Goal: Information Seeking & Learning: Get advice/opinions

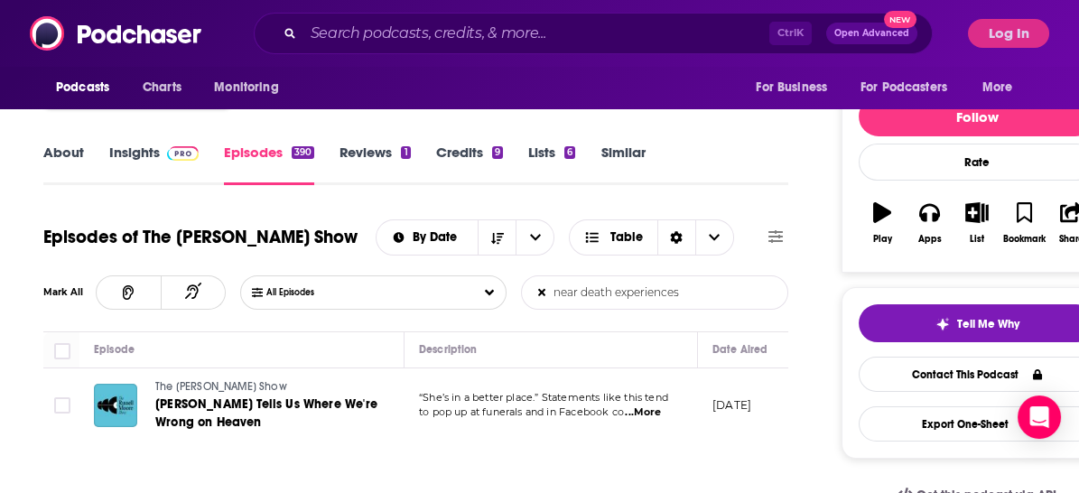
click at [847, 473] on div "Get this podcast via API" at bounding box center [976, 495] width 271 height 44
click at [655, 409] on span "...More" at bounding box center [643, 412] width 36 height 14
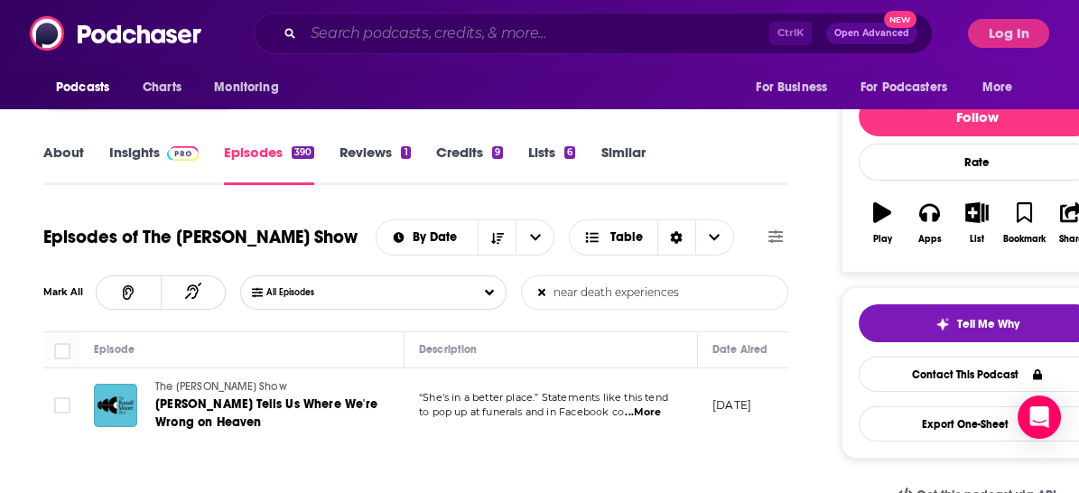
click at [400, 36] on input "Search podcasts, credits, & more..." at bounding box center [536, 33] width 466 height 29
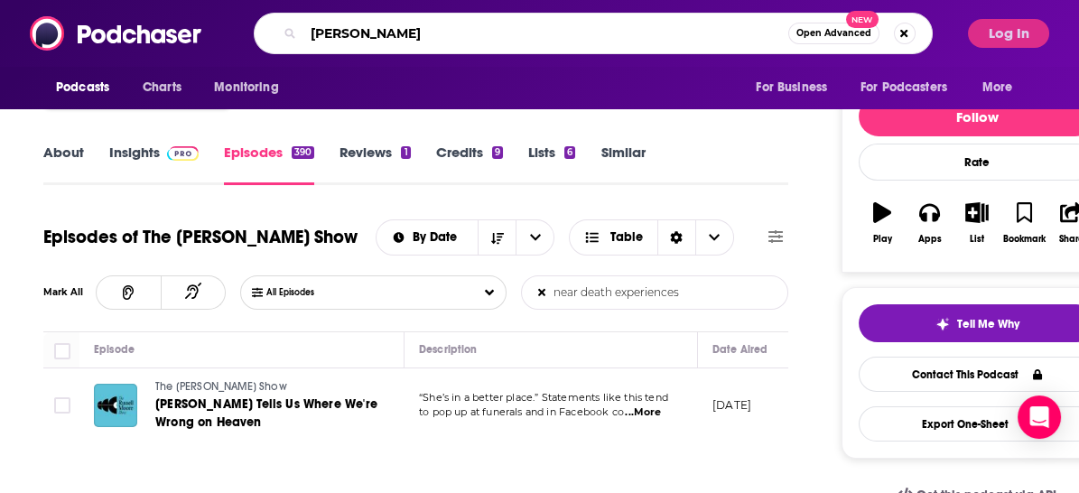
type input "[PERSON_NAME]"
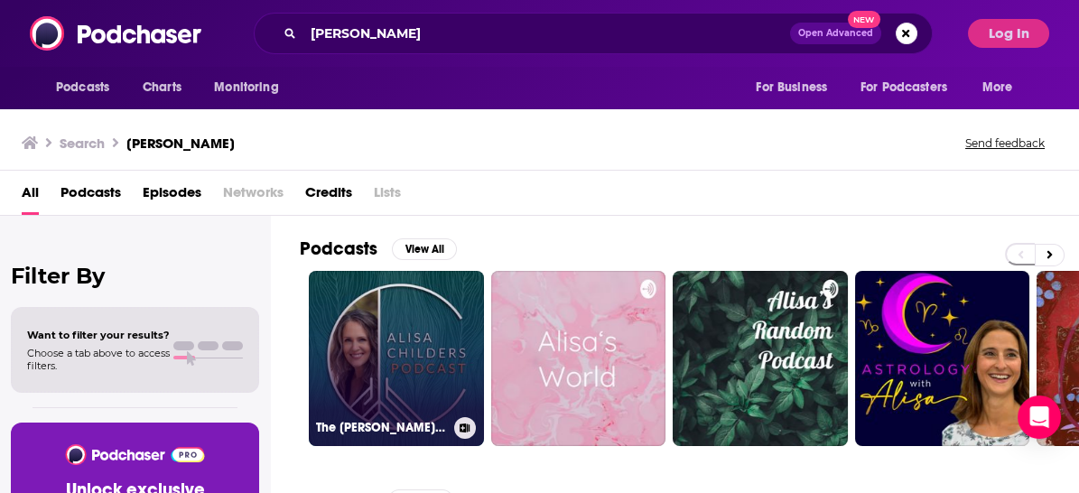
click at [450, 326] on link "The [PERSON_NAME] Podcast" at bounding box center [396, 358] width 175 height 175
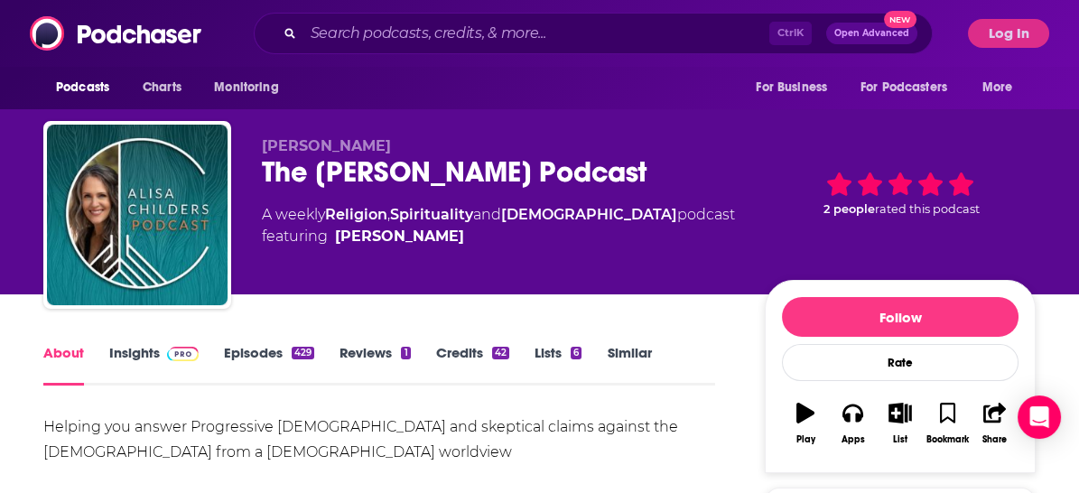
click at [280, 352] on link "Episodes 429" at bounding box center [269, 365] width 90 height 42
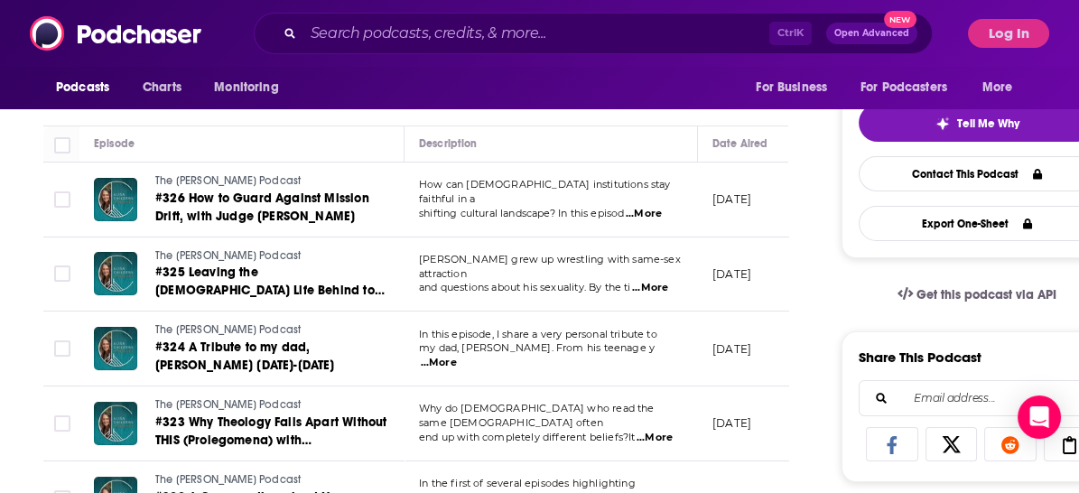
scroll to position [301, 0]
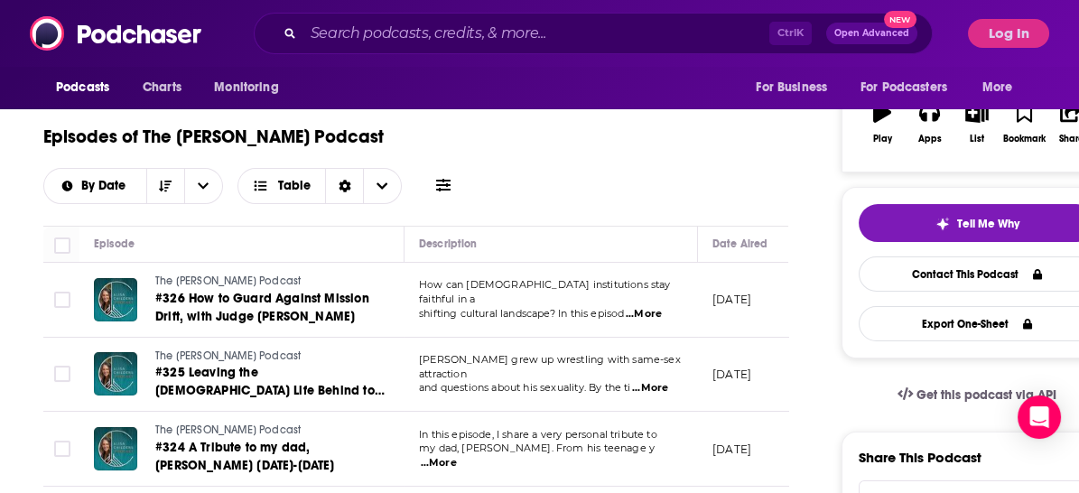
click at [654, 307] on span "...More" at bounding box center [644, 314] width 36 height 14
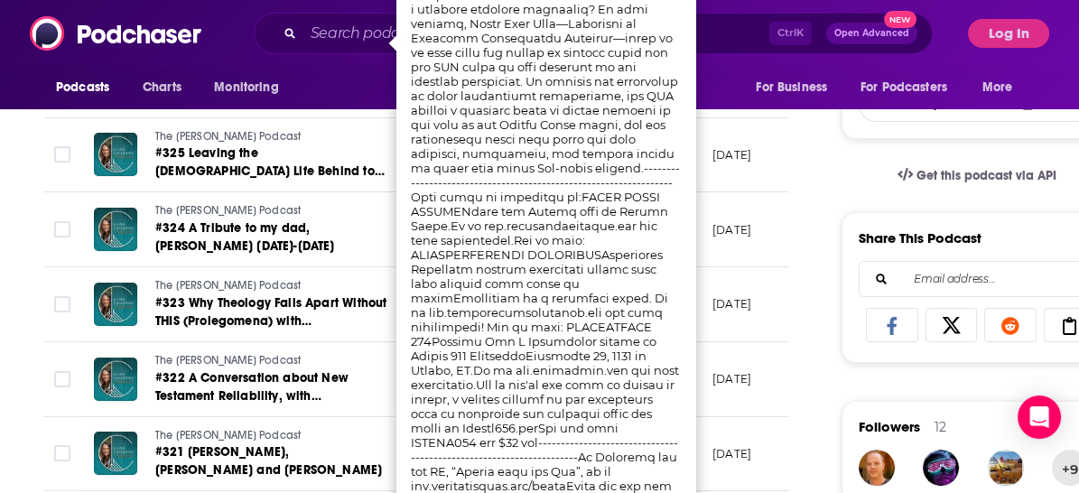
scroll to position [501, 0]
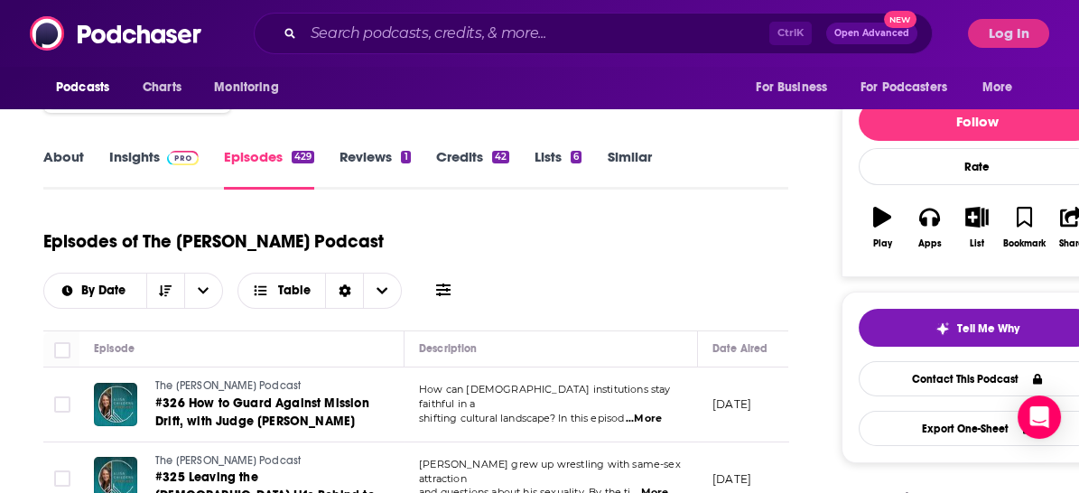
scroll to position [200, 0]
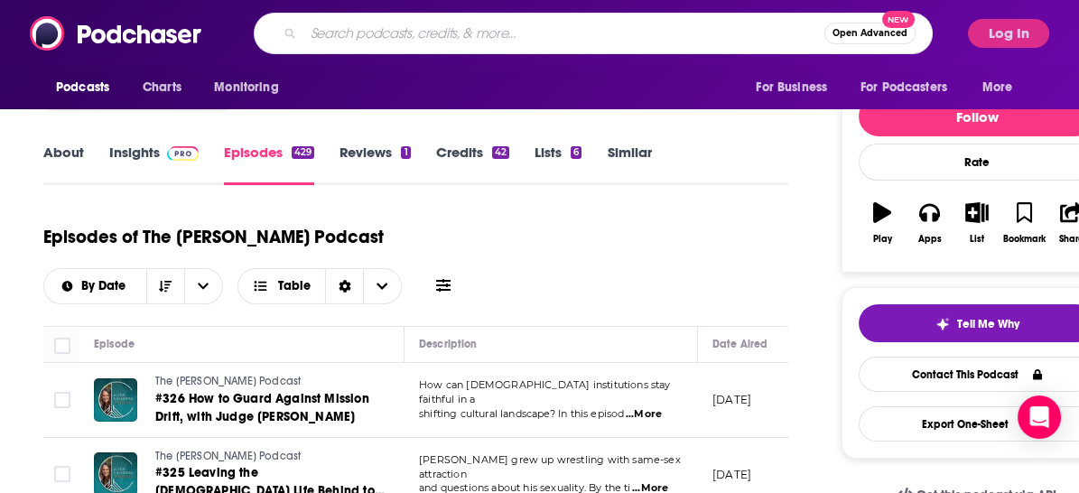
click at [515, 40] on input "Search podcasts, credits, & more..." at bounding box center [563, 33] width 521 height 29
type input "books and boba"
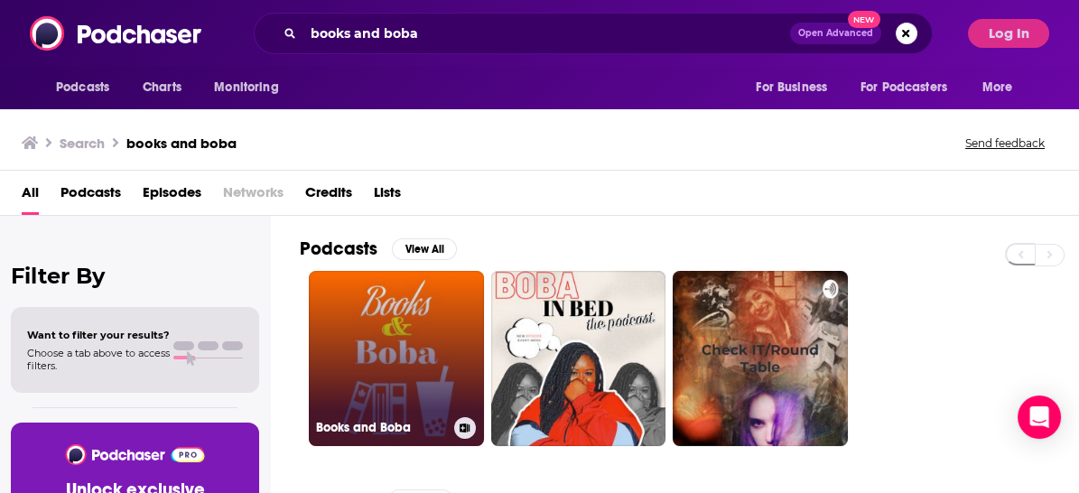
click at [423, 344] on link "Books and Boba" at bounding box center [396, 358] width 175 height 175
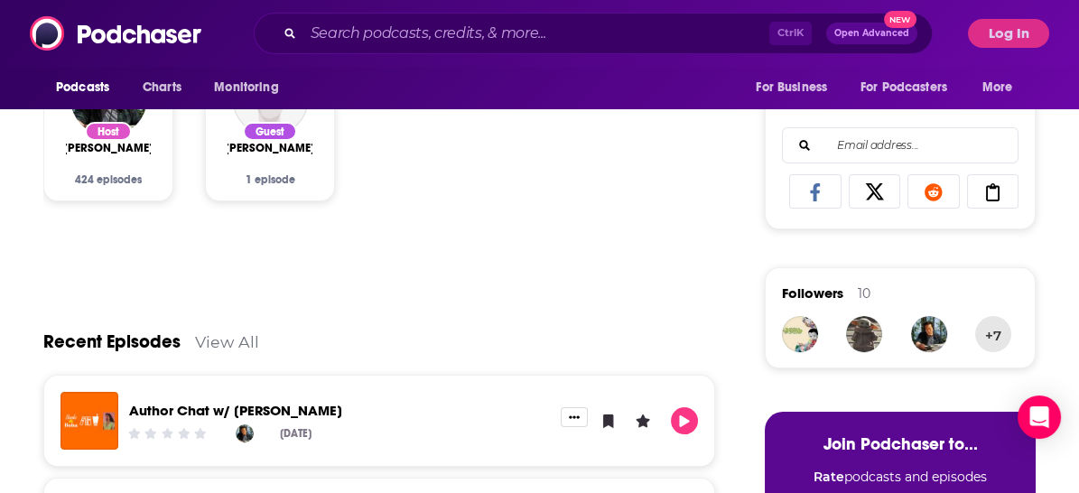
scroll to position [701, 0]
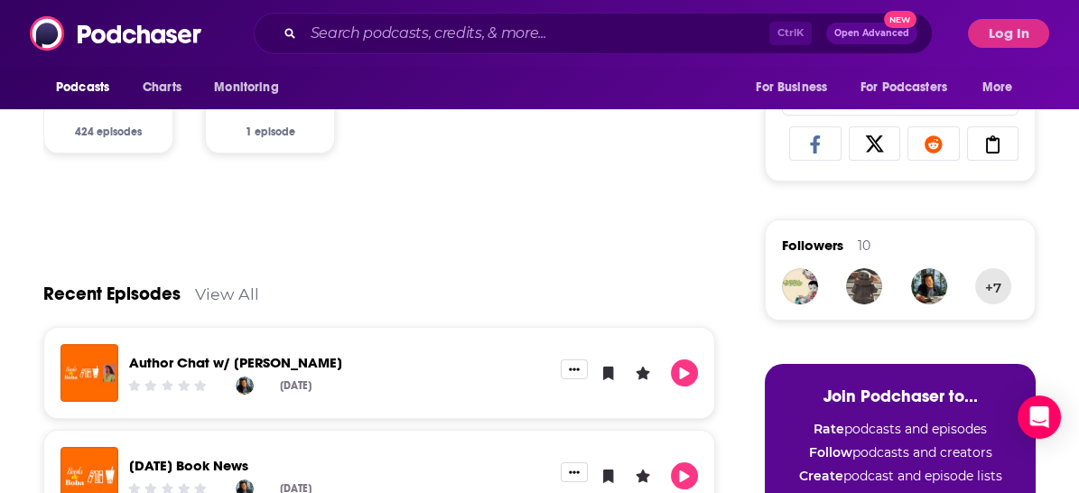
click at [246, 284] on link "View All" at bounding box center [227, 293] width 64 height 19
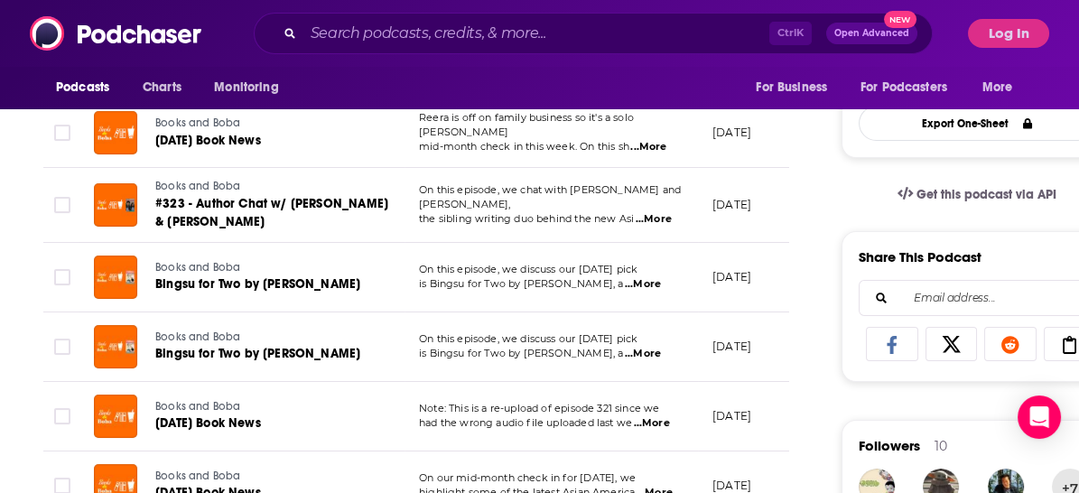
scroll to position [601, 0]
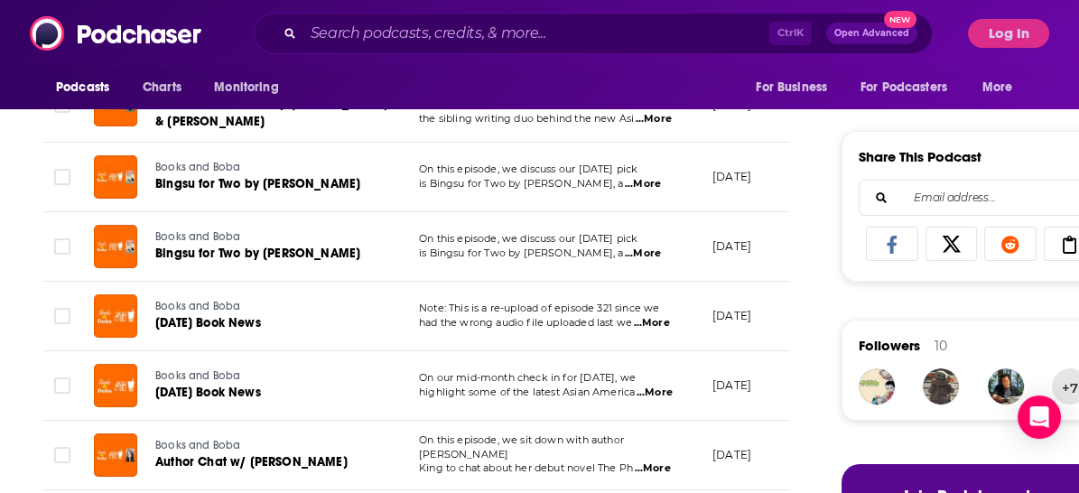
click at [660, 385] on span "...More" at bounding box center [654, 392] width 36 height 14
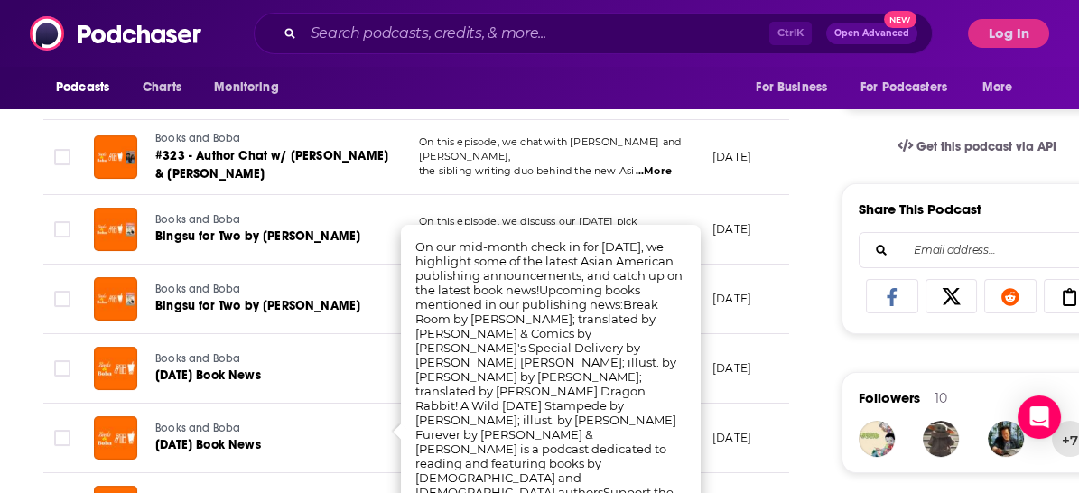
scroll to position [0, 0]
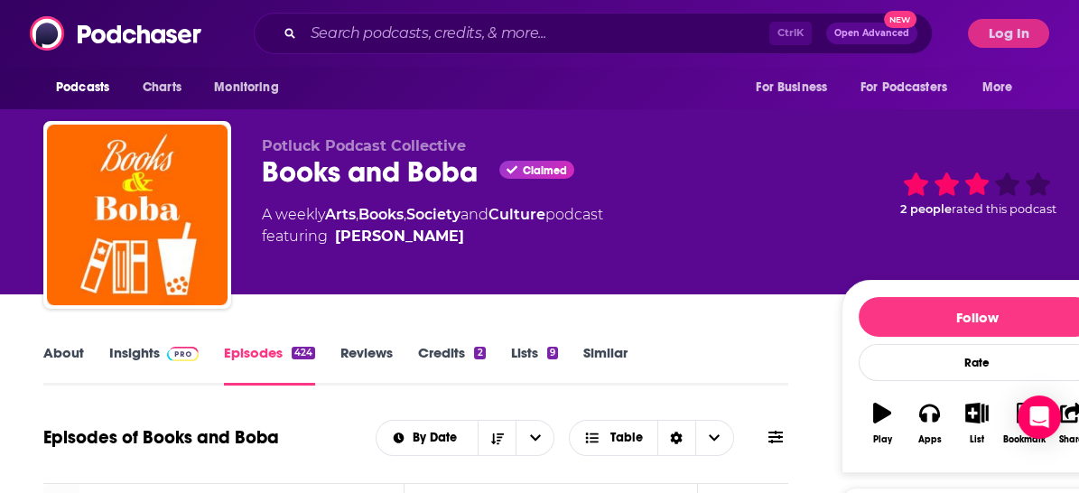
click at [51, 357] on link "About" at bounding box center [63, 365] width 41 height 42
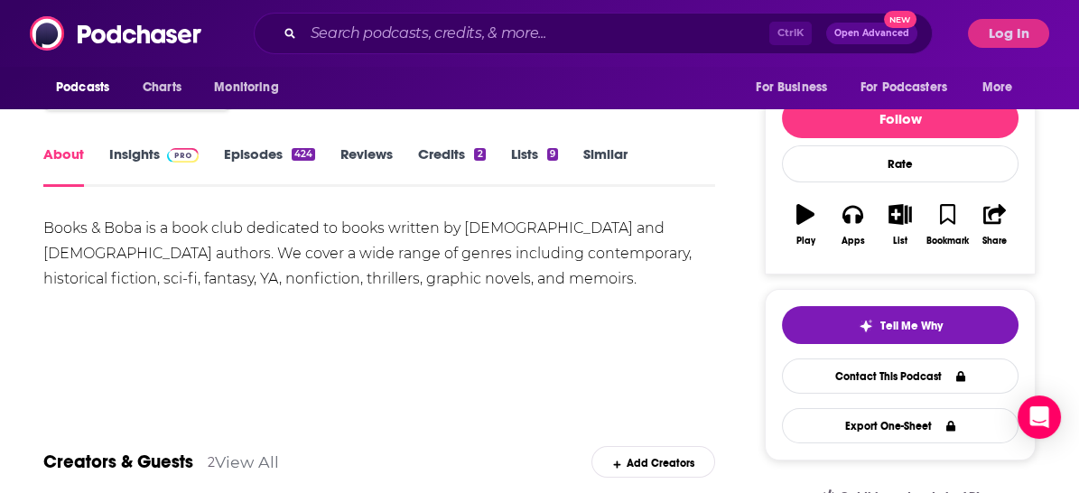
scroll to position [200, 0]
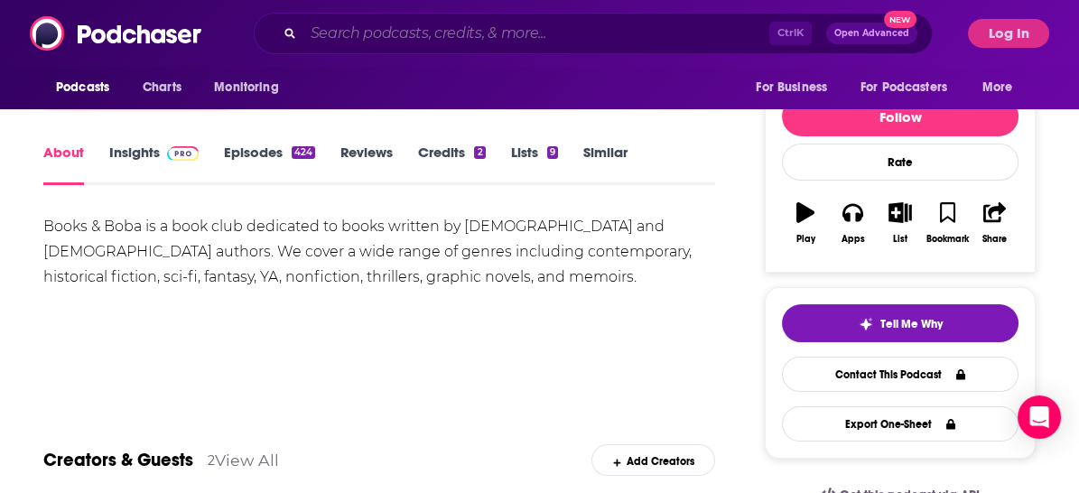
click at [398, 38] on input "Search podcasts, credits, & more..." at bounding box center [536, 33] width 466 height 29
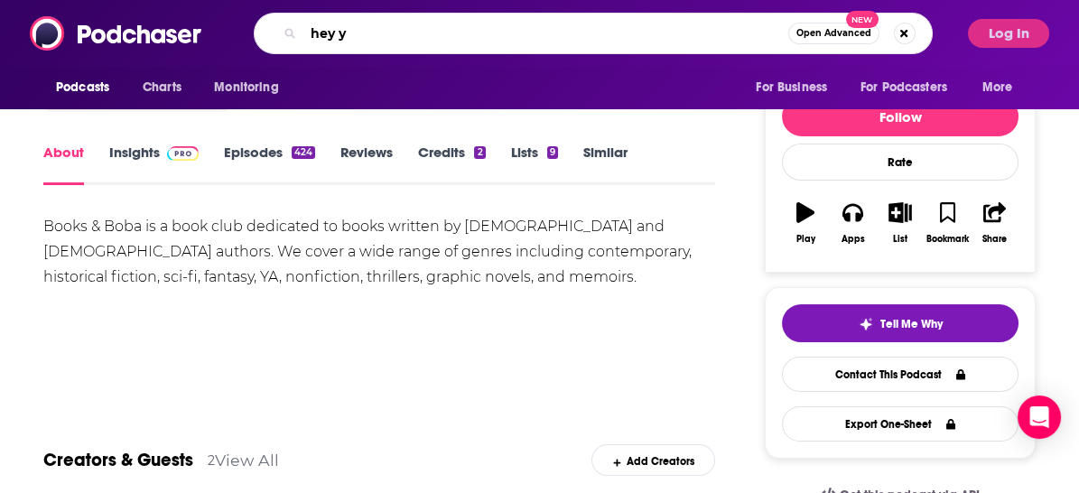
type input "hey [PERSON_NAME]"
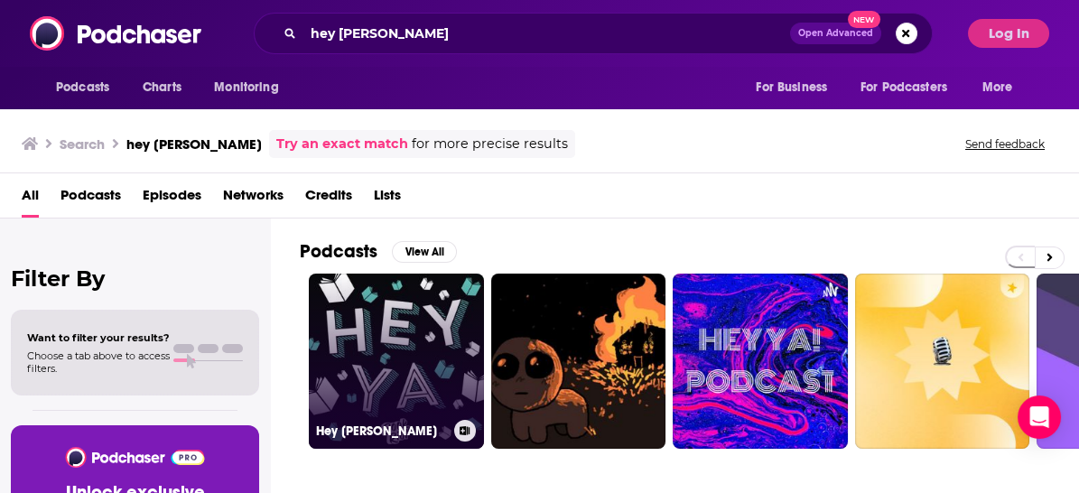
click at [424, 320] on link "Hey [PERSON_NAME]" at bounding box center [396, 361] width 175 height 175
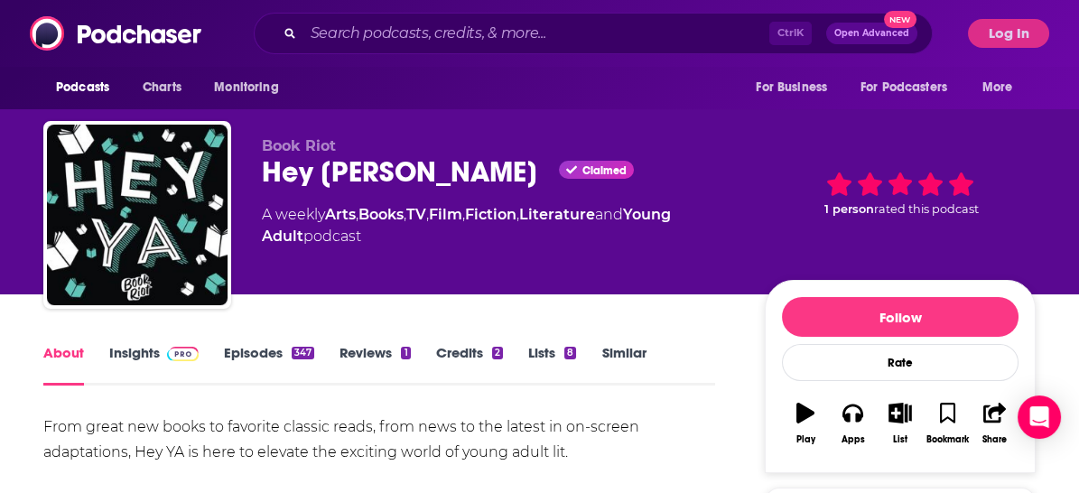
click at [262, 354] on link "Episodes 347" at bounding box center [269, 365] width 90 height 42
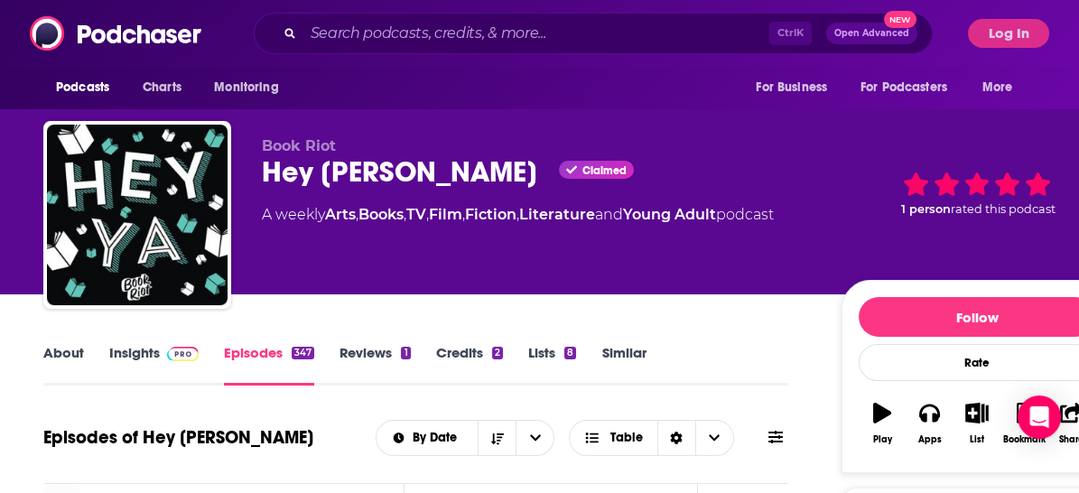
click at [144, 355] on link "Insights" at bounding box center [153, 365] width 89 height 42
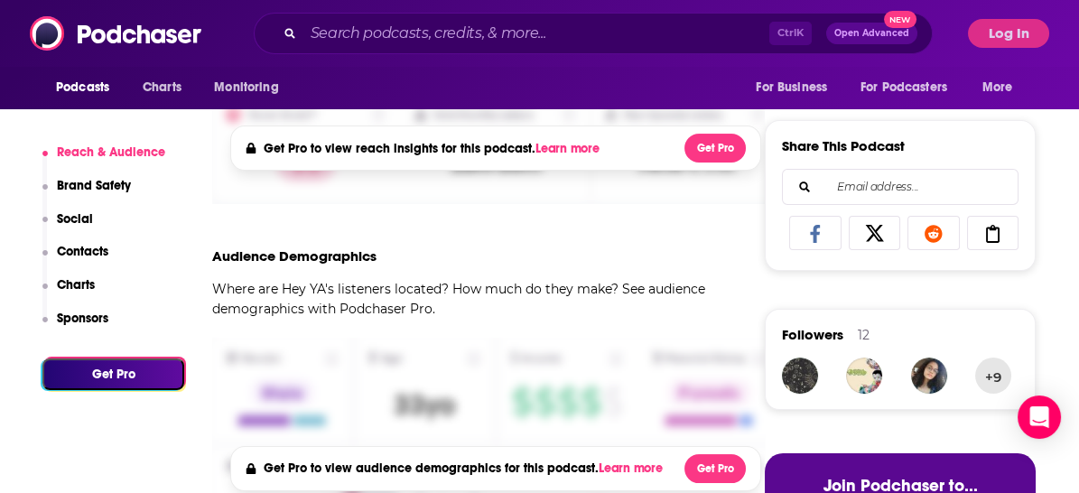
scroll to position [701, 0]
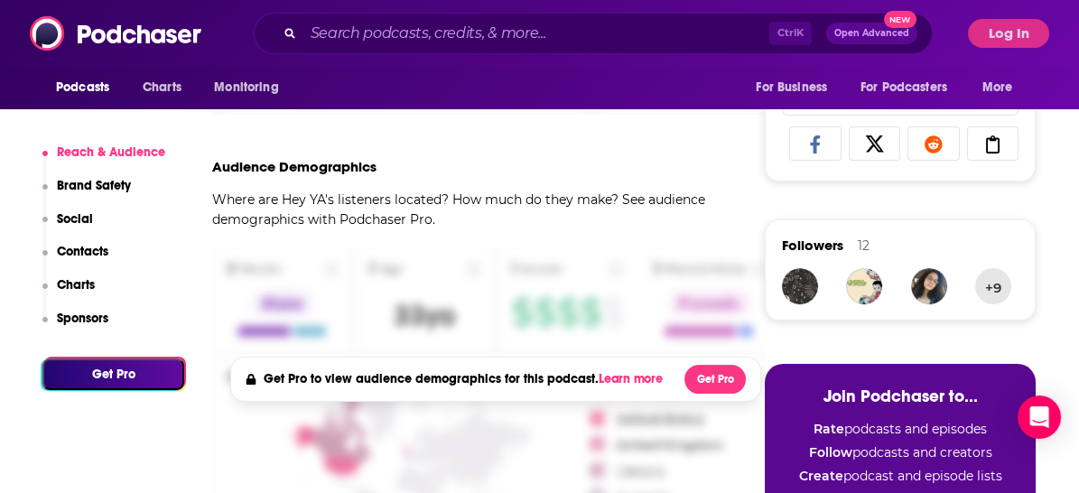
click at [1024, 31] on button "Log In" at bounding box center [1008, 33] width 81 height 29
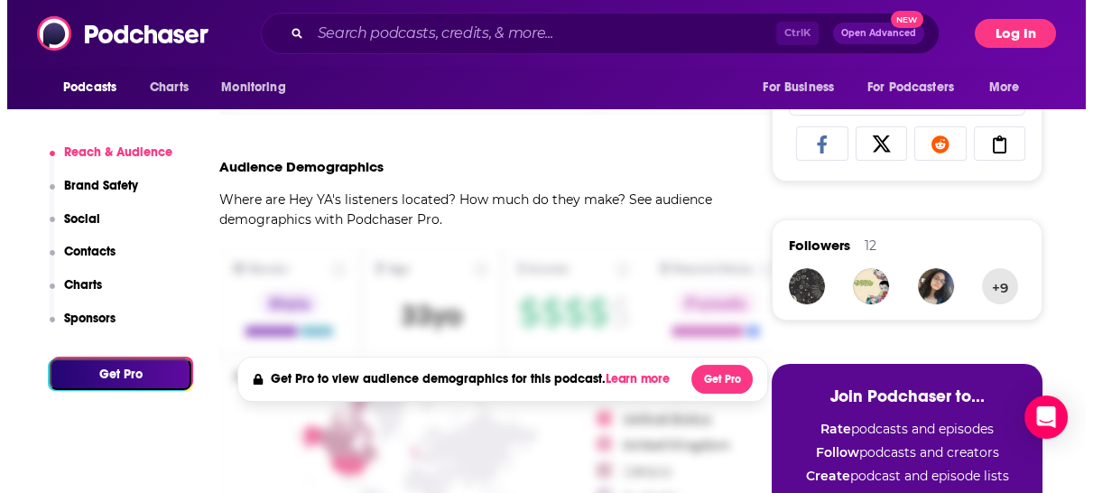
scroll to position [0, 0]
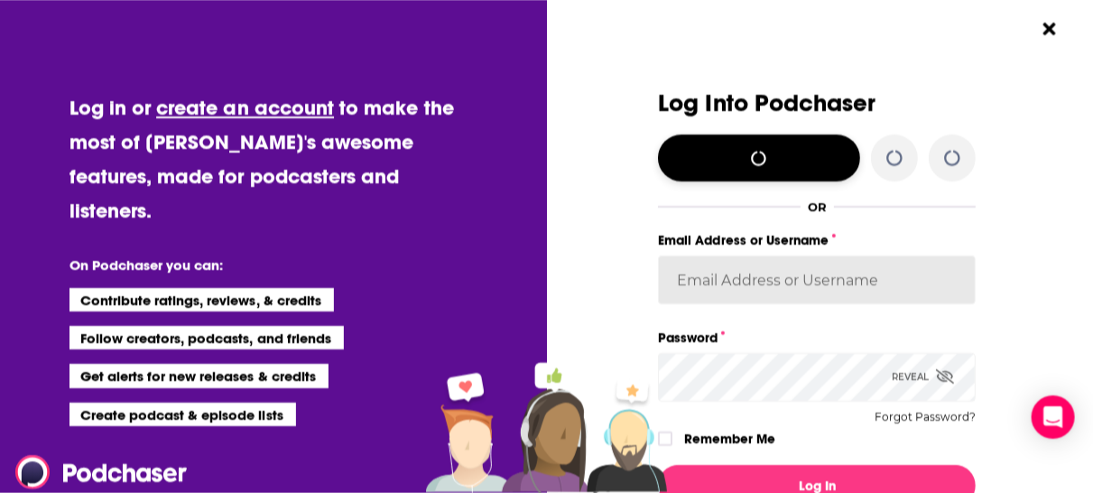
type input "leannebush"
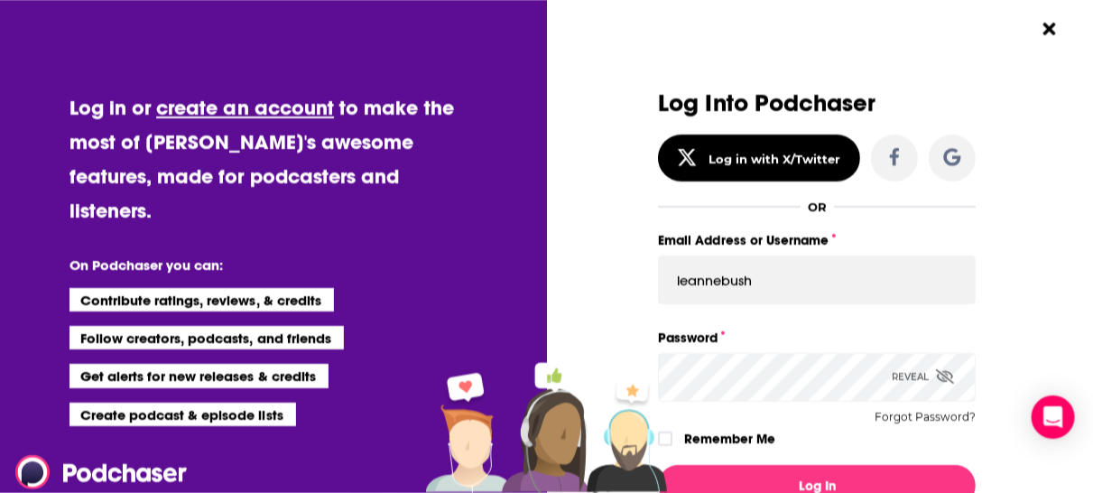
click at [662, 429] on div "Remember Me" at bounding box center [817, 438] width 318 height 23
click at [664, 439] on icon "Dialog" at bounding box center [665, 438] width 11 height 11
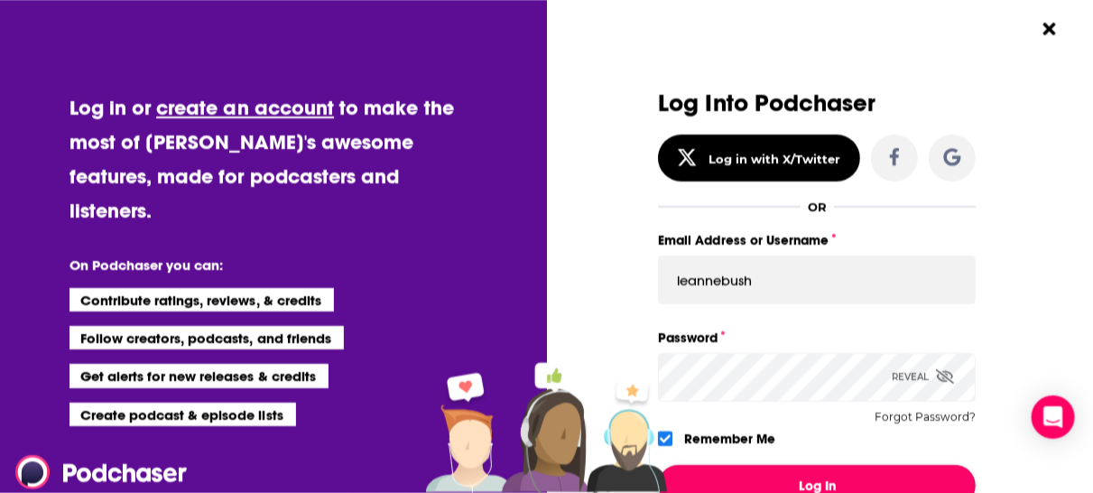
click at [797, 489] on button "Log In" at bounding box center [817, 486] width 318 height 42
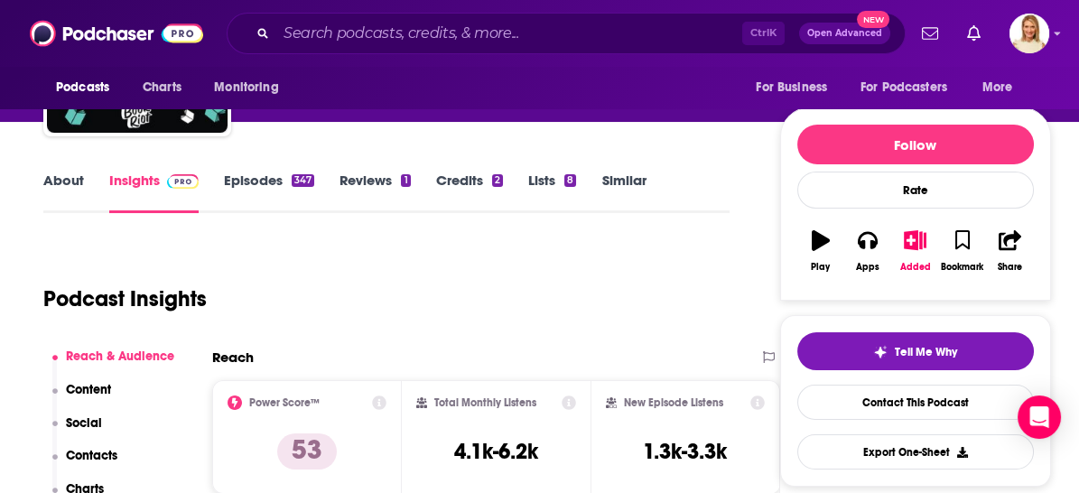
scroll to position [200, 0]
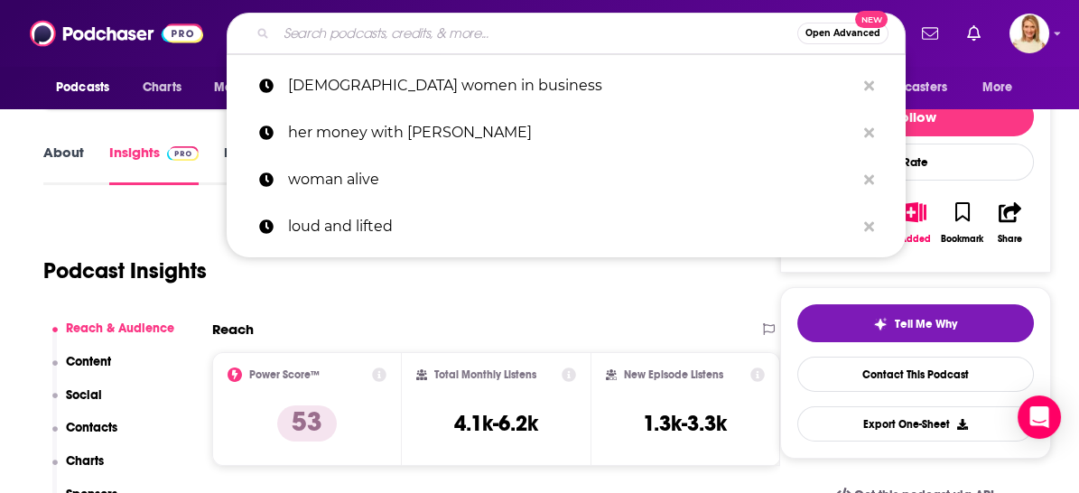
click at [494, 38] on input "Search podcasts, credits, & more..." at bounding box center [536, 33] width 521 height 29
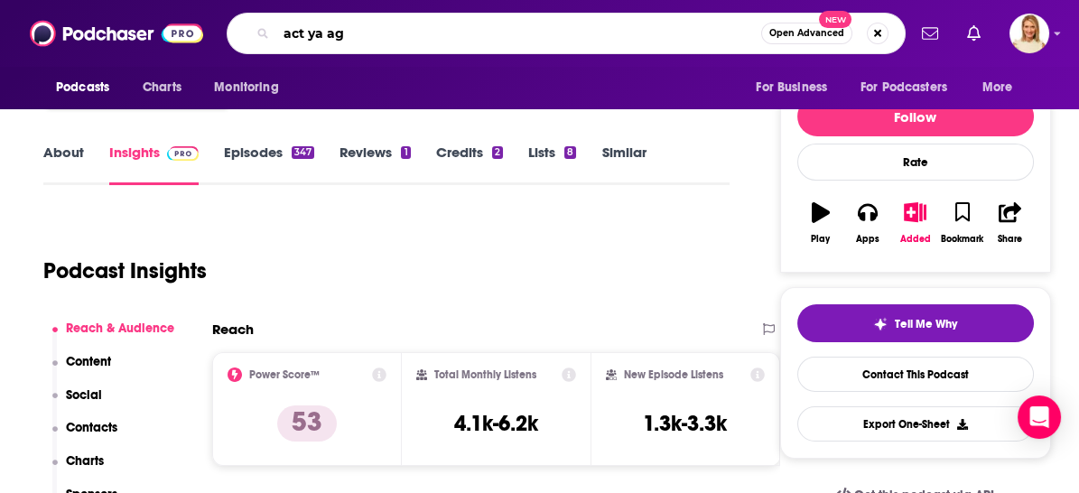
type input "act ya age"
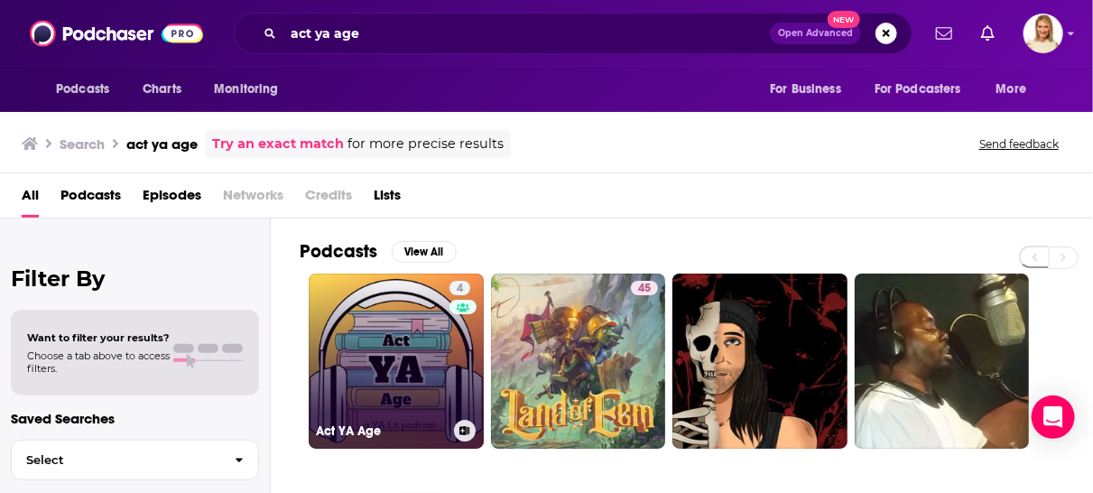
click at [396, 375] on link "4 Act YA Age" at bounding box center [396, 361] width 175 height 175
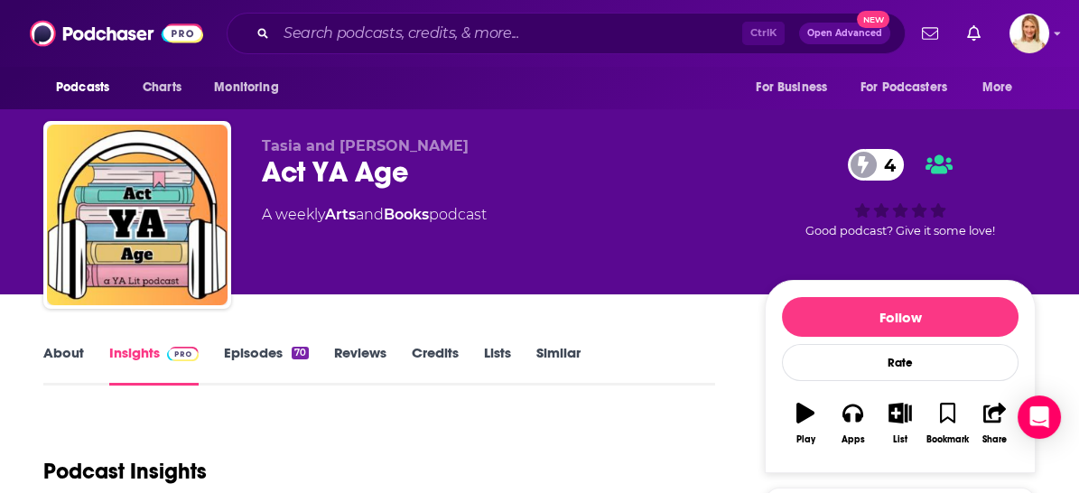
click at [271, 354] on link "Episodes 70" at bounding box center [266, 365] width 85 height 42
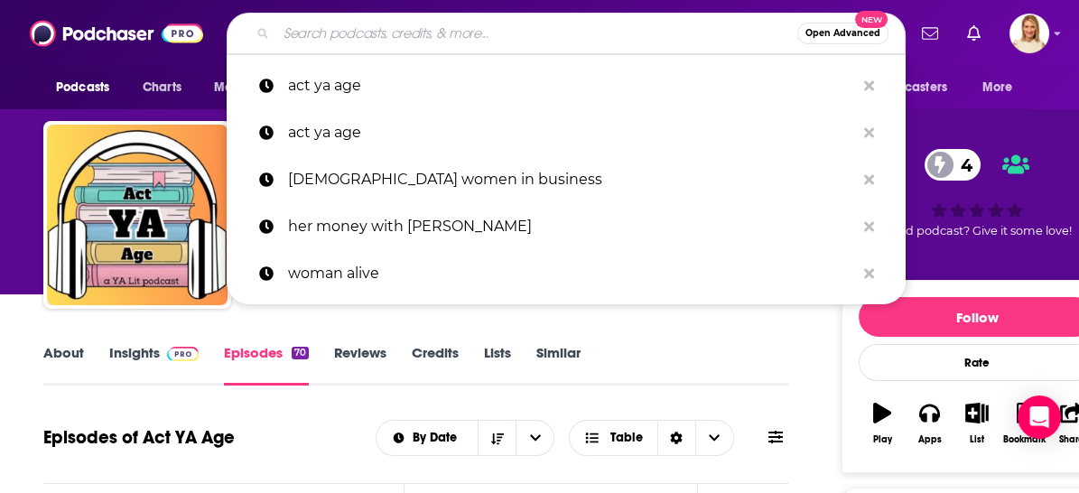
click at [494, 32] on input "Search podcasts, credits, & more..." at bounding box center [536, 33] width 521 height 29
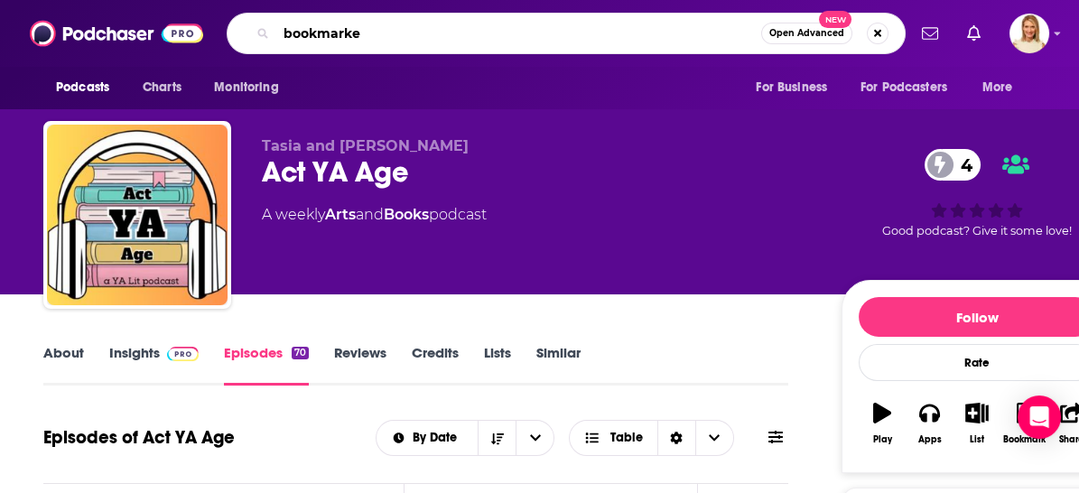
type input "bookmarked"
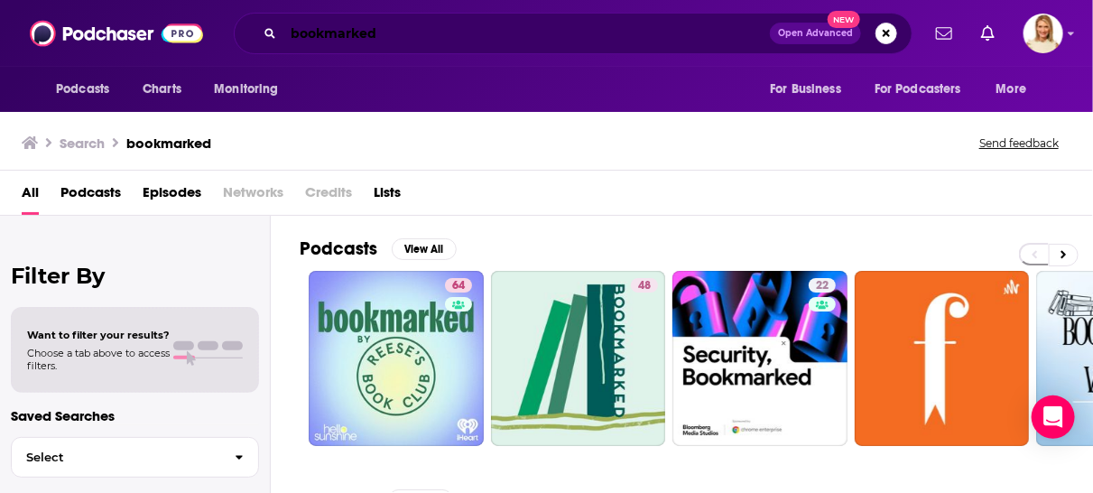
click at [419, 36] on input "bookmarked" at bounding box center [526, 33] width 487 height 29
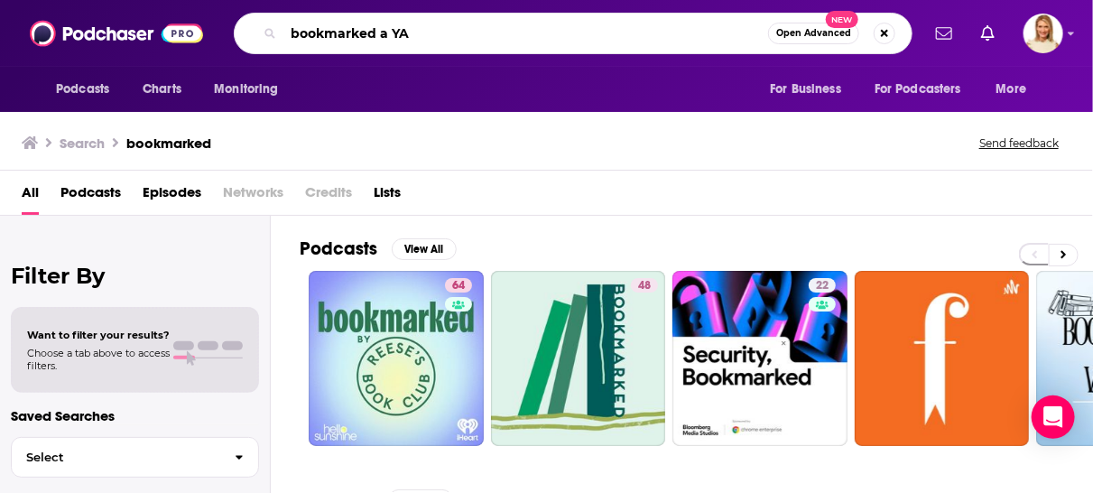
type input "bookmarked a YA"
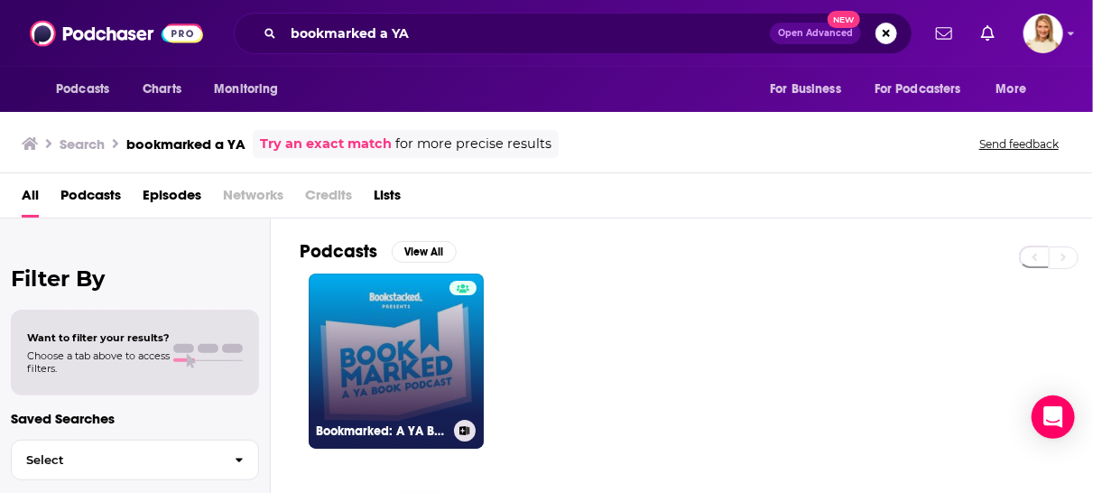
click at [409, 357] on link "Bookmarked: A YA Book Podcast" at bounding box center [396, 361] width 175 height 175
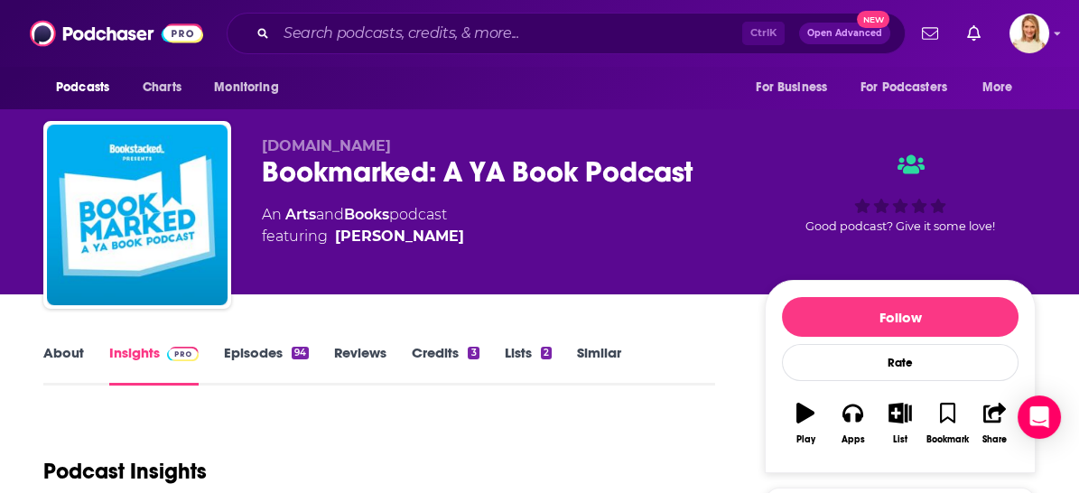
click at [292, 350] on div "94" at bounding box center [300, 353] width 17 height 13
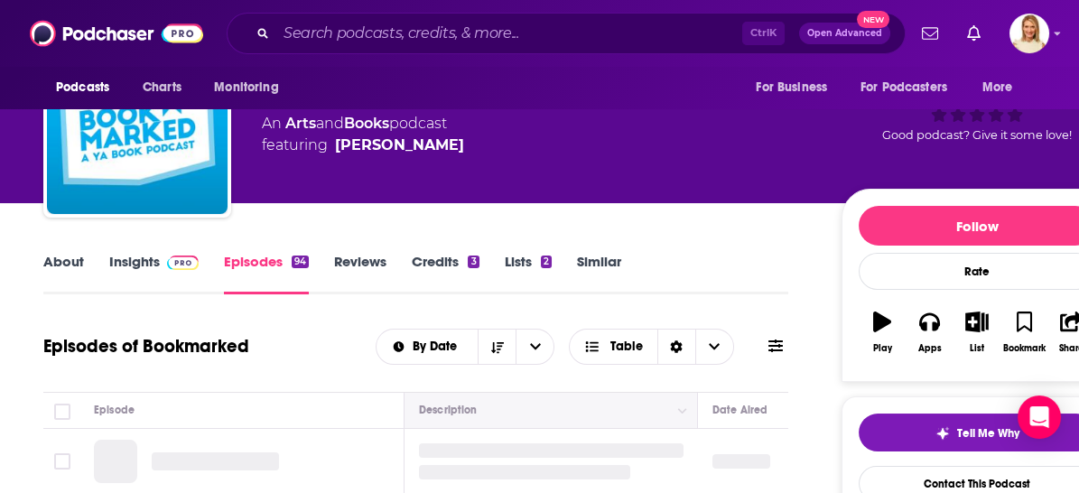
scroll to position [200, 0]
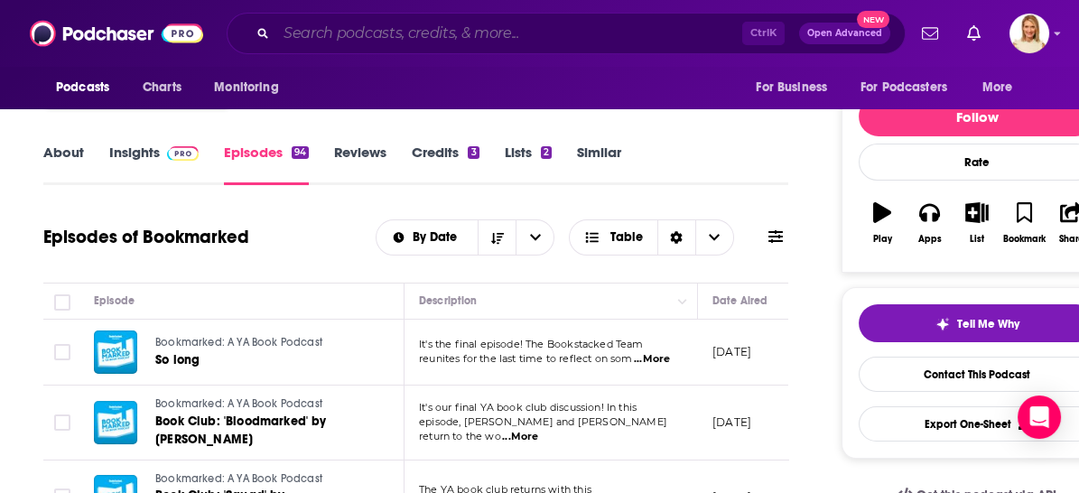
click at [532, 38] on input "Search podcasts, credits, & more..." at bounding box center [509, 33] width 466 height 29
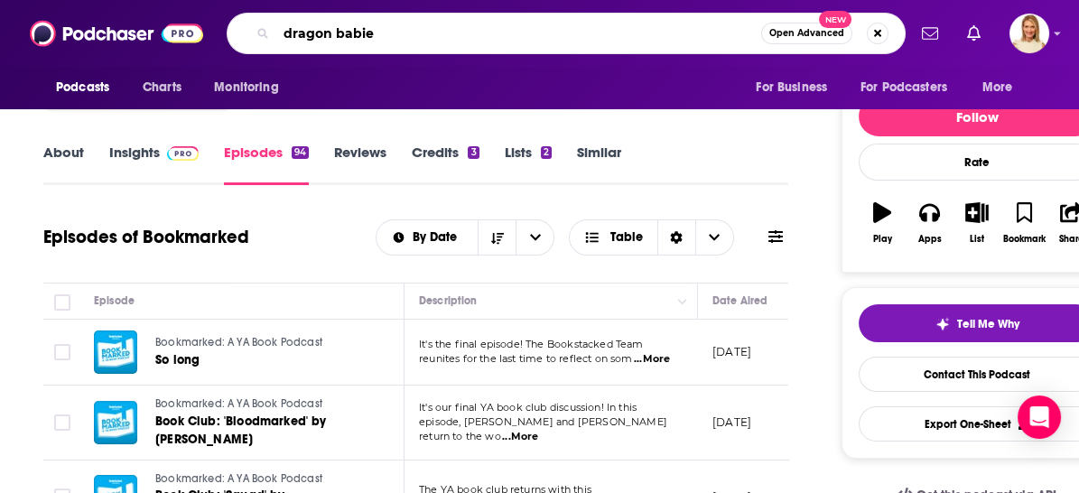
type input "dragon babies"
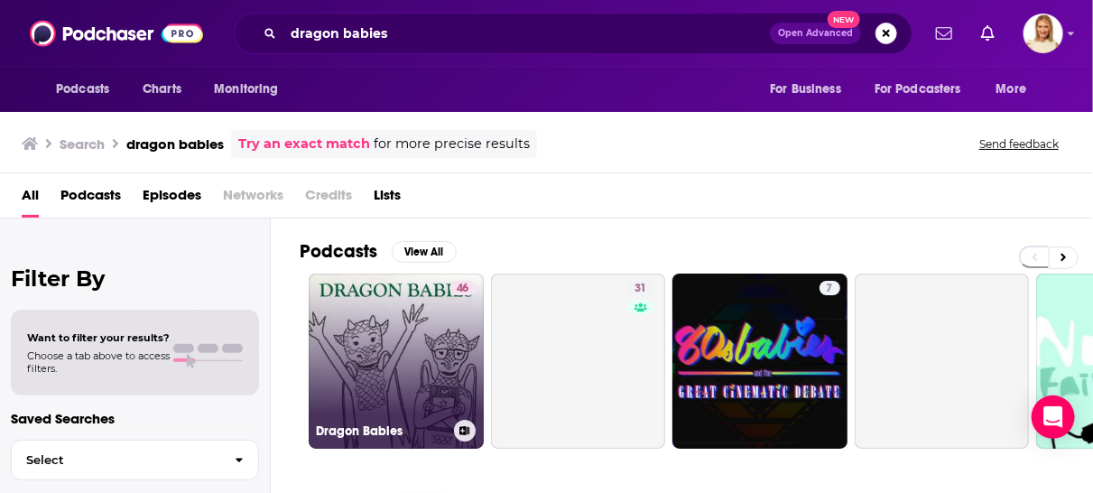
click at [432, 386] on link "46 Dragon Babies" at bounding box center [396, 361] width 175 height 175
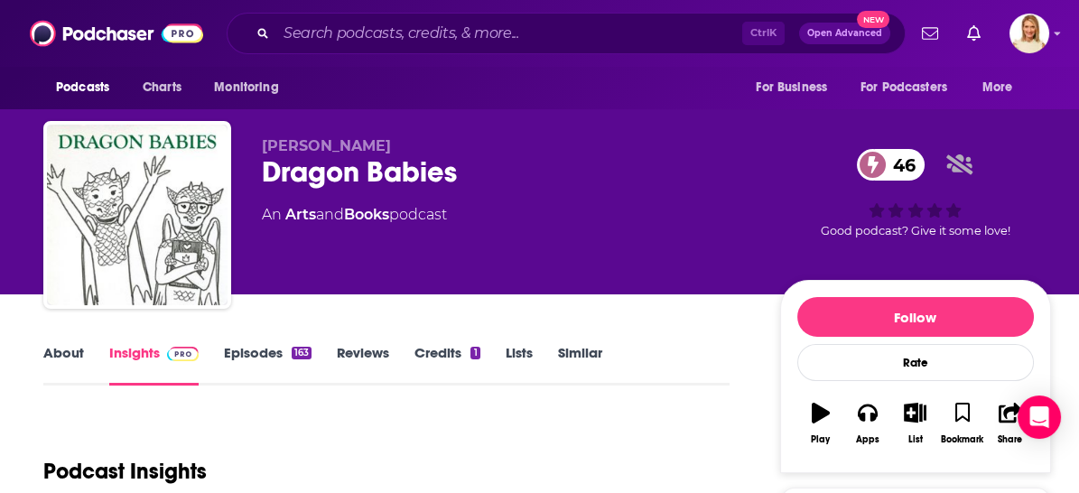
click at [60, 348] on link "About" at bounding box center [63, 365] width 41 height 42
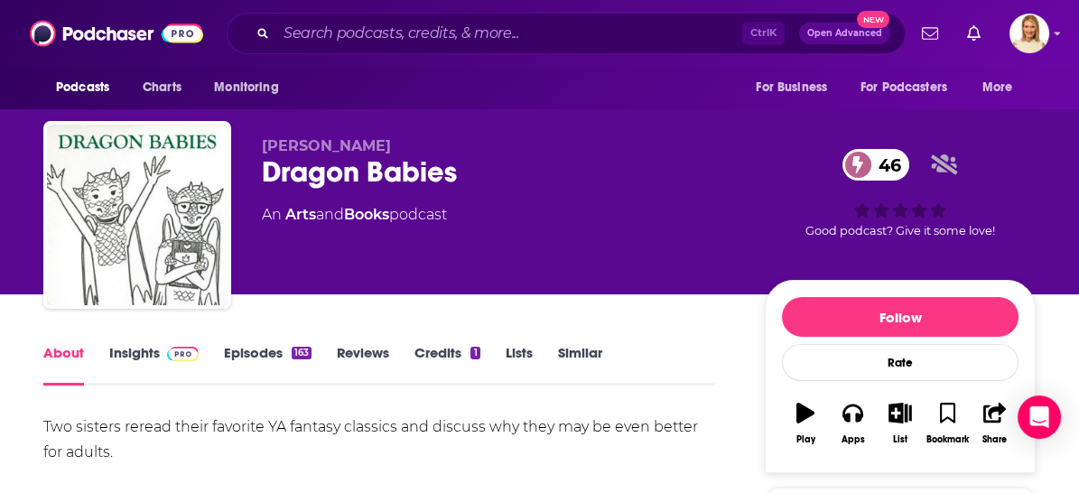
click at [255, 352] on link "Episodes 163" at bounding box center [268, 365] width 88 height 42
drag, startPoint x: 411, startPoint y: 30, endPoint x: 386, endPoint y: 8, distance: 32.6
click at [411, 30] on input "Search podcasts, credits, & more..." at bounding box center [509, 33] width 466 height 29
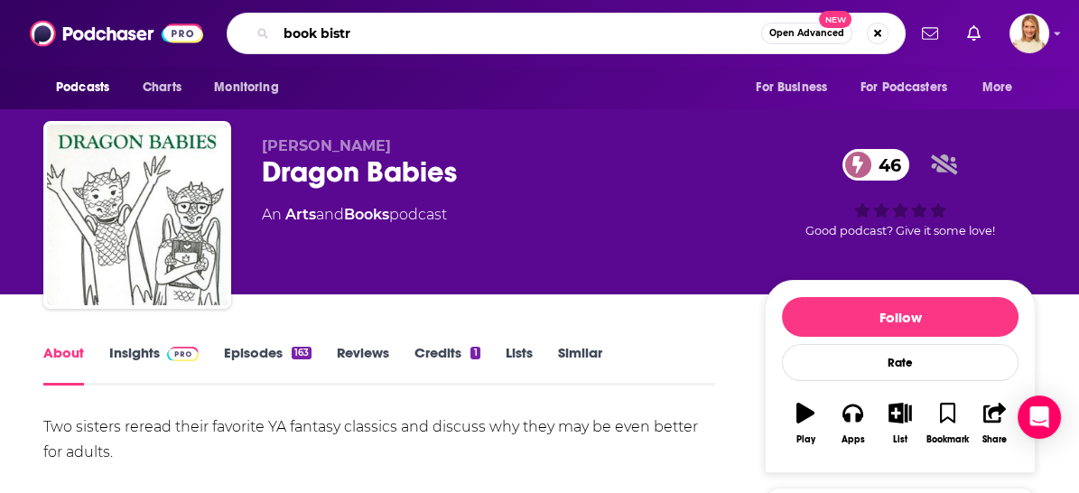
type input "book bistro"
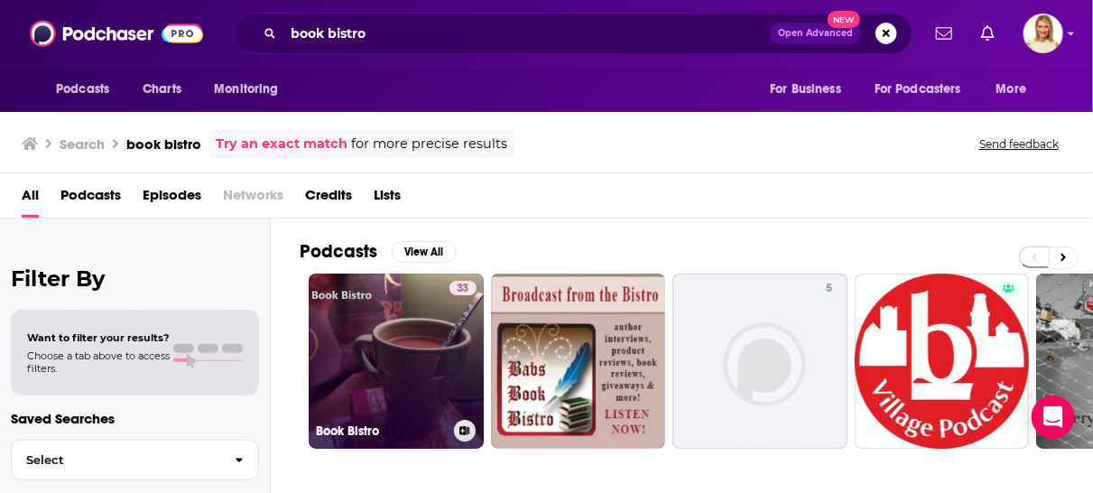
click at [419, 365] on link "33 Book Bistro" at bounding box center [396, 361] width 175 height 175
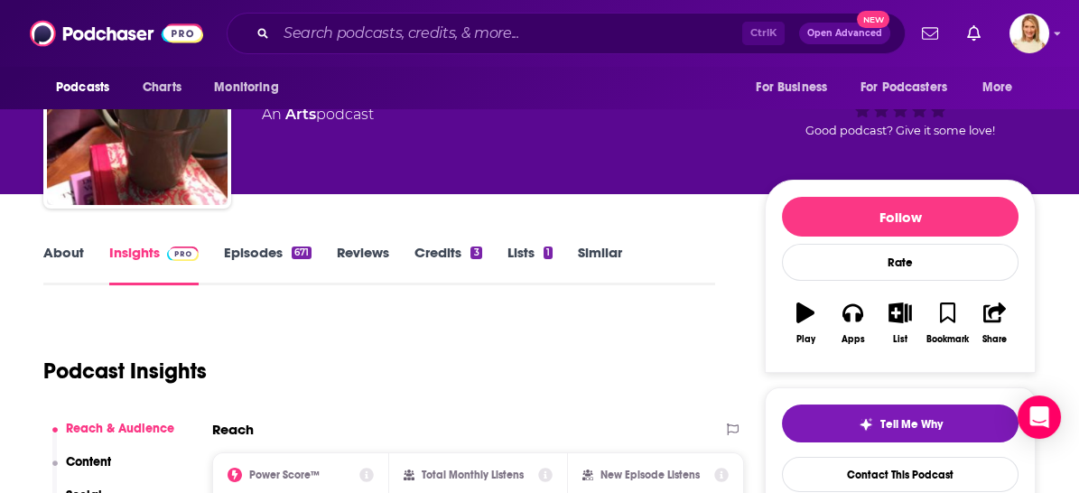
scroll to position [100, 0]
click at [64, 254] on link "About" at bounding box center [63, 265] width 41 height 42
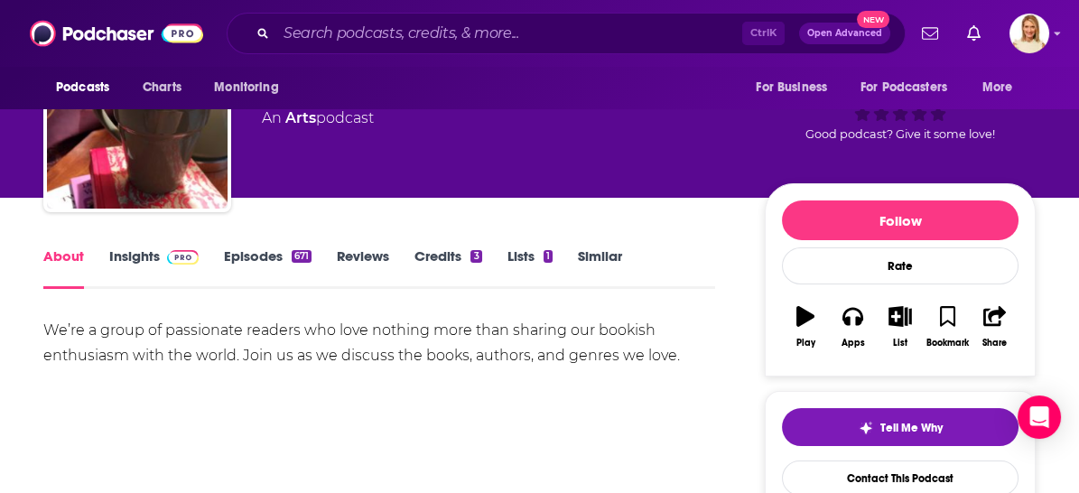
scroll to position [100, 0]
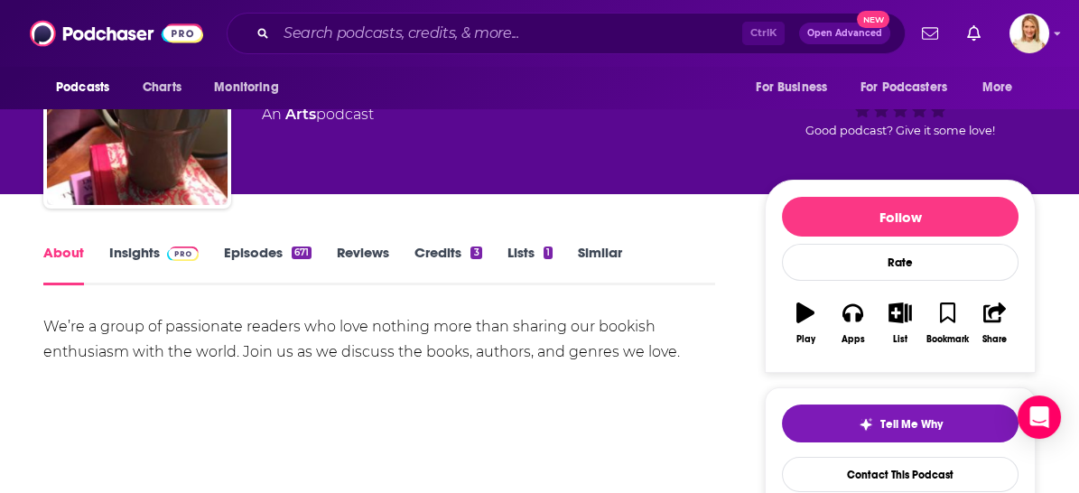
click at [255, 250] on link "Episodes 671" at bounding box center [268, 265] width 88 height 42
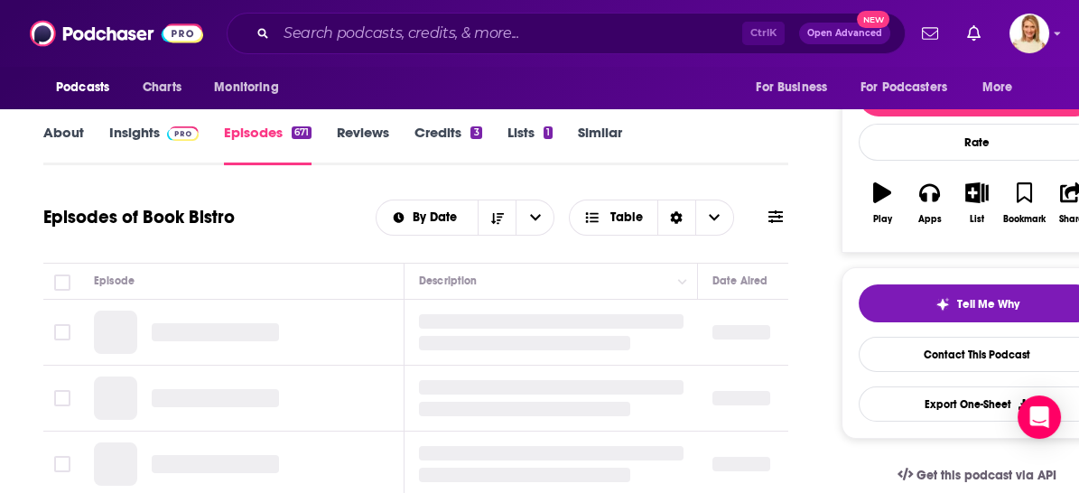
scroll to position [301, 0]
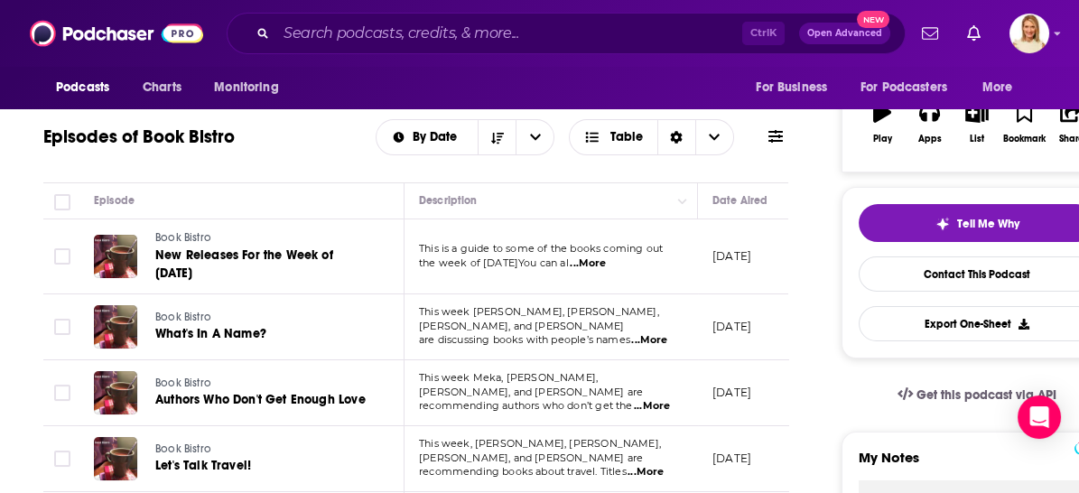
click at [606, 259] on span "...More" at bounding box center [588, 263] width 36 height 14
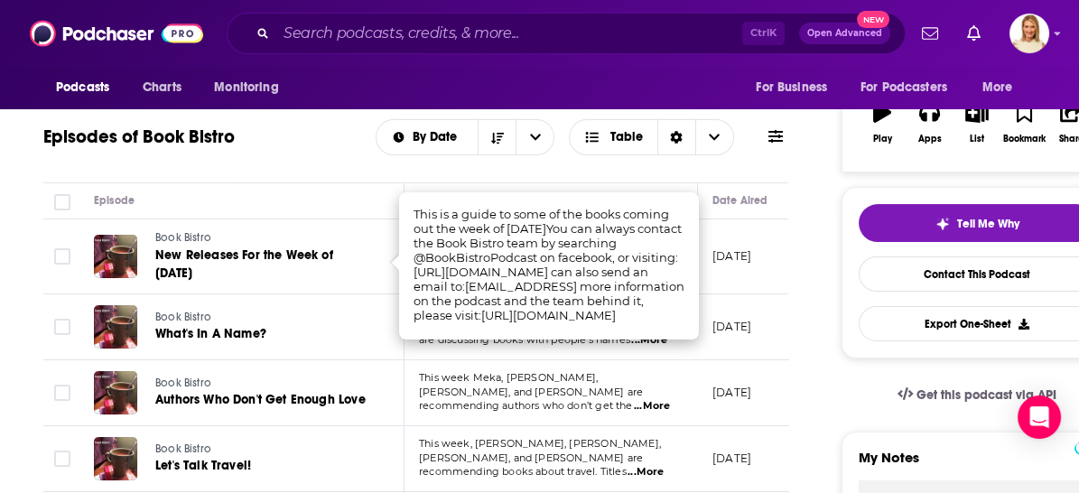
click at [312, 202] on div "Episode" at bounding box center [241, 201] width 295 height 22
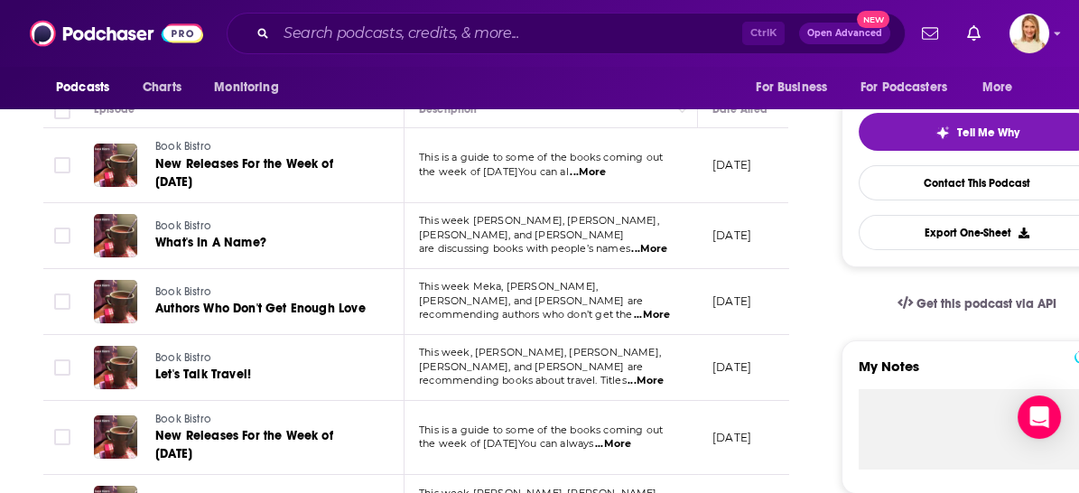
scroll to position [401, 0]
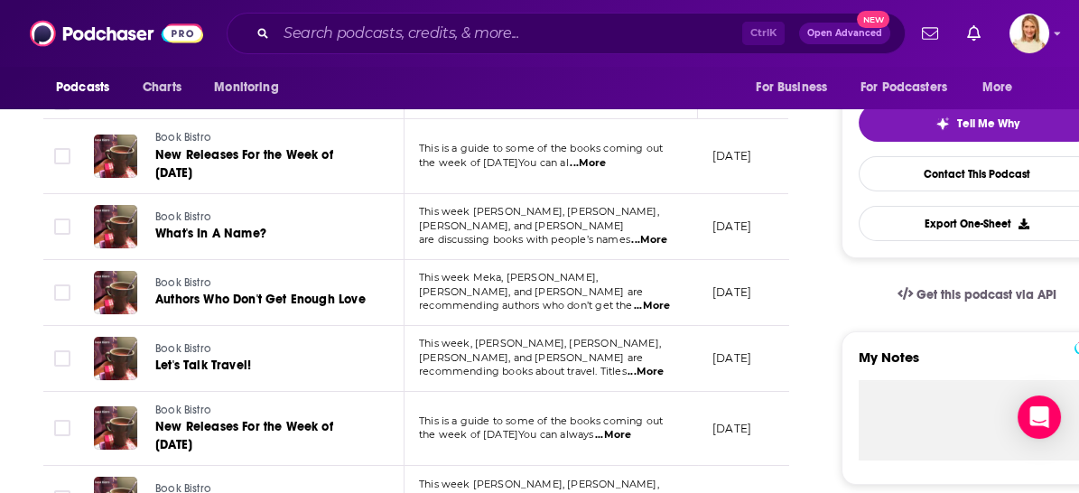
click at [658, 299] on span "...More" at bounding box center [652, 306] width 36 height 14
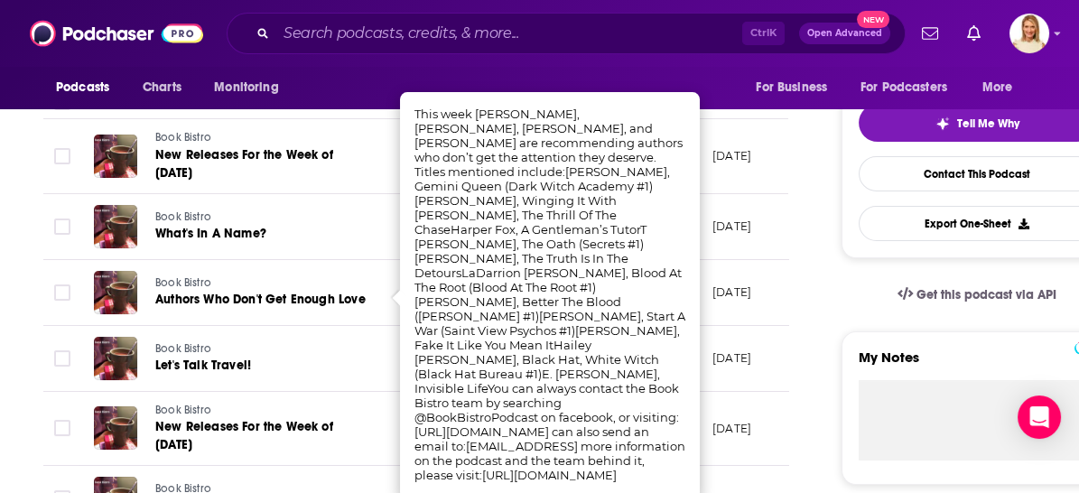
click at [372, 87] on div "Podcasts Charts Monitoring For Business For Podcasters More" at bounding box center [539, 88] width 1079 height 42
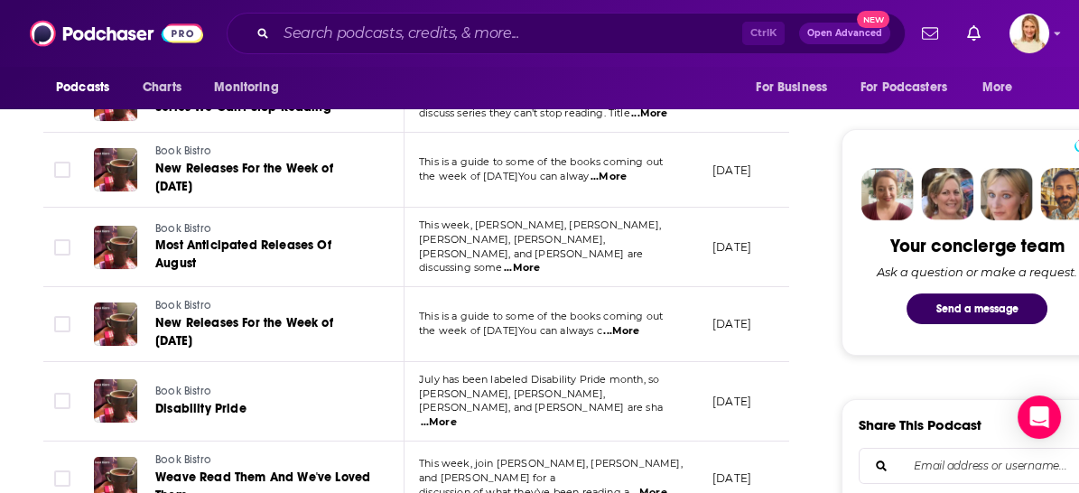
scroll to position [802, 0]
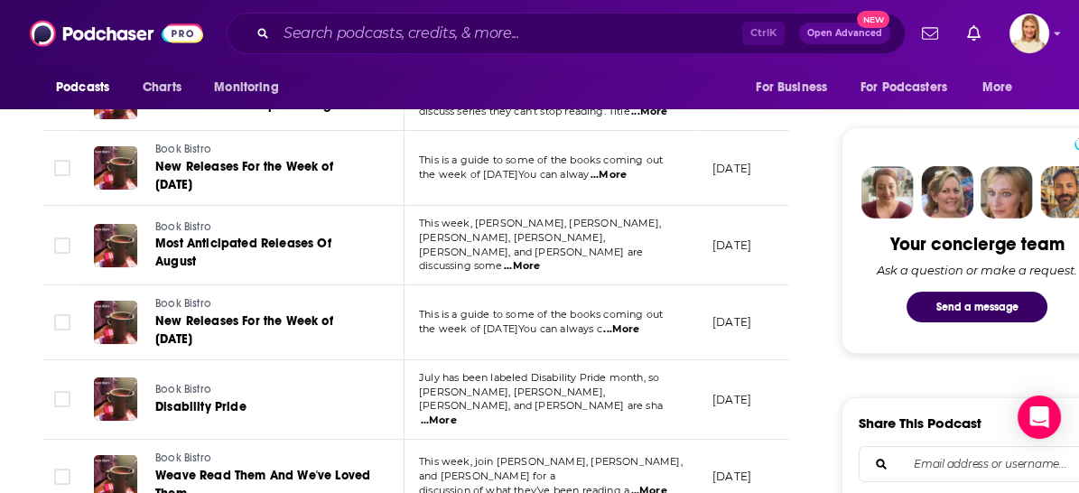
click at [639, 322] on span "...More" at bounding box center [621, 329] width 36 height 14
click at [346, 360] on td "Book Bistro Disability Pride" at bounding box center [241, 399] width 325 height 79
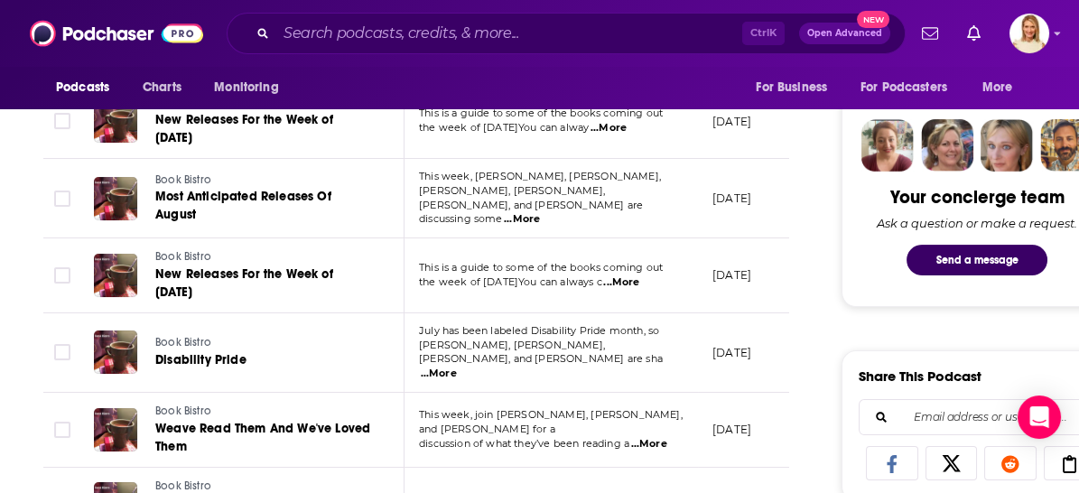
scroll to position [903, 0]
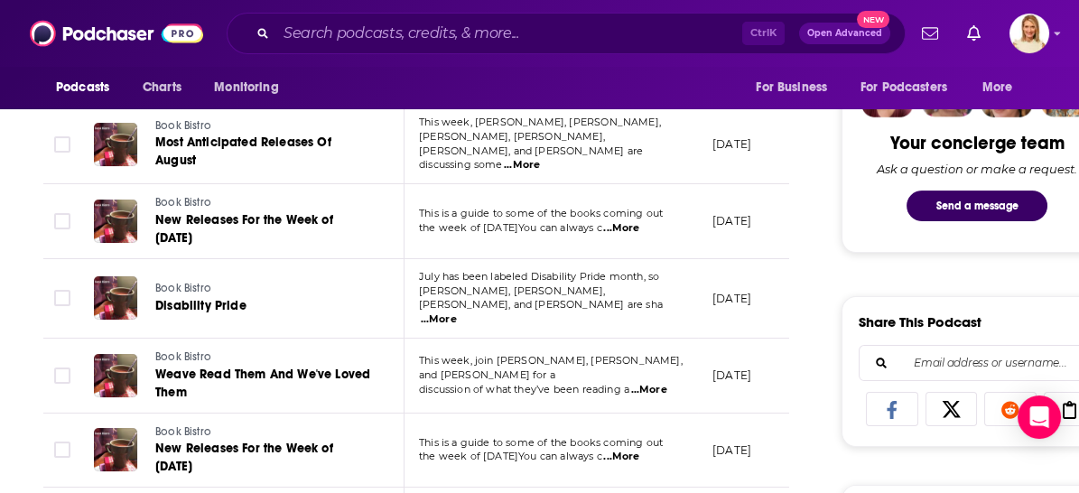
click at [457, 312] on span "...More" at bounding box center [439, 319] width 36 height 14
click at [367, 259] on td "Book Bistro Disability Pride" at bounding box center [241, 298] width 325 height 79
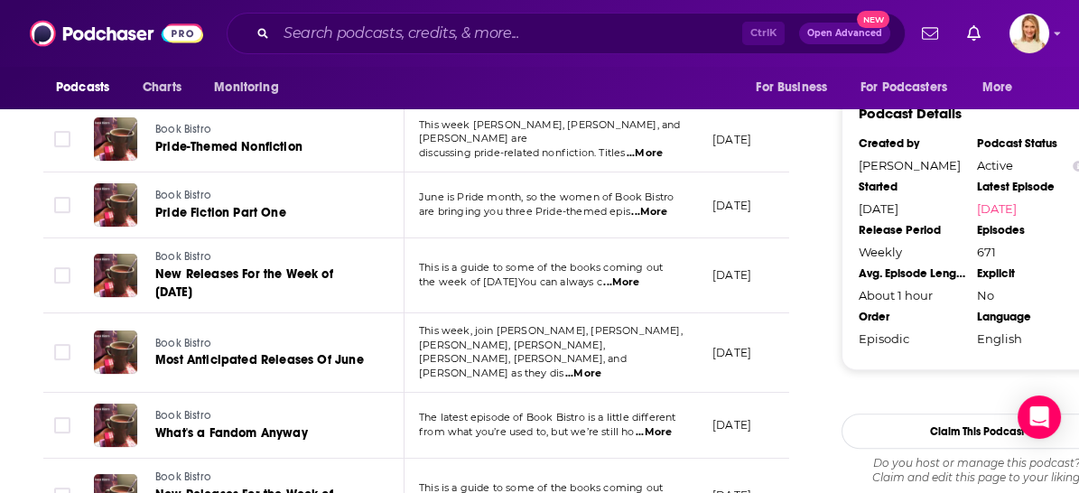
scroll to position [2006, 0]
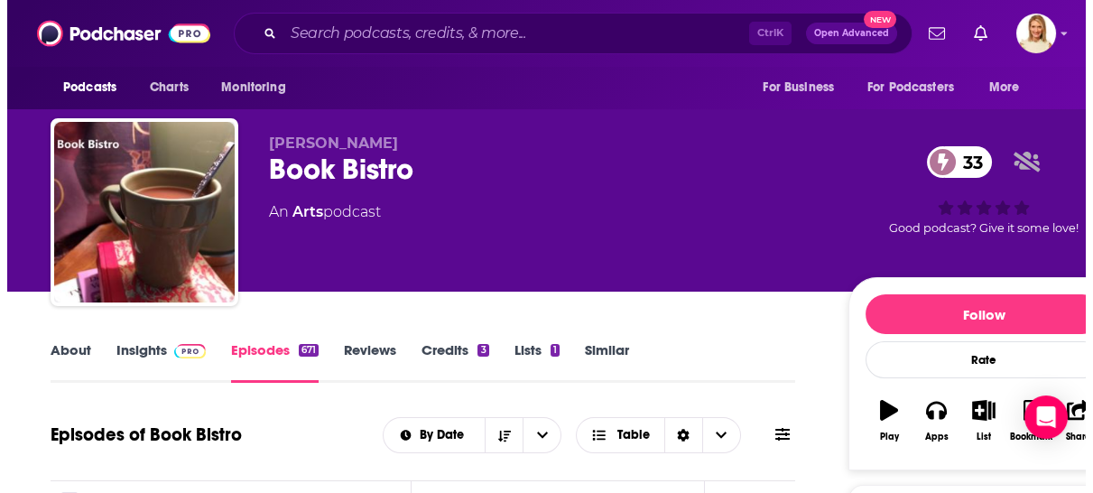
scroll to position [0, 0]
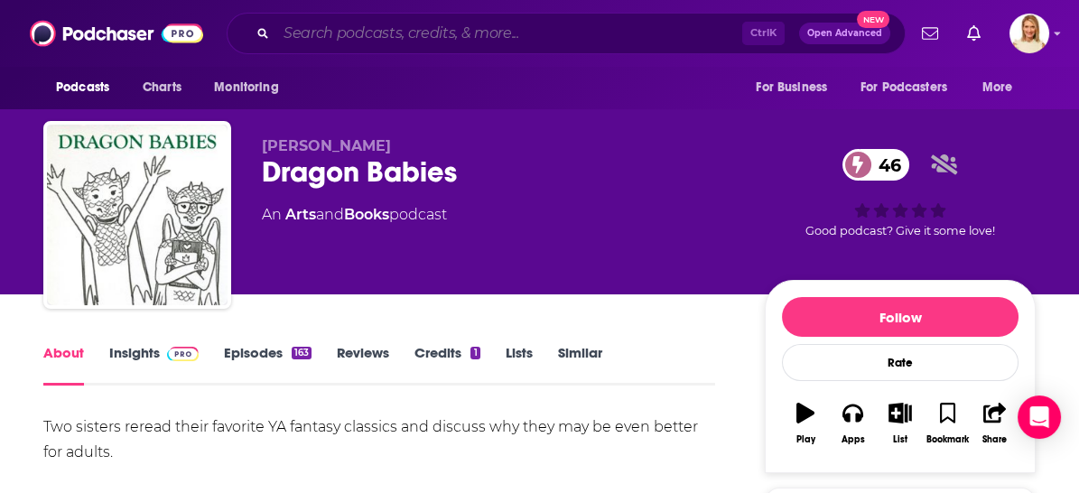
click at [319, 23] on input "Search podcasts, credits, & more..." at bounding box center [509, 33] width 466 height 29
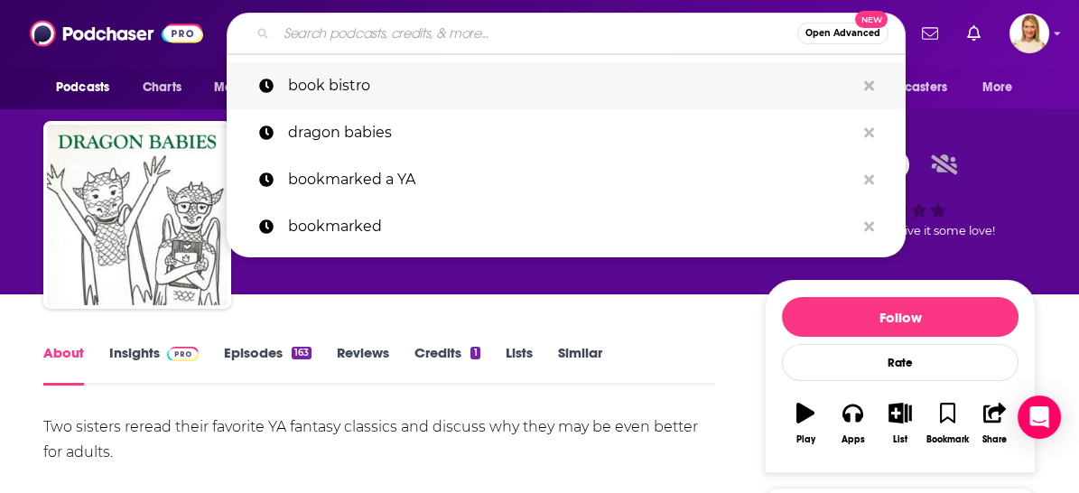
click at [356, 91] on p "book bistro" at bounding box center [571, 85] width 567 height 47
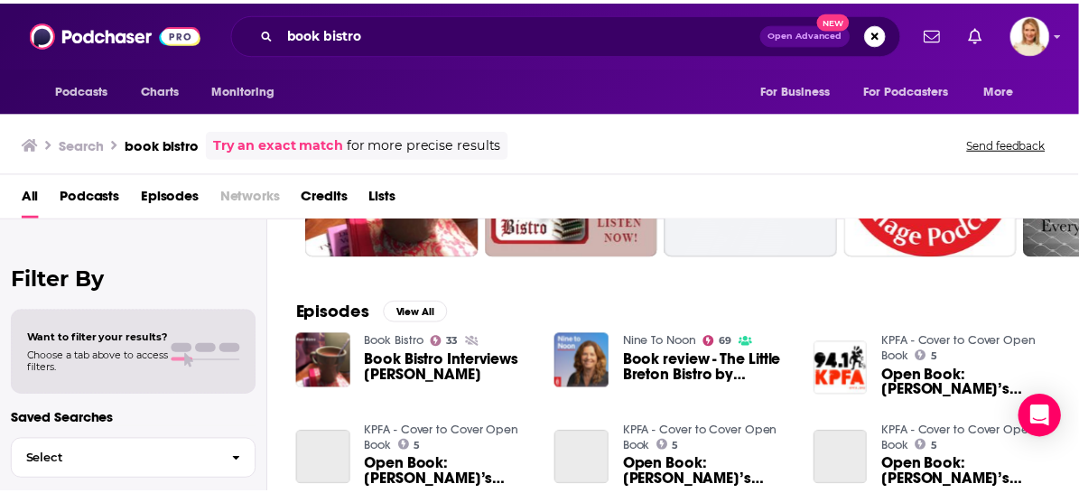
scroll to position [200, 0]
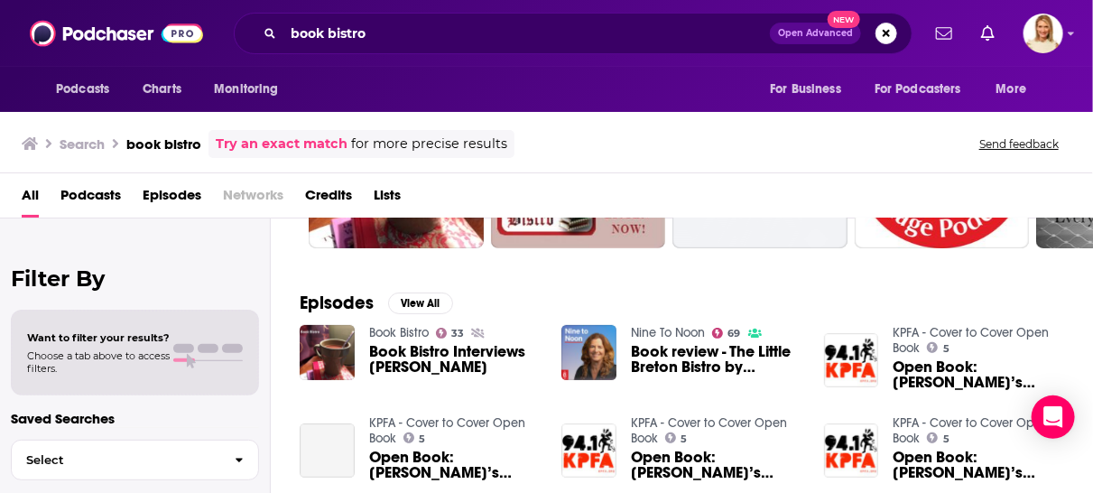
click at [79, 190] on span "Podcasts" at bounding box center [90, 199] width 60 height 37
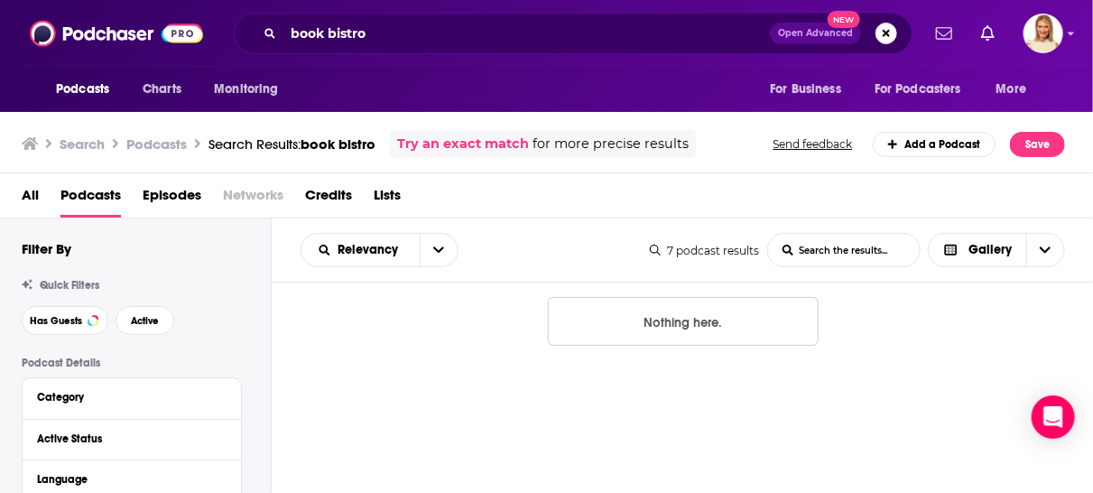
click at [23, 197] on span "All" at bounding box center [30, 199] width 17 height 37
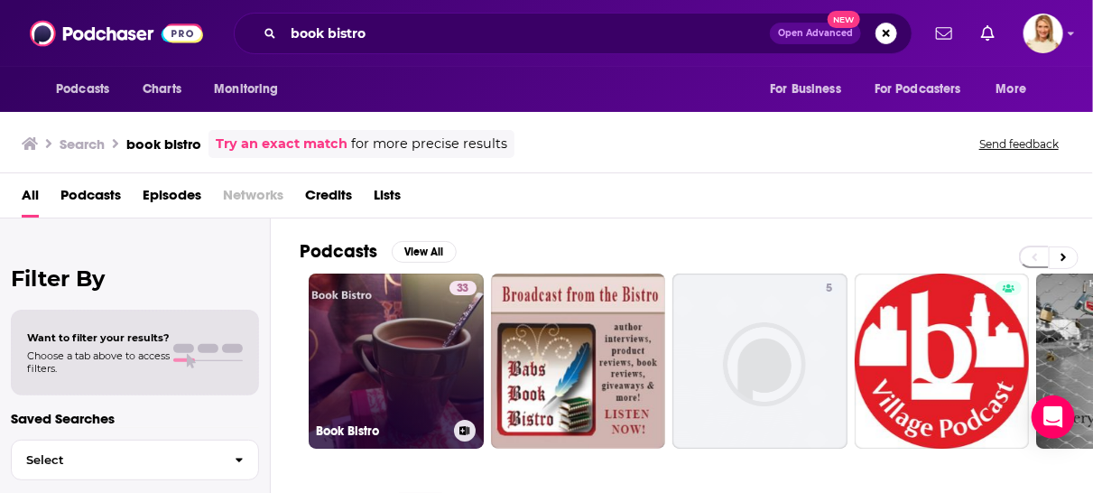
click at [411, 364] on link "33 Book Bistro" at bounding box center [396, 361] width 175 height 175
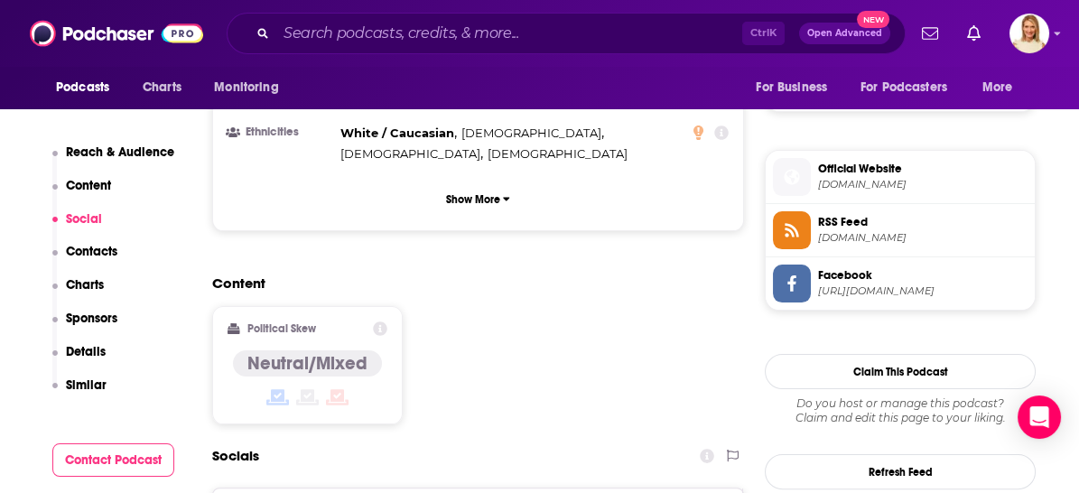
scroll to position [1404, 0]
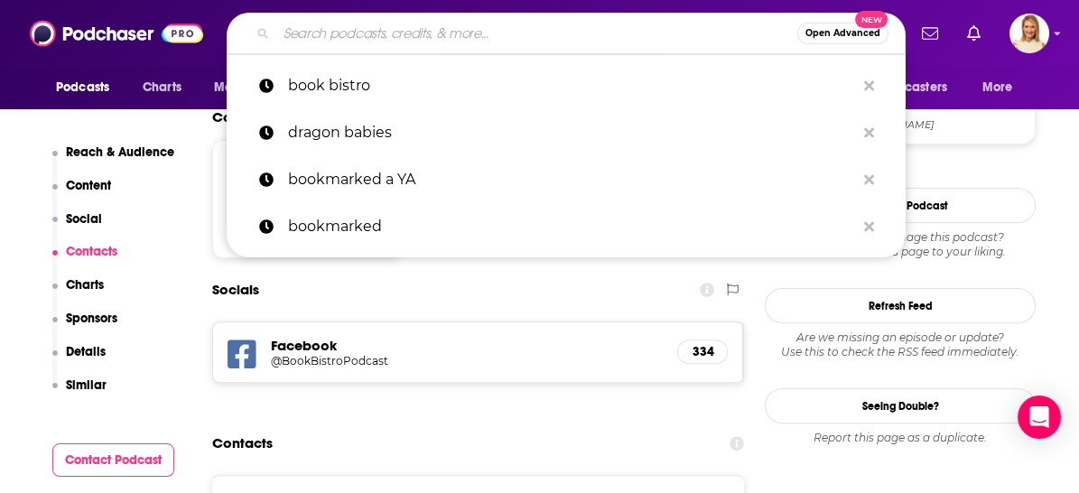
click at [442, 33] on input "Search podcasts, credits, & more..." at bounding box center [536, 33] width 521 height 29
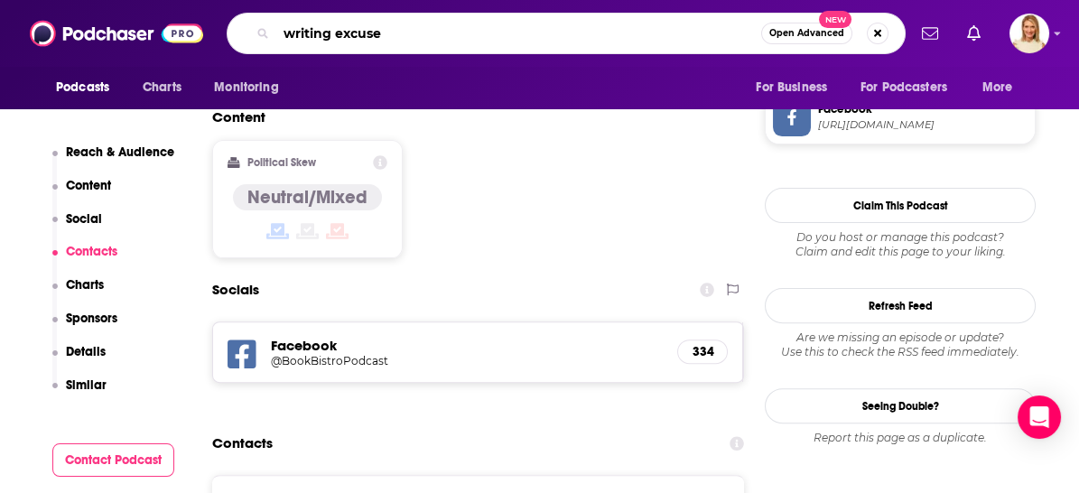
type input "writing excuses"
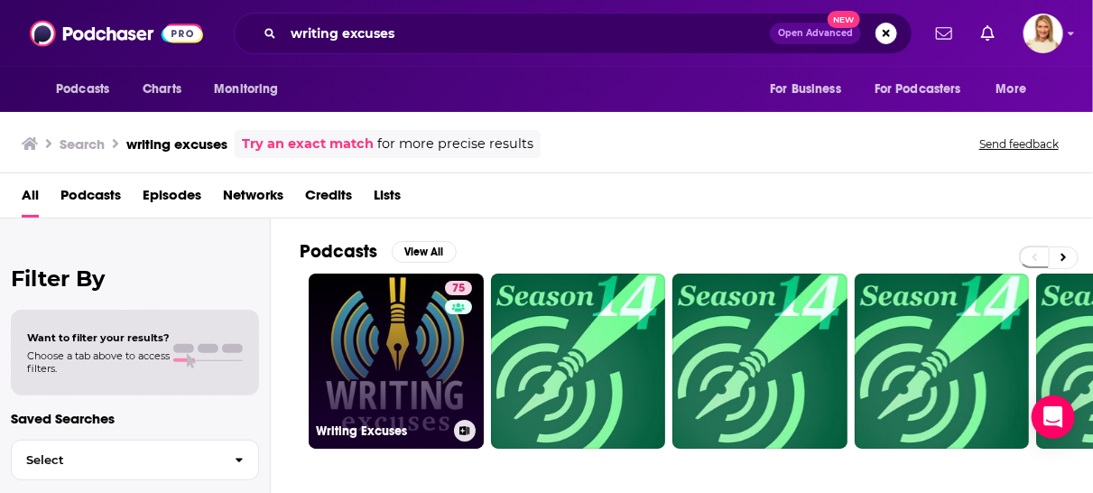
click at [451, 353] on div "75" at bounding box center [461, 350] width 32 height 139
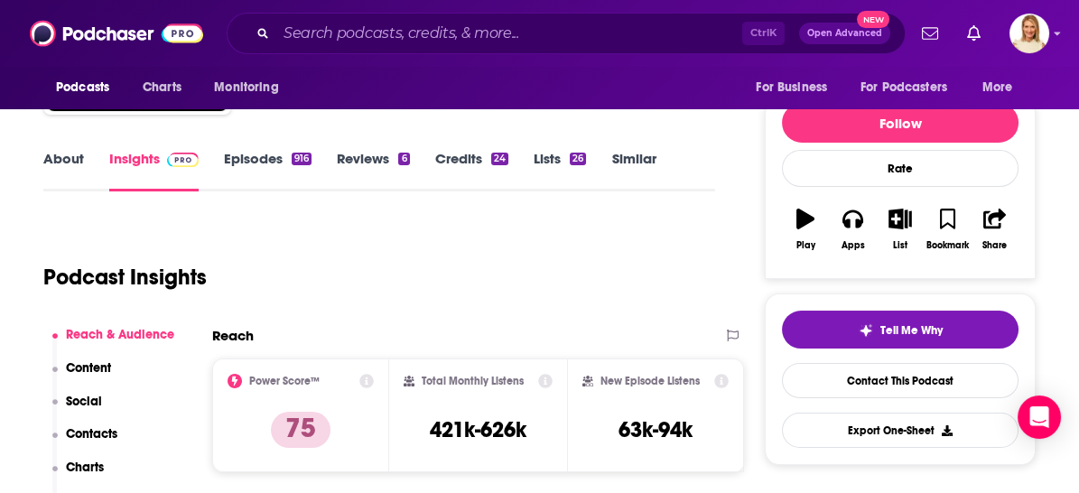
scroll to position [200, 0]
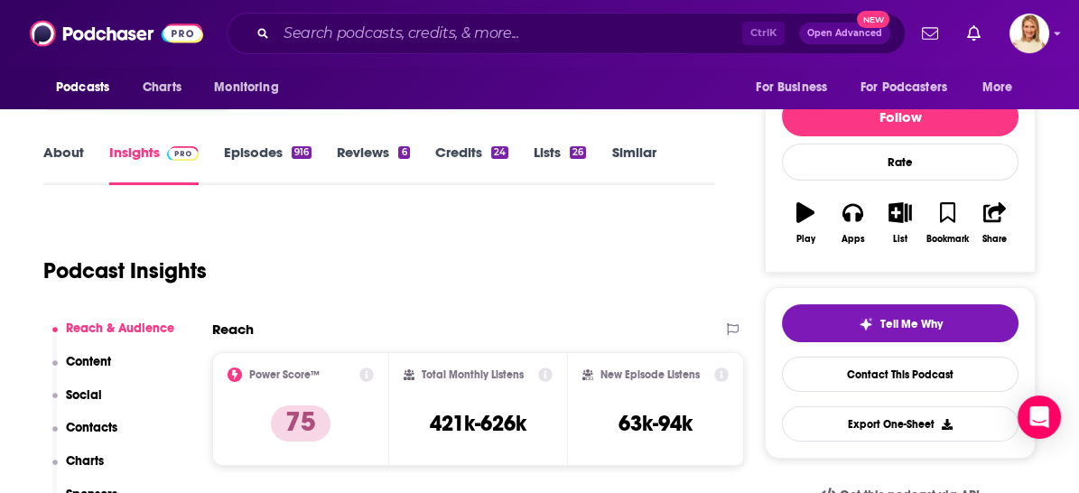
click at [272, 148] on link "Episodes 916" at bounding box center [268, 165] width 88 height 42
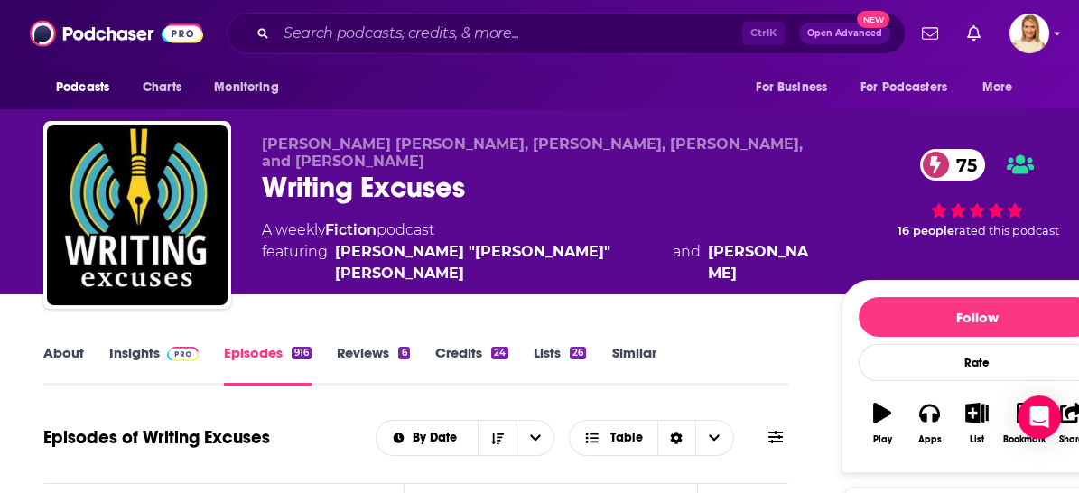
scroll to position [301, 0]
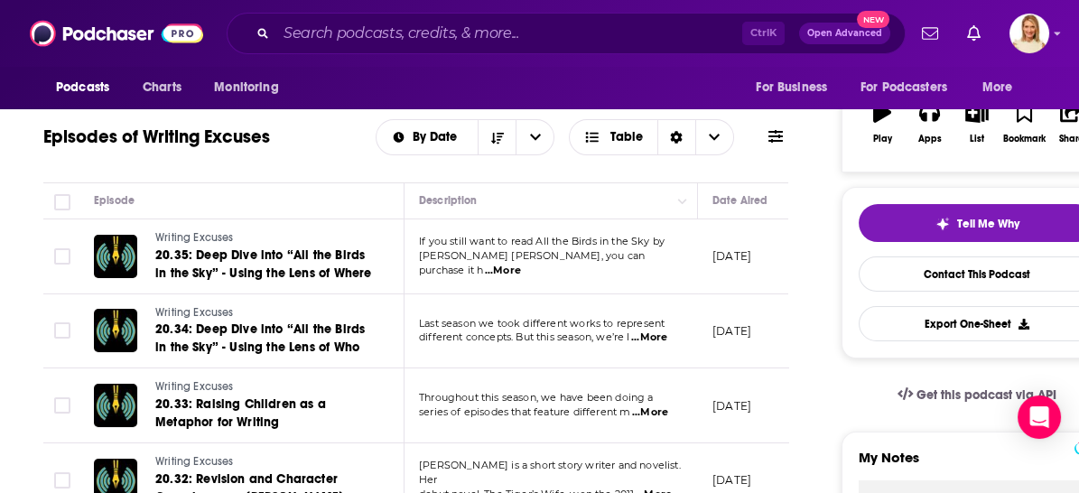
click at [657, 329] on div "Last season we took different works to represent different concepts. But this s…" at bounding box center [551, 331] width 265 height 29
click at [654, 338] on span "...More" at bounding box center [649, 337] width 36 height 14
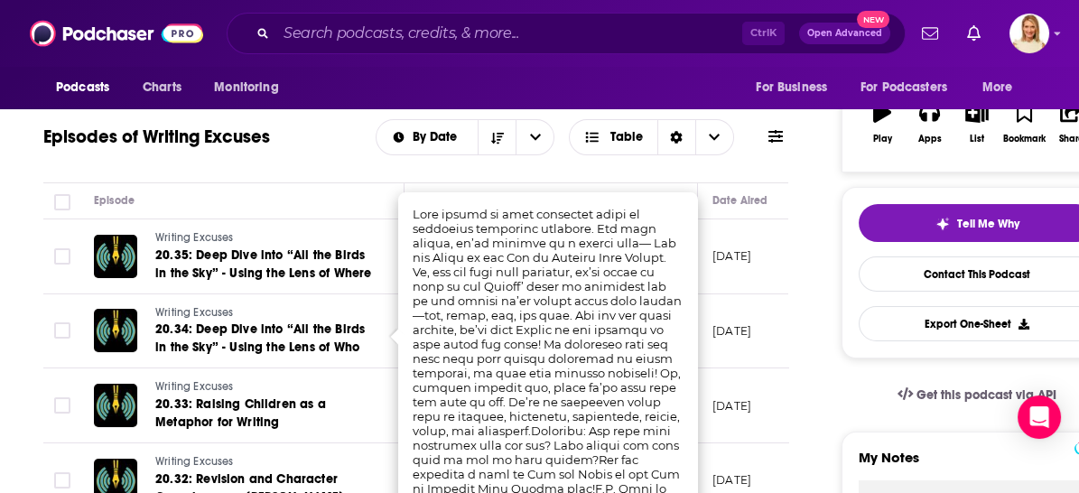
click at [329, 186] on th "Episode" at bounding box center [241, 201] width 325 height 36
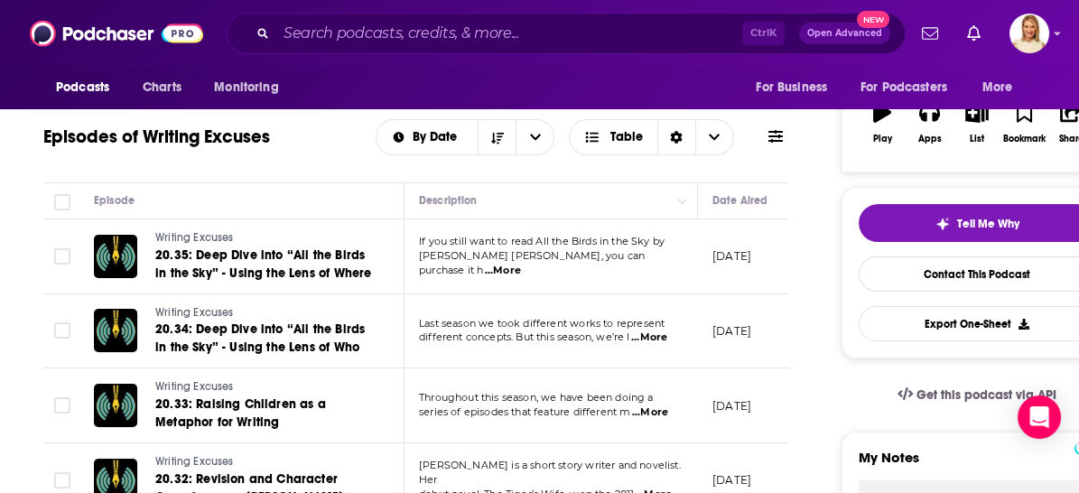
click at [661, 407] on span "...More" at bounding box center [650, 412] width 36 height 14
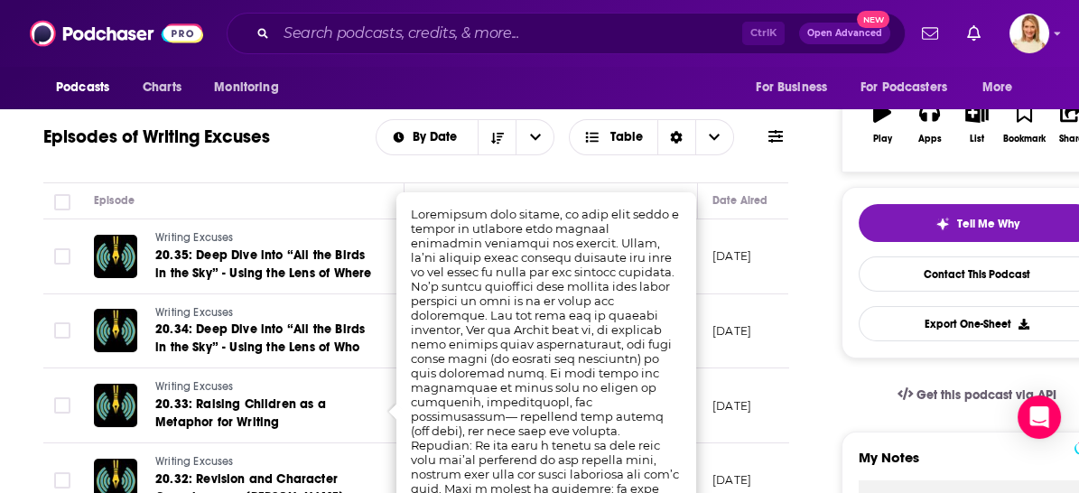
click at [329, 163] on div "Episodes of Writing Excuses By Date Table" at bounding box center [415, 149] width 745 height 70
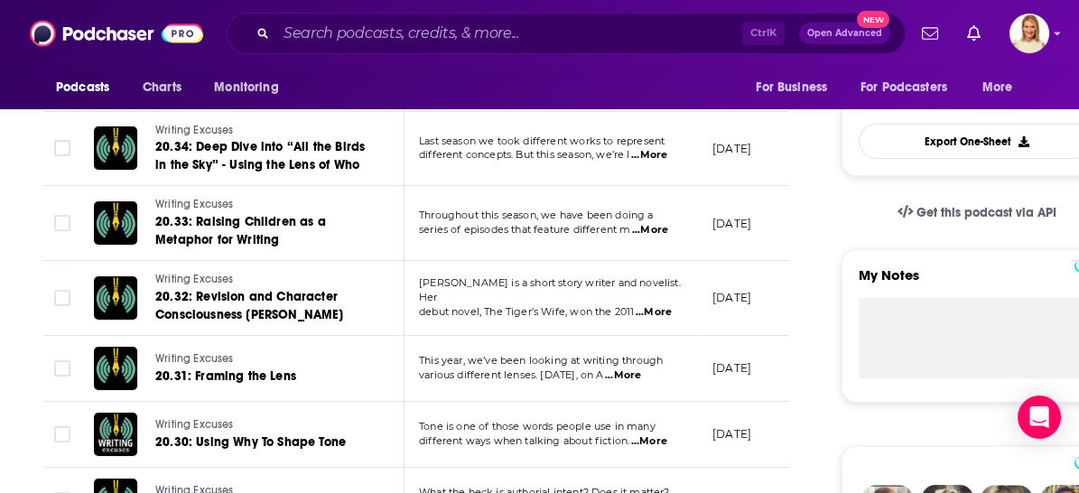
scroll to position [501, 0]
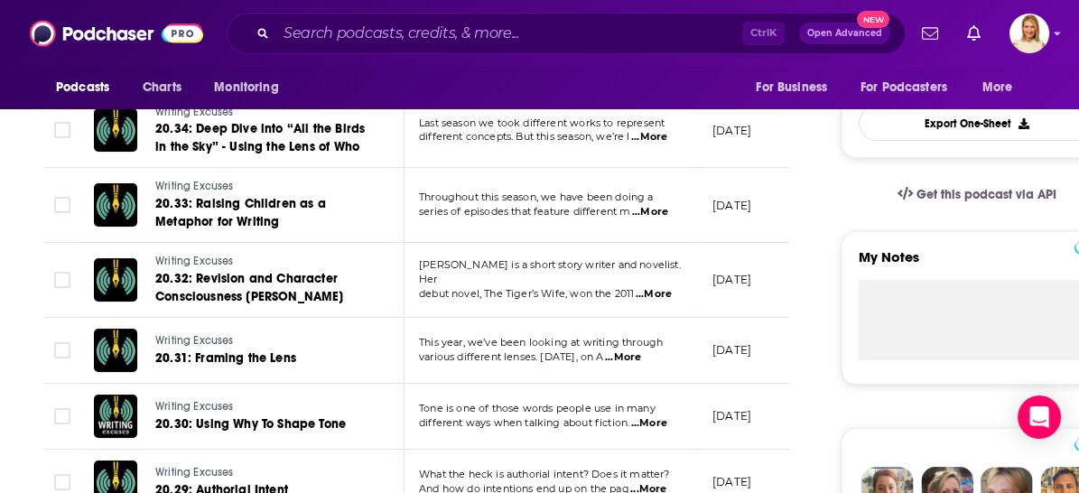
click at [653, 287] on span "...More" at bounding box center [654, 294] width 36 height 14
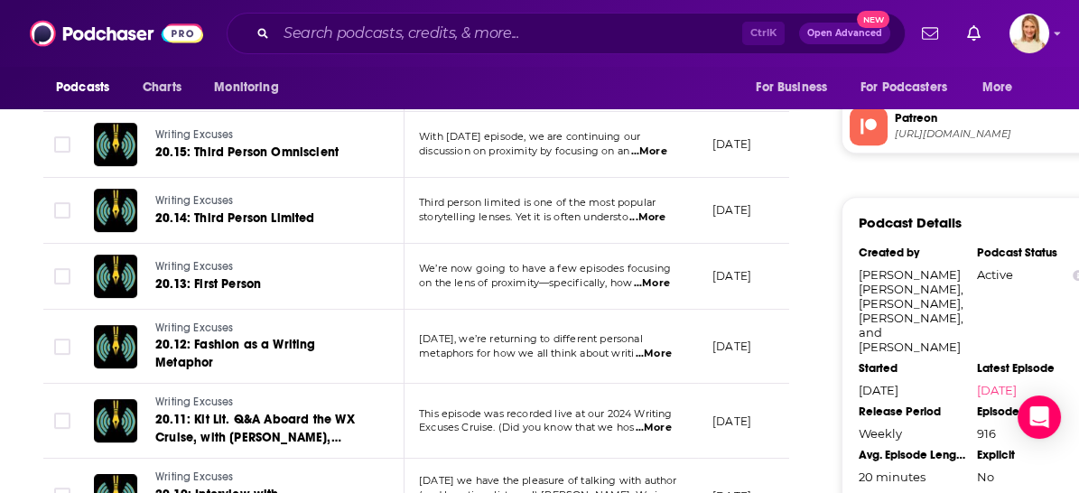
scroll to position [1906, 0]
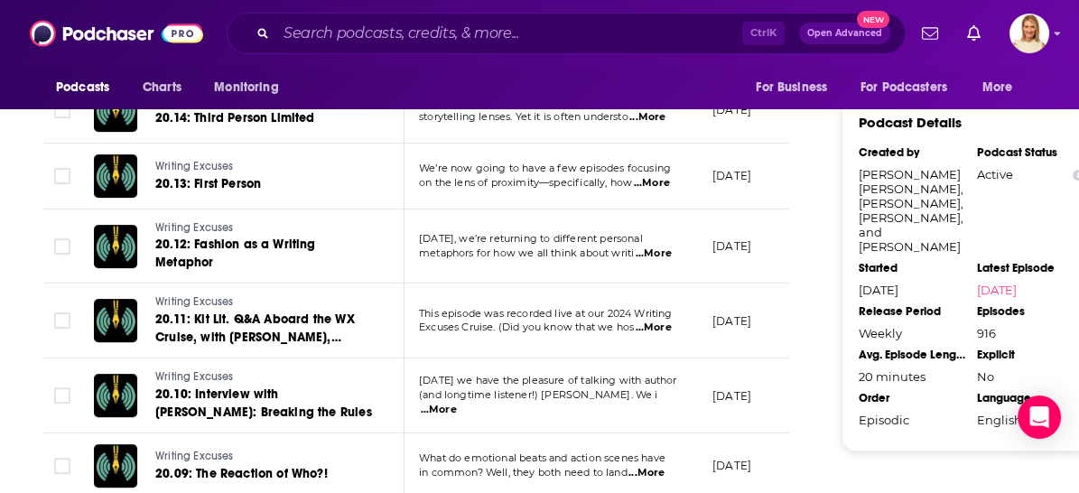
click at [457, 403] on span "...More" at bounding box center [439, 410] width 36 height 14
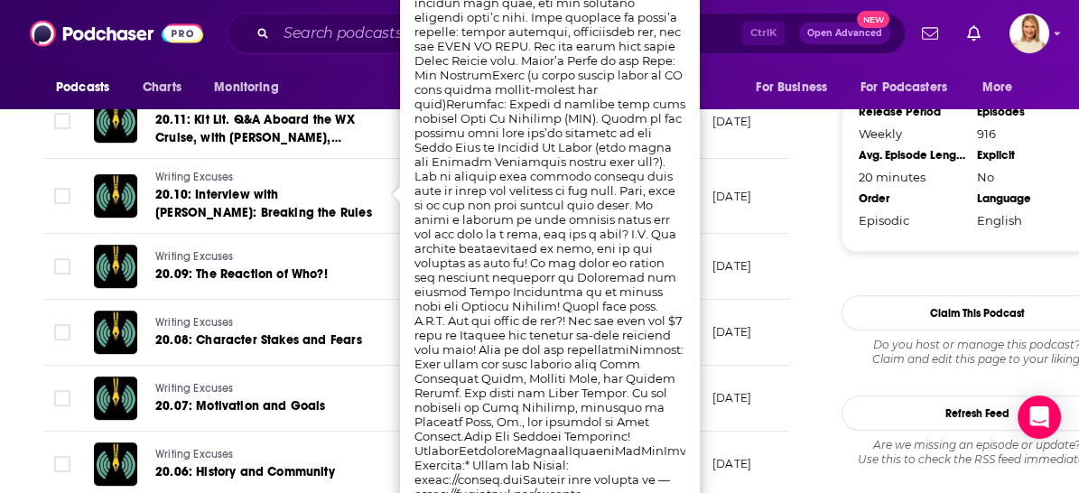
scroll to position [2106, 0]
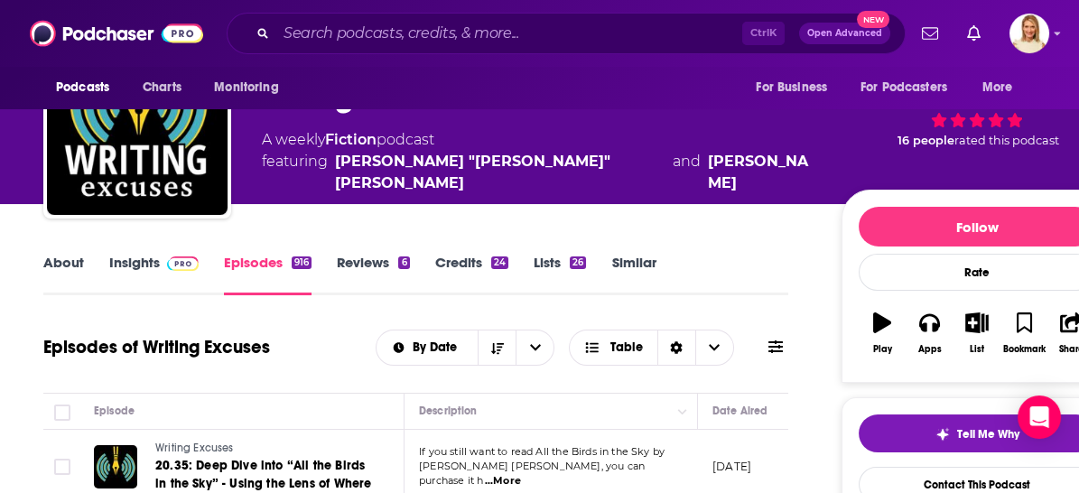
scroll to position [0, 0]
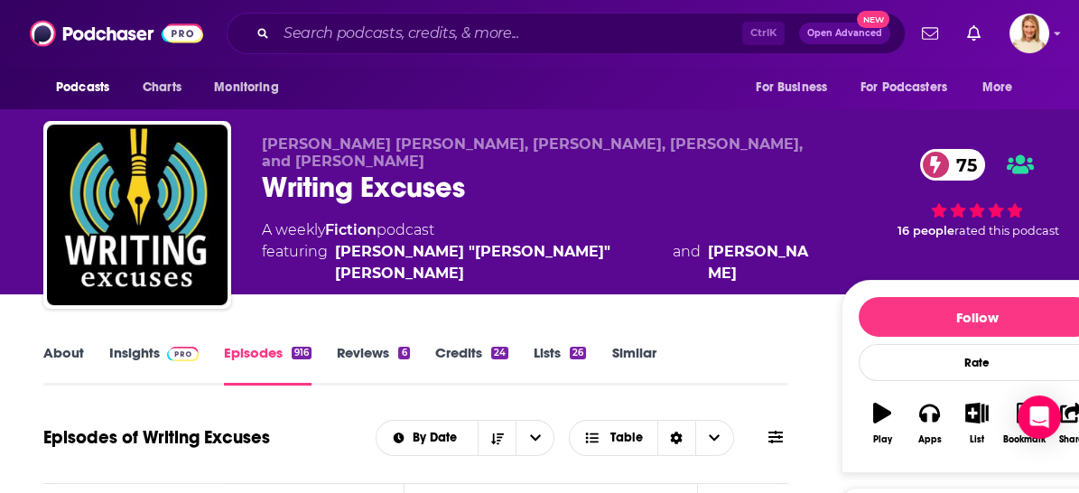
click at [66, 350] on link "About" at bounding box center [63, 365] width 41 height 42
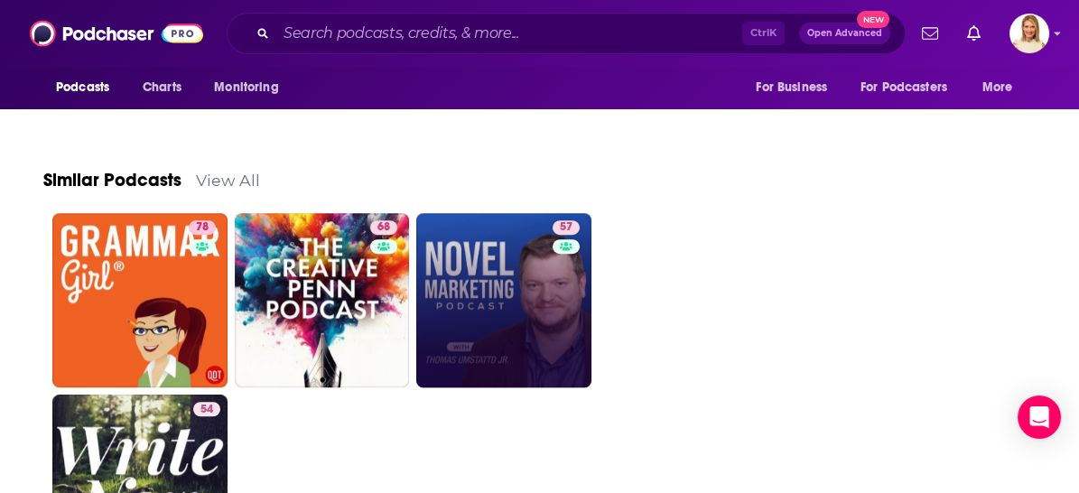
scroll to position [2666, 0]
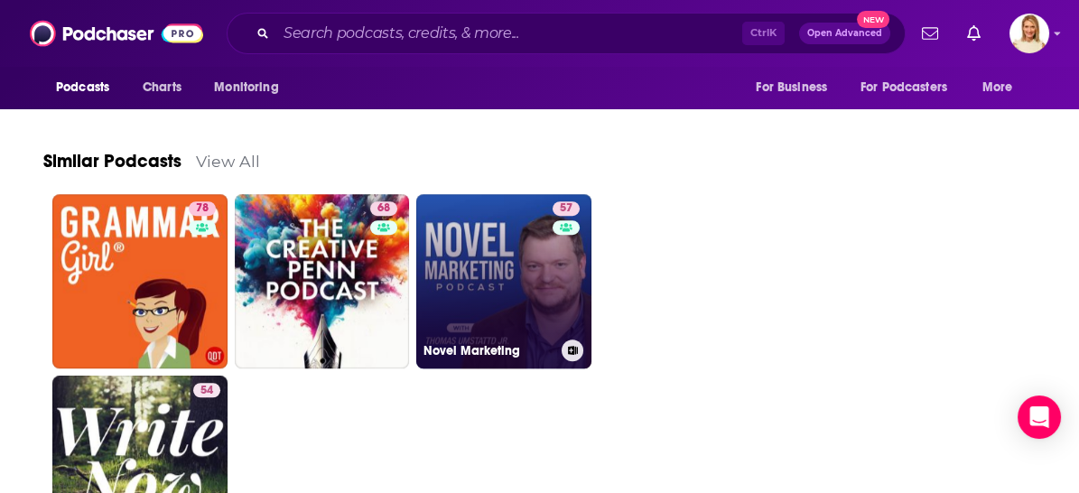
click at [483, 237] on link "57 Novel Marketing" at bounding box center [503, 281] width 175 height 175
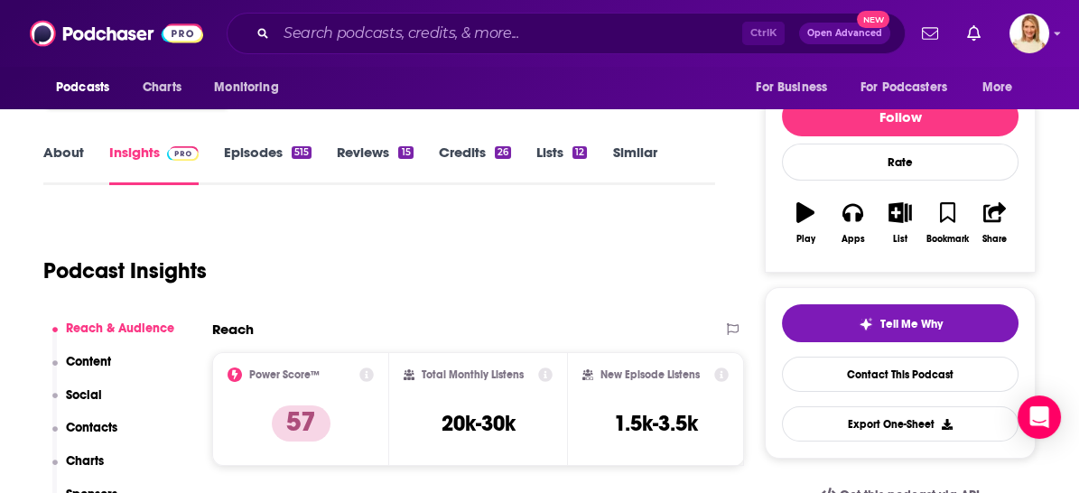
scroll to position [100, 0]
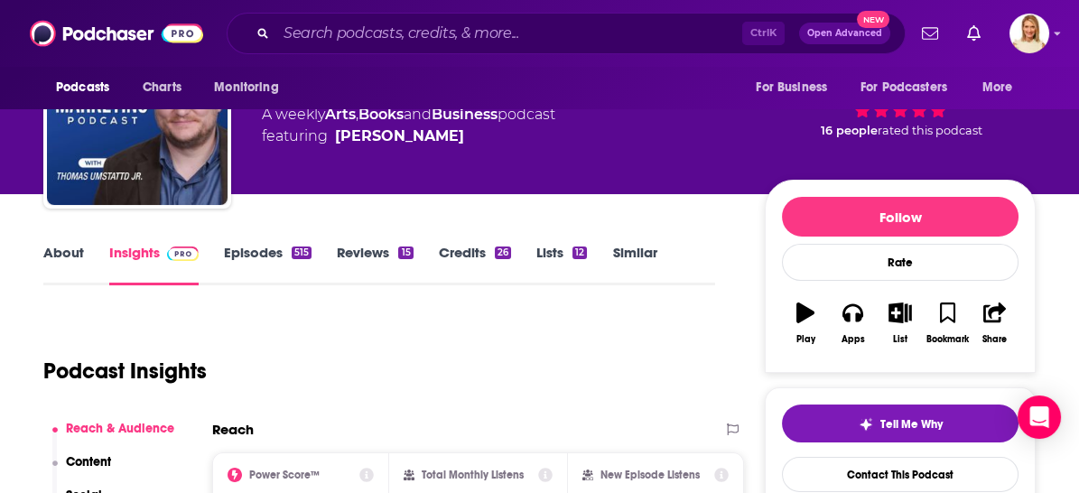
click at [75, 250] on link "About" at bounding box center [63, 265] width 41 height 42
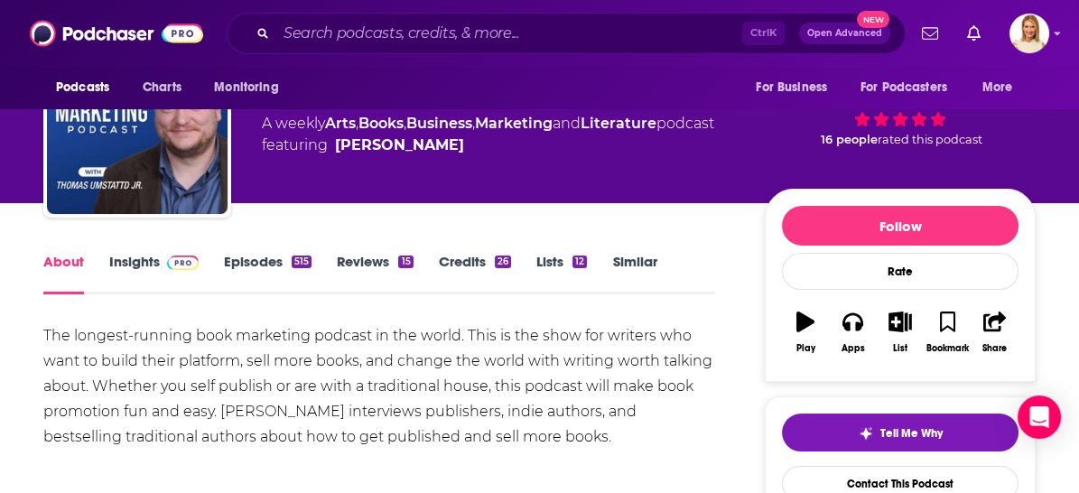
scroll to position [100, 0]
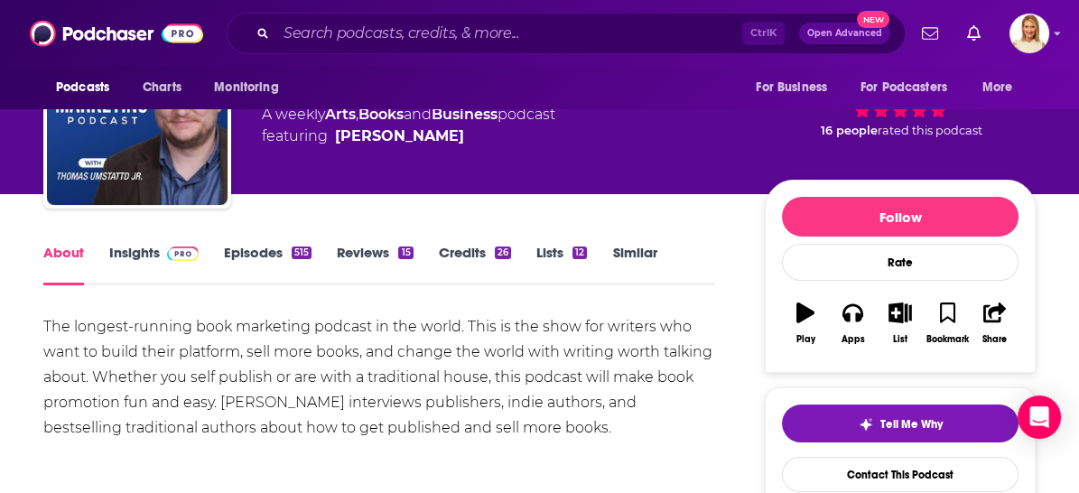
click at [256, 246] on link "Episodes 515" at bounding box center [268, 265] width 88 height 42
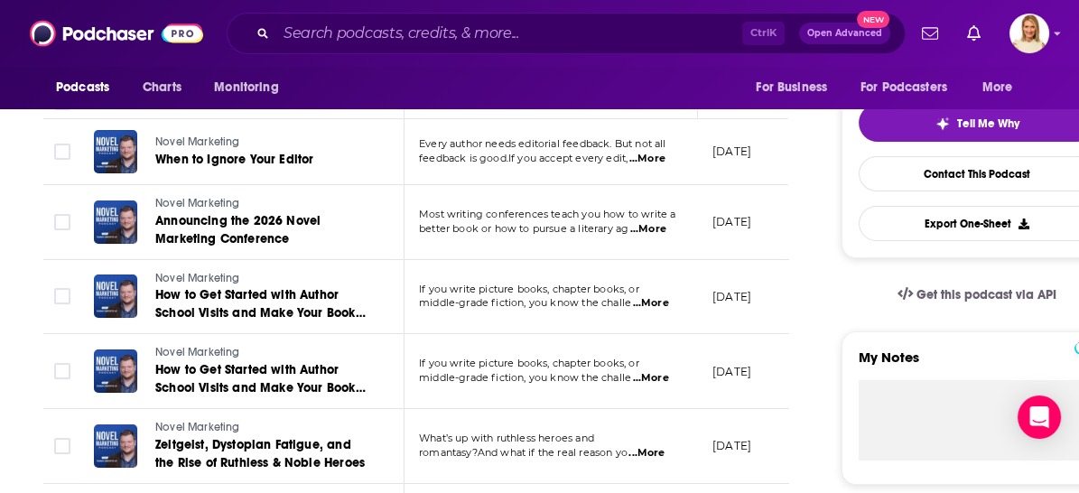
scroll to position [501, 0]
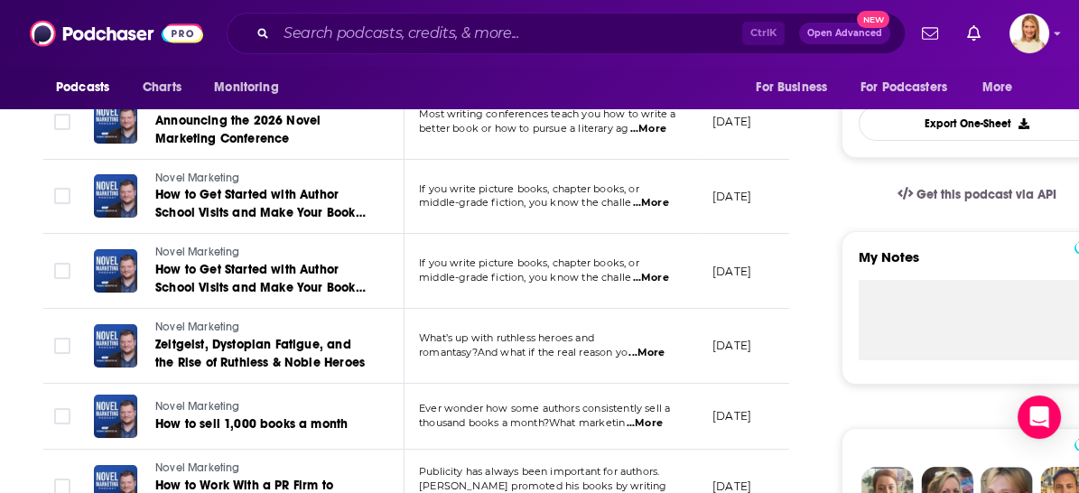
click at [653, 417] on span "...More" at bounding box center [644, 423] width 36 height 14
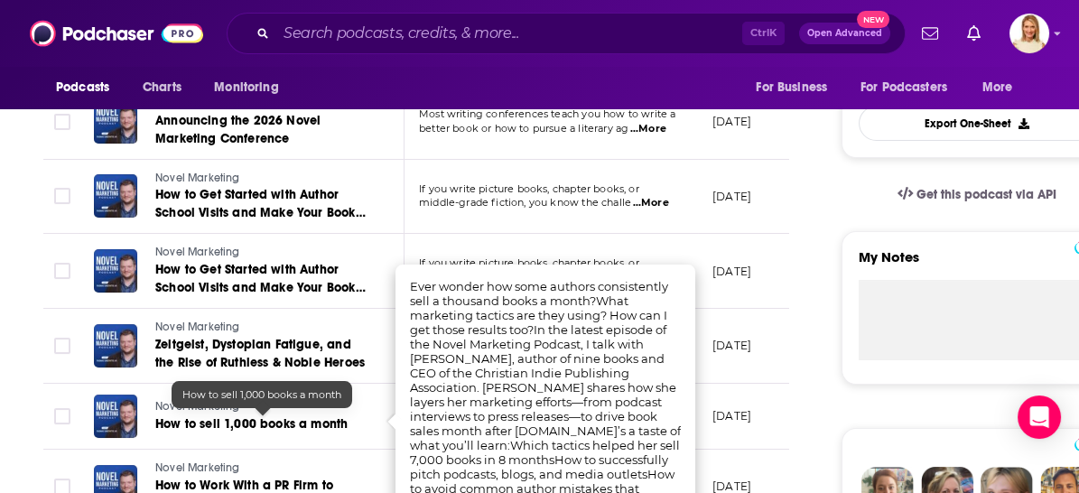
click at [322, 417] on span "How to sell 1,000 books a month" at bounding box center [251, 423] width 192 height 15
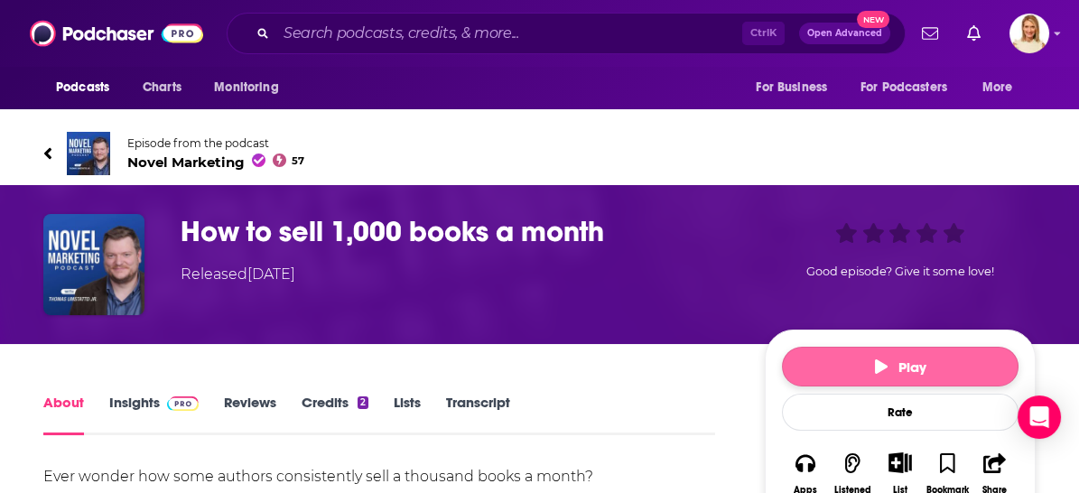
click at [893, 360] on span "Play" at bounding box center [900, 366] width 51 height 17
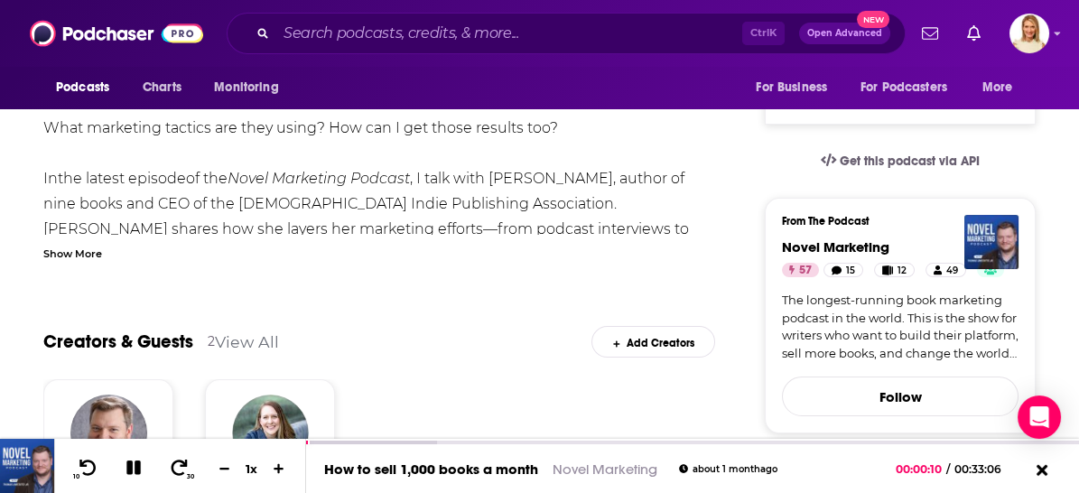
scroll to position [401, 0]
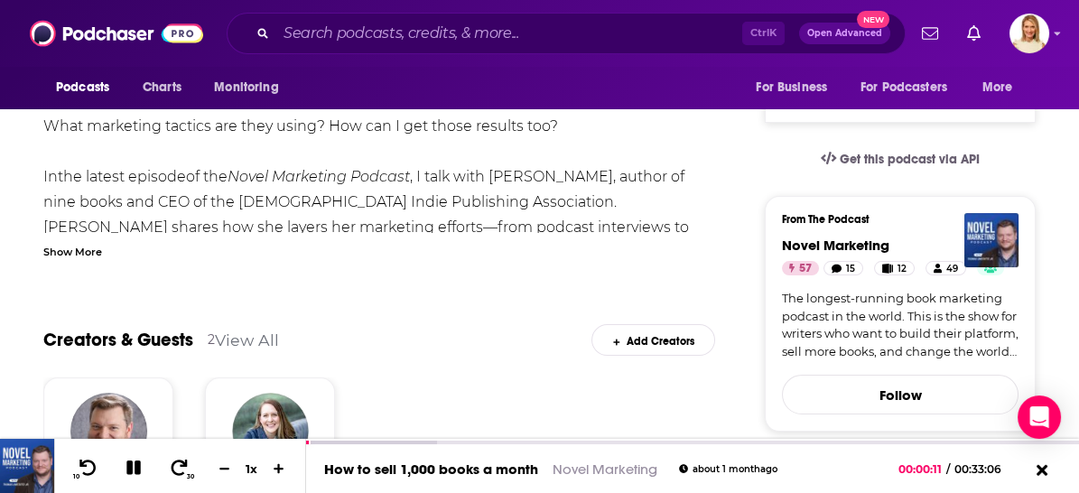
click at [88, 249] on div "Show More" at bounding box center [72, 250] width 59 height 17
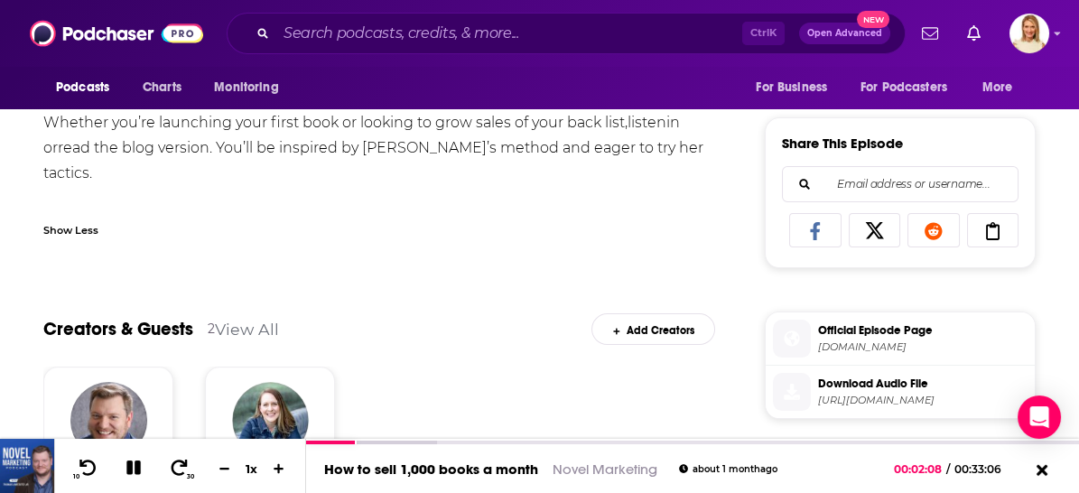
scroll to position [0, 0]
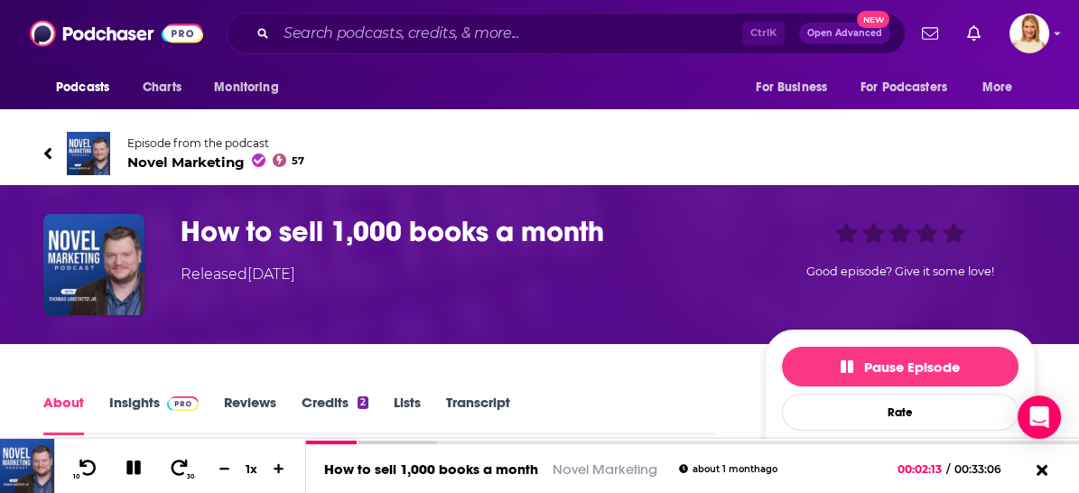
click at [51, 153] on icon at bounding box center [47, 153] width 9 height 18
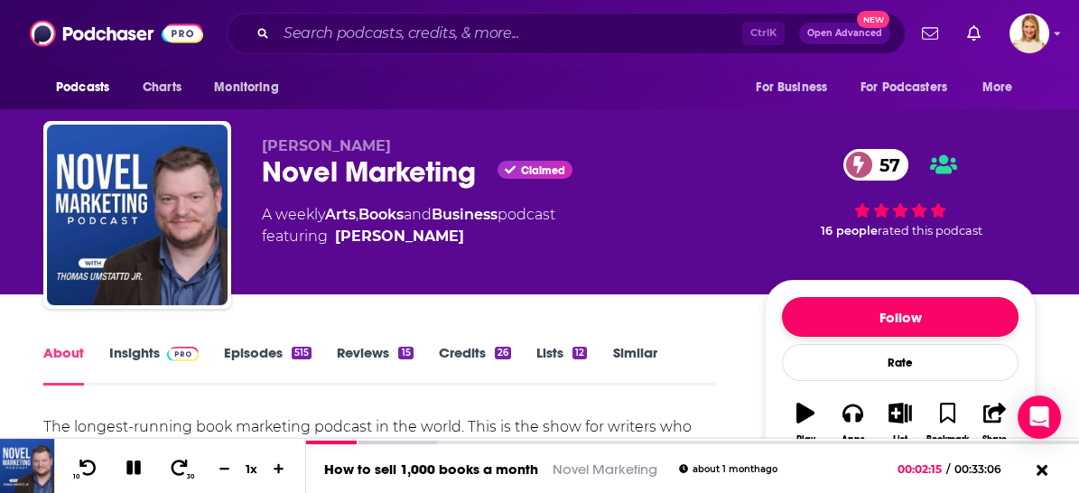
click at [949, 318] on button "Follow" at bounding box center [900, 317] width 237 height 40
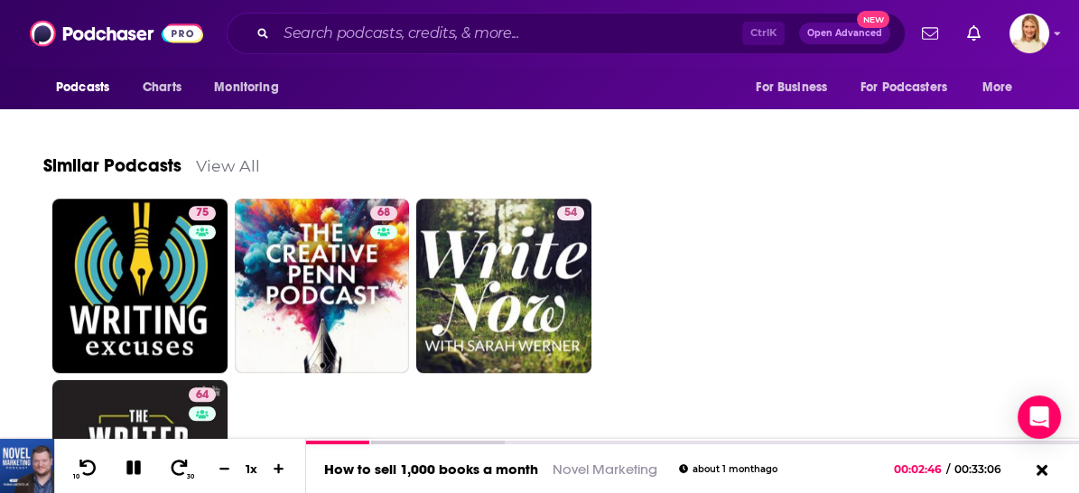
scroll to position [2888, 0]
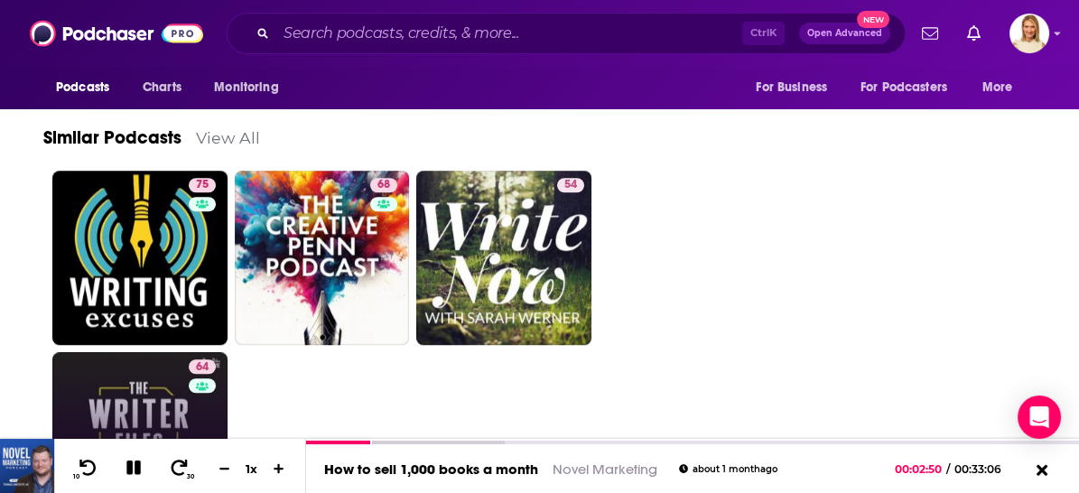
click at [189, 389] on div "64" at bounding box center [205, 428] width 32 height 139
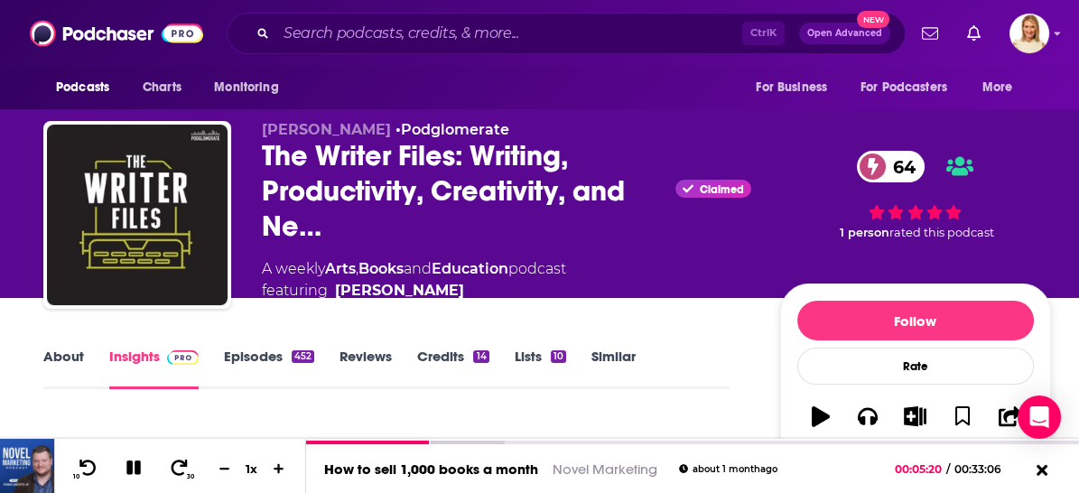
click at [269, 354] on link "Episodes 452" at bounding box center [269, 369] width 90 height 42
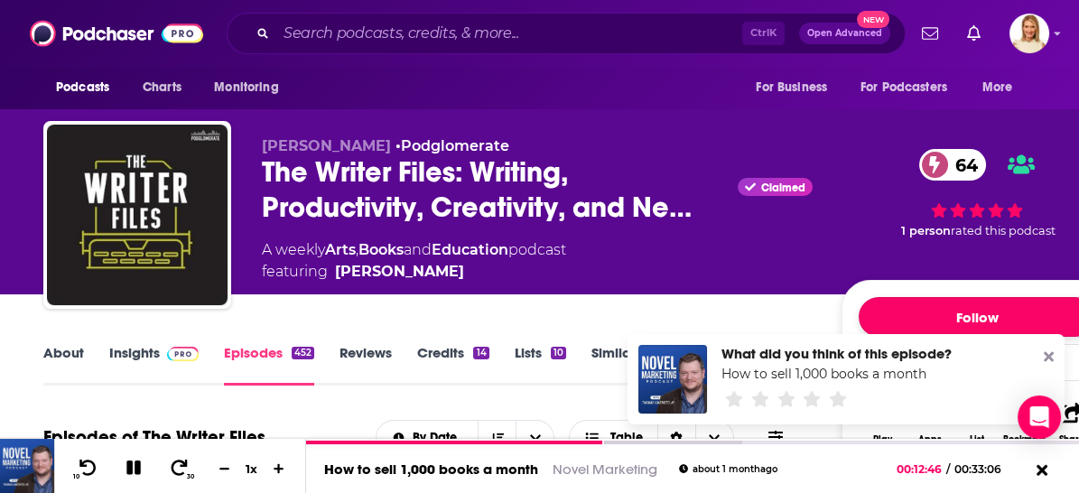
click at [975, 312] on button "Follow" at bounding box center [977, 317] width 237 height 40
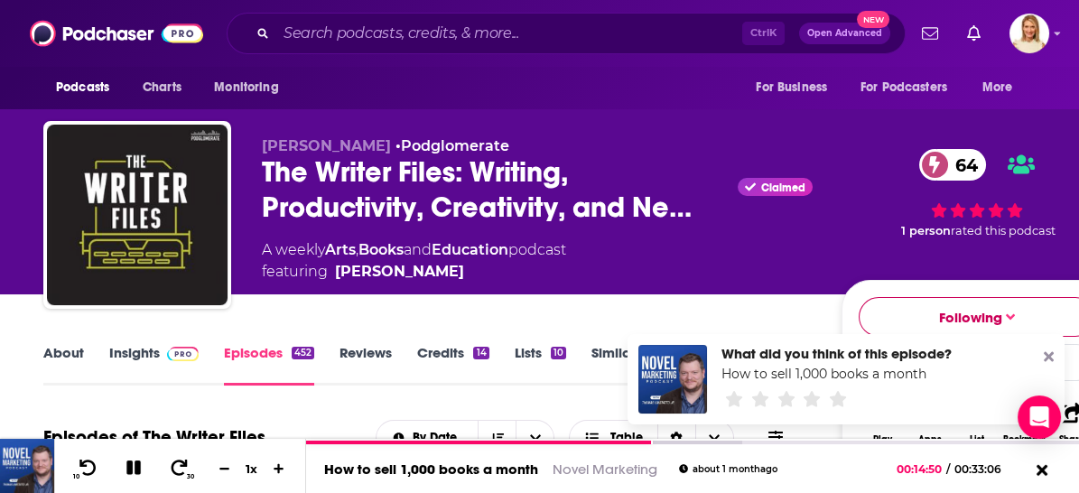
scroll to position [301, 0]
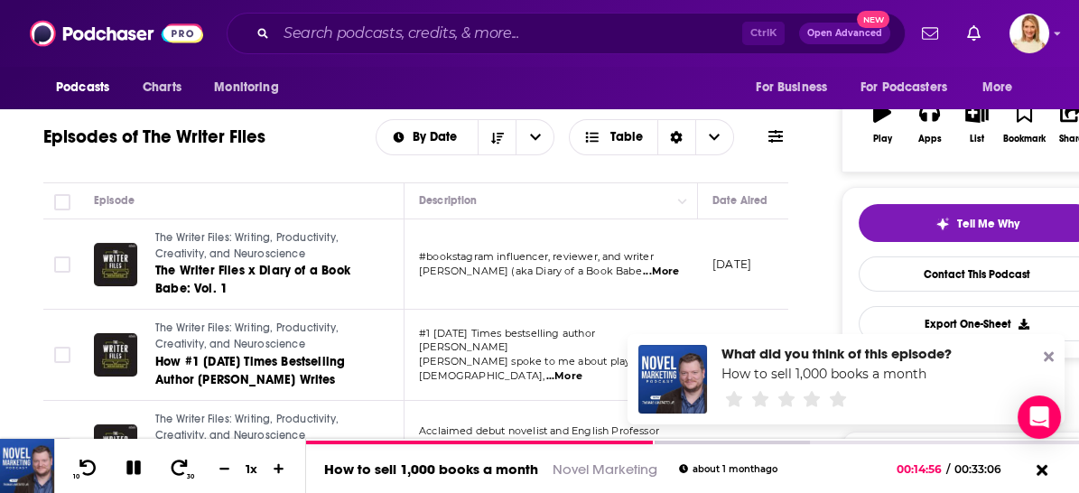
click at [659, 265] on span "...More" at bounding box center [661, 272] width 36 height 14
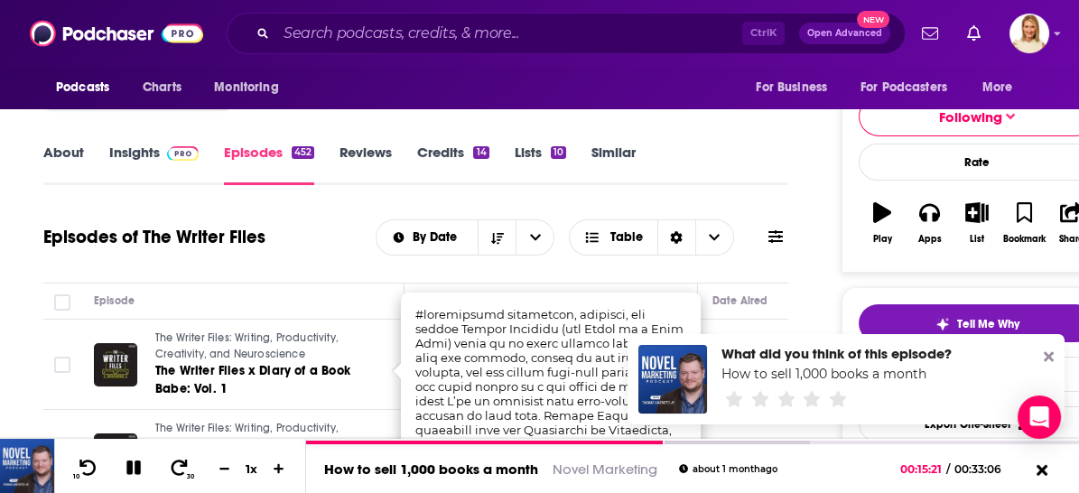
scroll to position [401, 0]
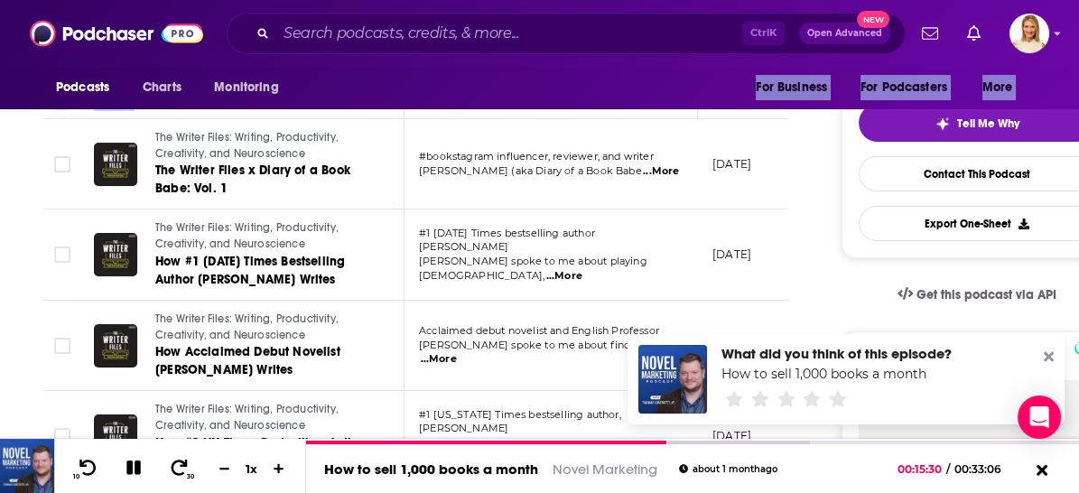
drag, startPoint x: 414, startPoint y: 113, endPoint x: 445, endPoint y: 110, distance: 30.8
drag, startPoint x: 445, startPoint y: 110, endPoint x: 475, endPoint y: 150, distance: 49.7
click at [475, 150] on span "#bookstagram influencer, reviewer, and writer" at bounding box center [536, 156] width 235 height 13
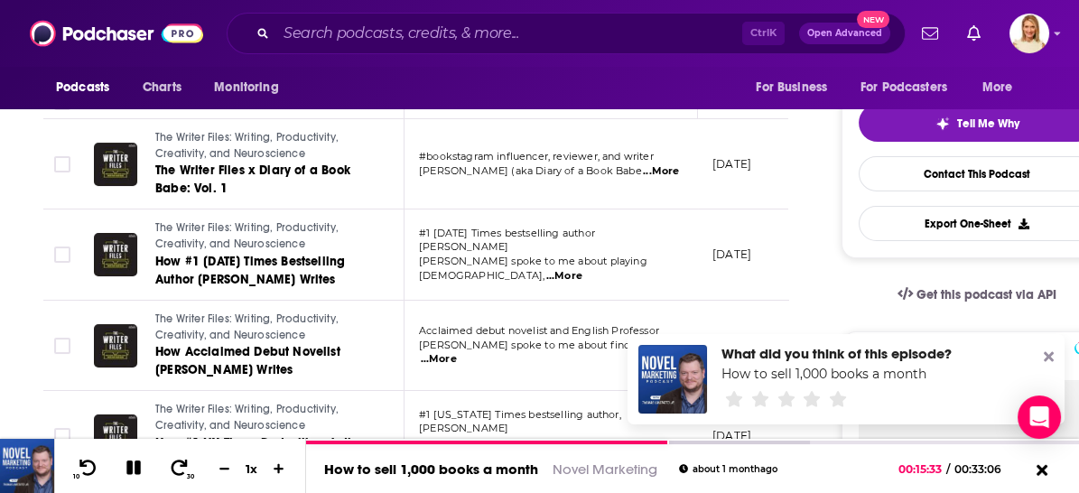
click at [654, 165] on span "...More" at bounding box center [661, 171] width 36 height 14
click at [491, 161] on span "#bookstagram influencer, reviewer, and writer" at bounding box center [536, 156] width 235 height 13
drag, startPoint x: 503, startPoint y: 168, endPoint x: 409, endPoint y: 153, distance: 95.1
click at [409, 153] on td "#bookstagram influencer, reviewer, and writer [PERSON_NAME] (aka Diary of a Boo…" at bounding box center [550, 164] width 293 height 91
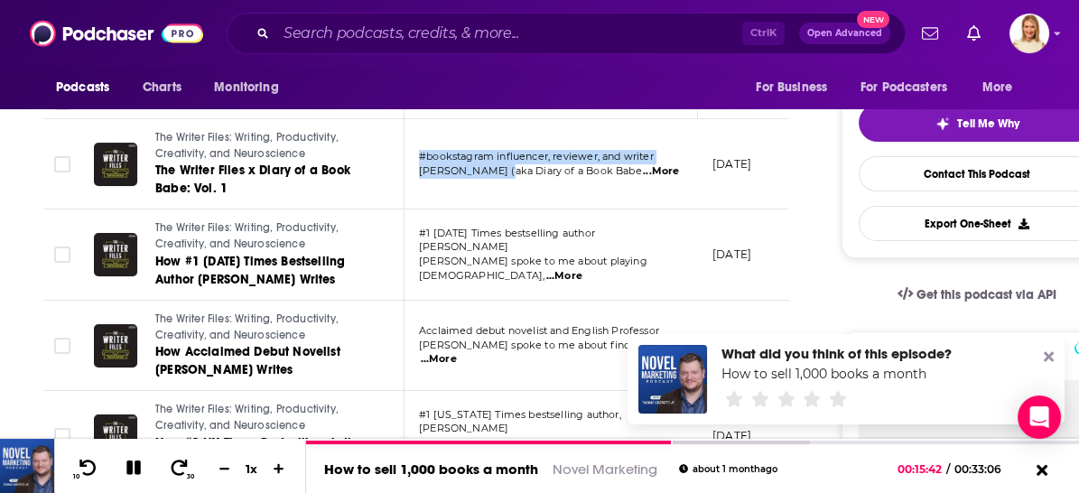
copy div "#bookstagram influencer, reviewer, and writer [PERSON_NAME]"
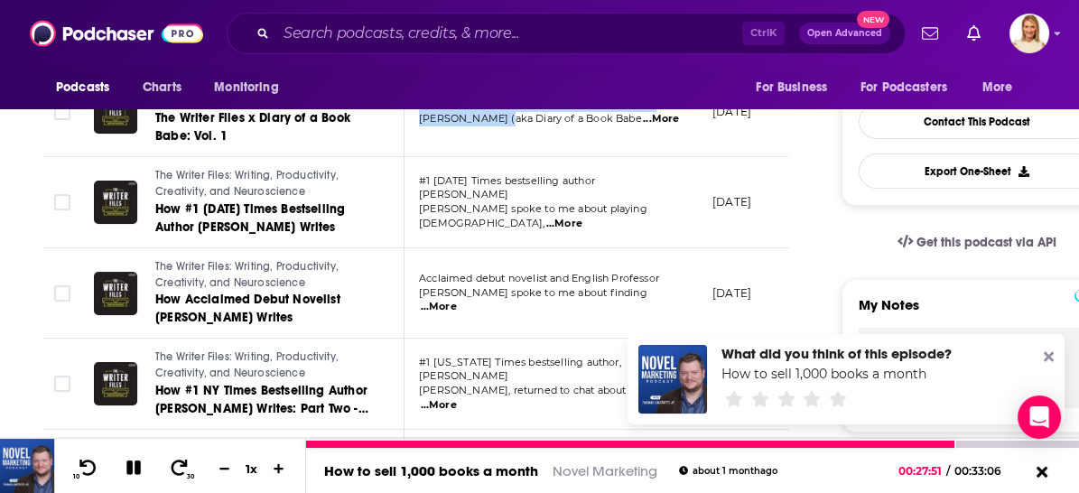
scroll to position [501, 0]
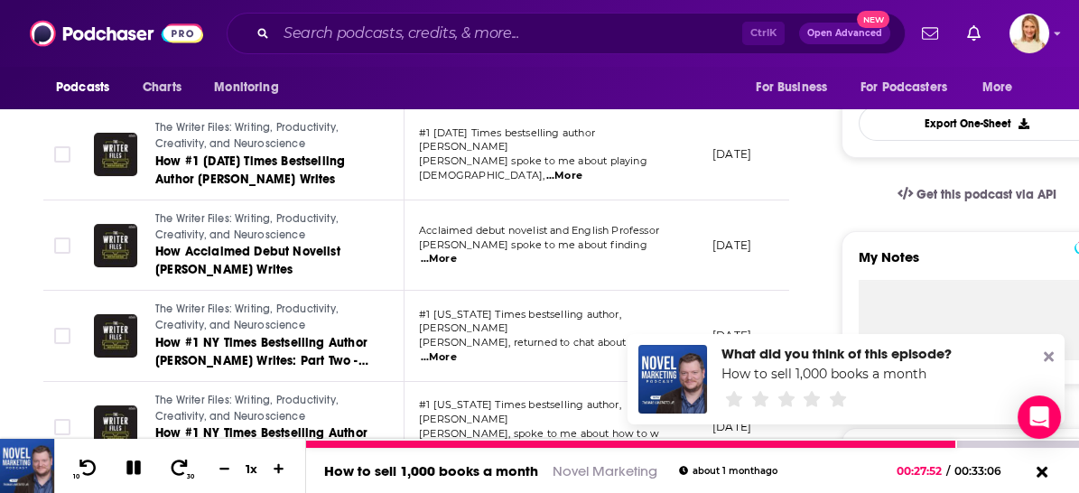
click at [135, 463] on icon at bounding box center [133, 467] width 14 height 14
click at [135, 463] on icon at bounding box center [133, 468] width 23 height 18
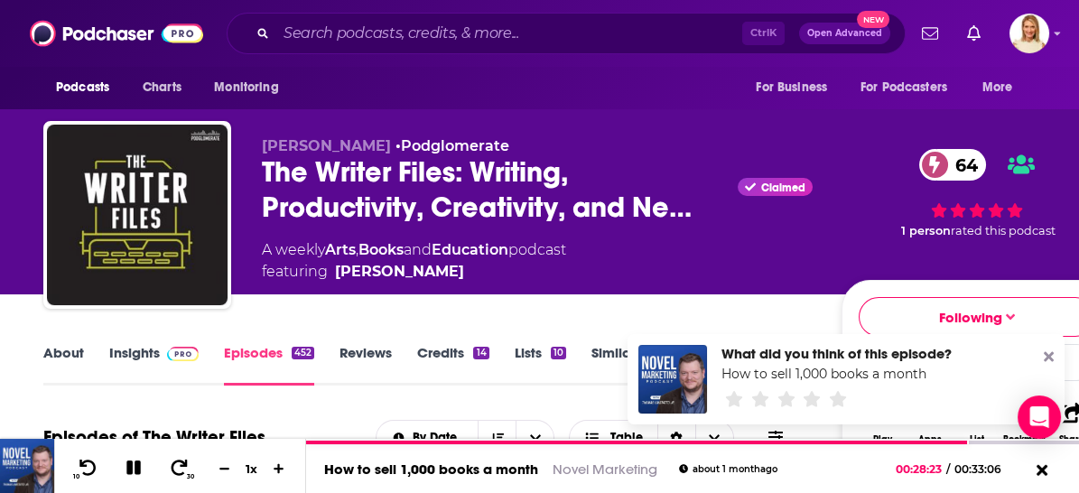
scroll to position [601, 0]
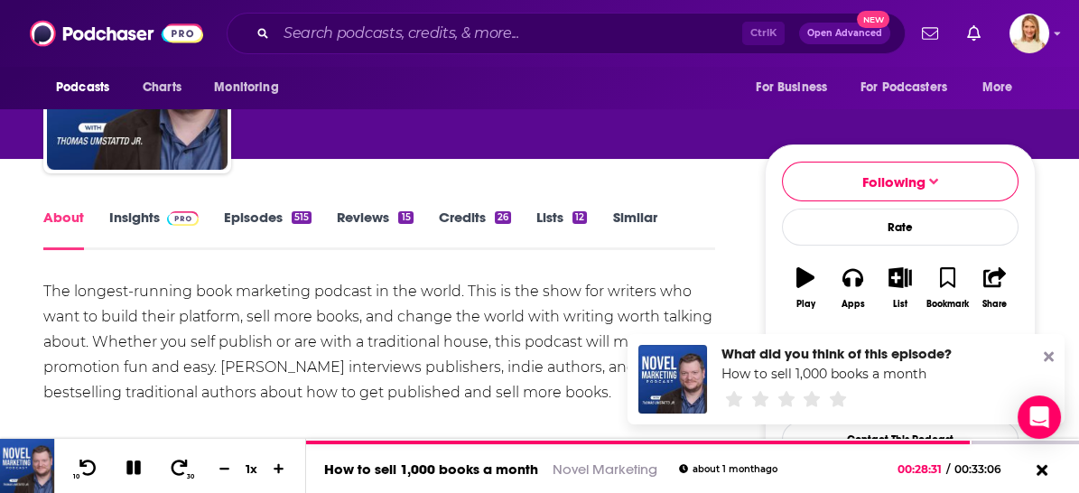
scroll to position [301, 0]
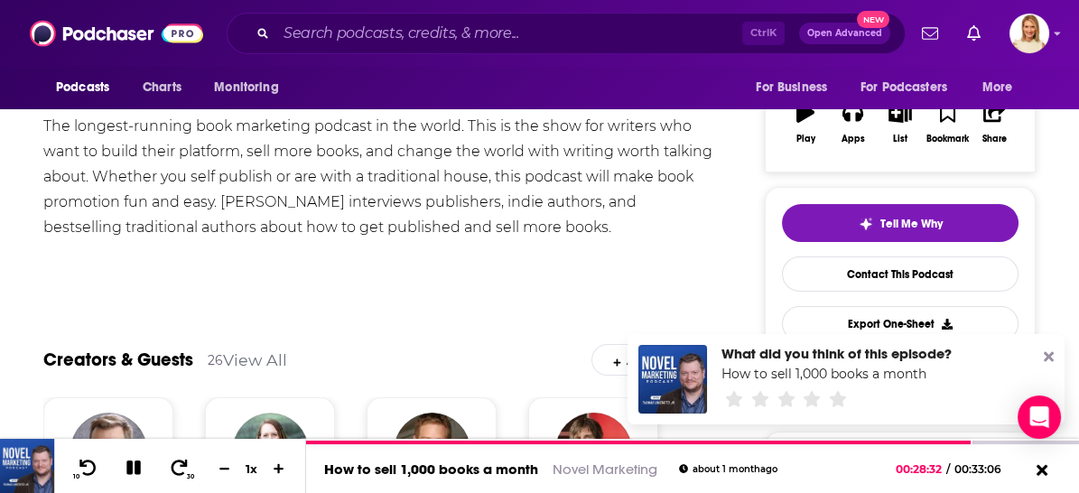
click at [1049, 358] on icon at bounding box center [1049, 357] width 10 height 10
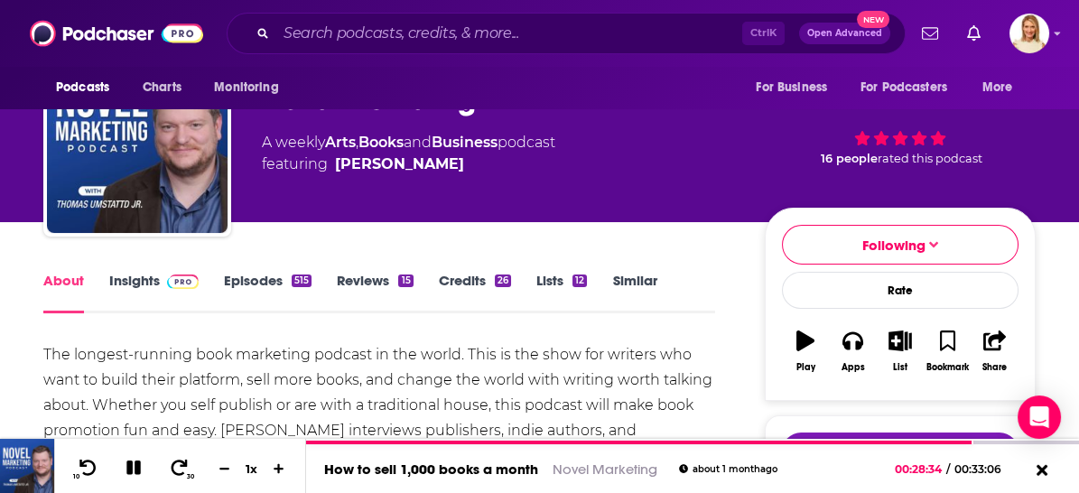
scroll to position [100, 0]
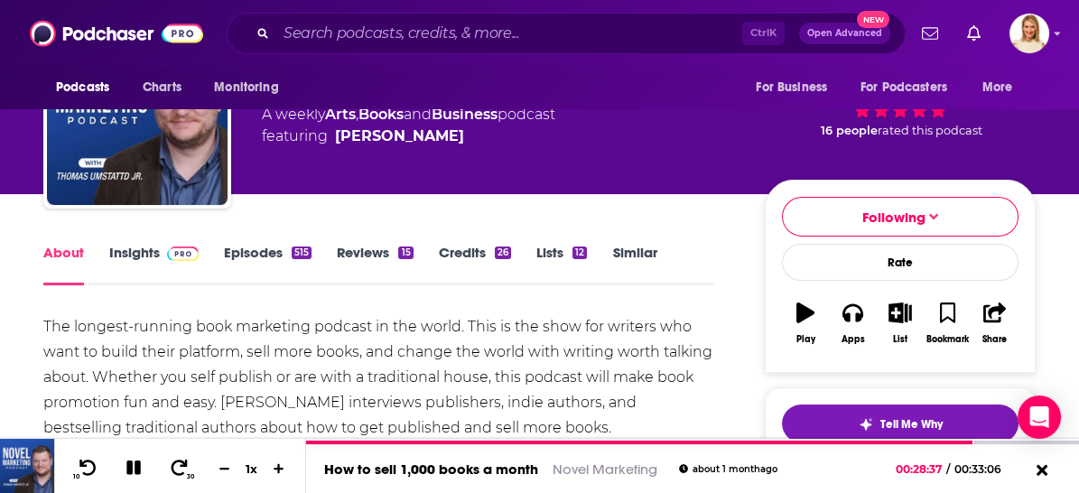
click at [253, 248] on link "Episodes 515" at bounding box center [268, 265] width 88 height 42
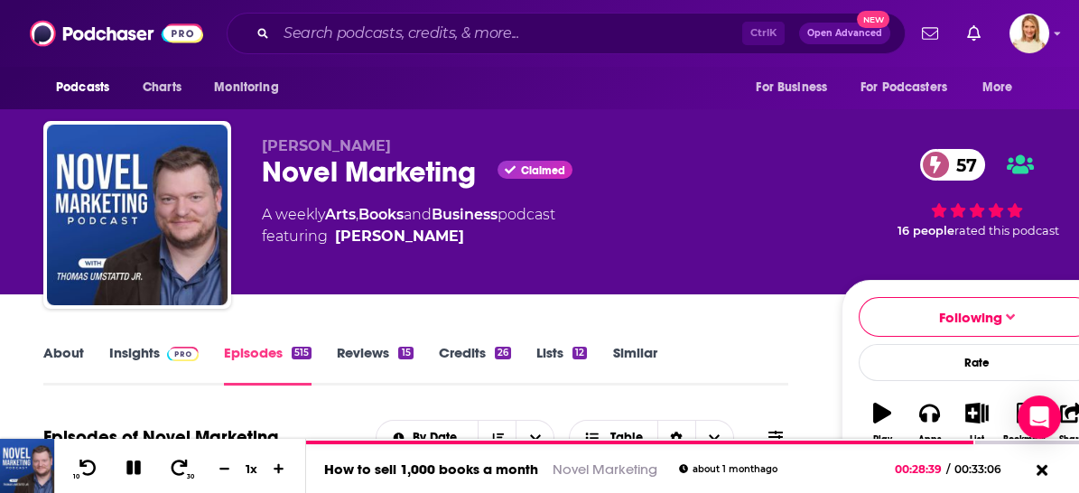
scroll to position [200, 0]
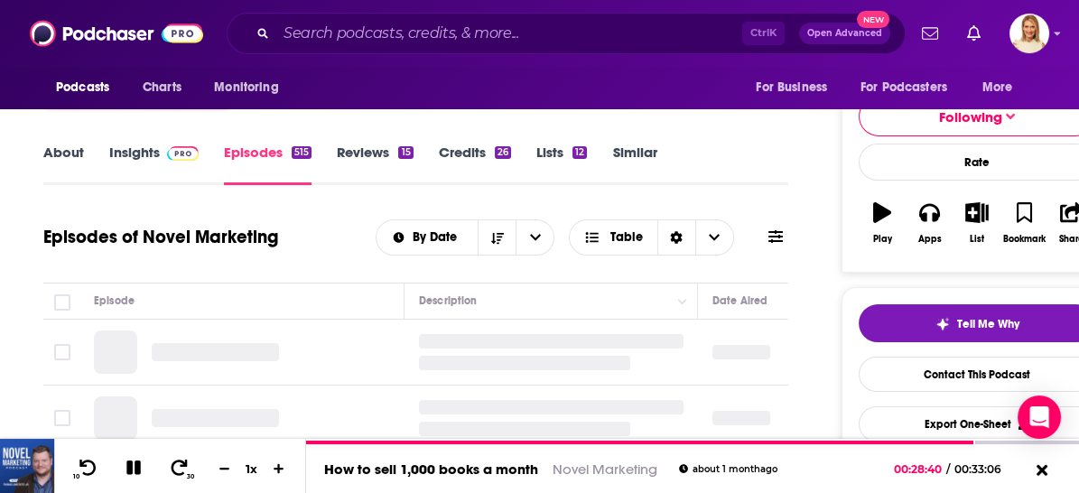
click at [775, 237] on icon at bounding box center [775, 236] width 14 height 13
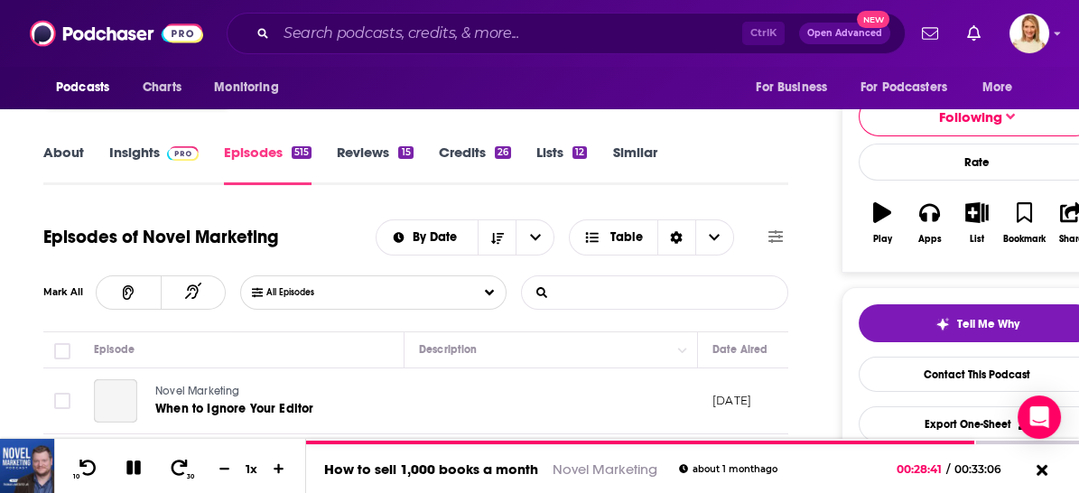
click at [646, 290] on input "List Search Input" at bounding box center [616, 292] width 189 height 32
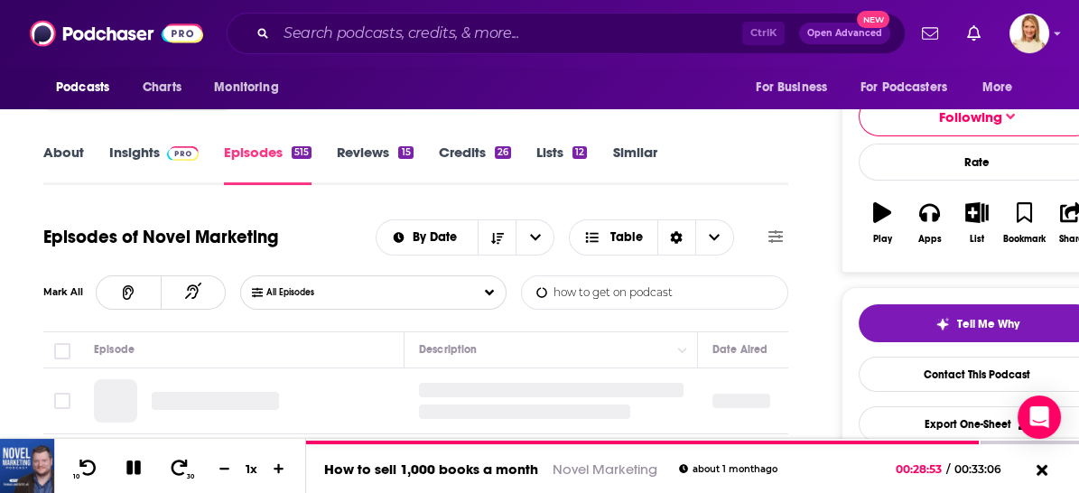
type input "how to get on podcast"
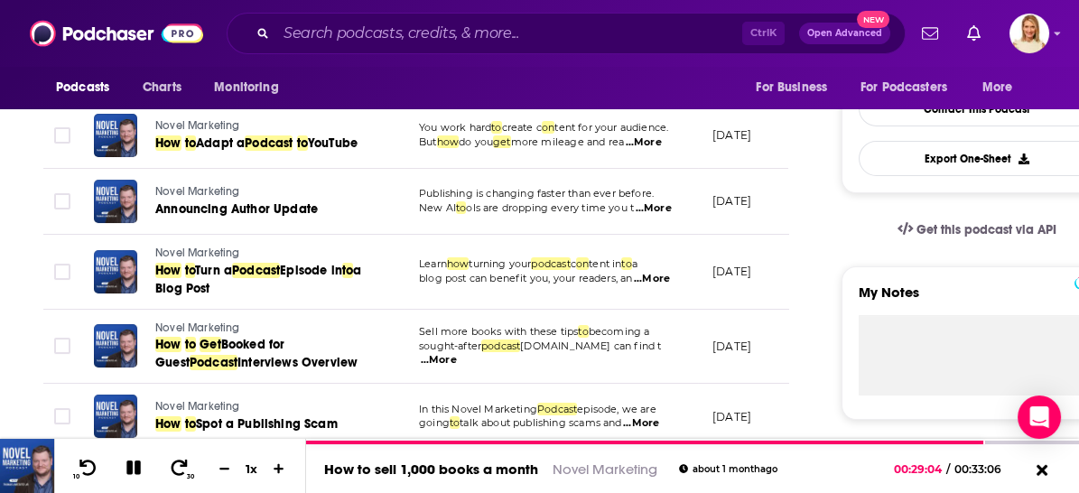
scroll to position [501, 0]
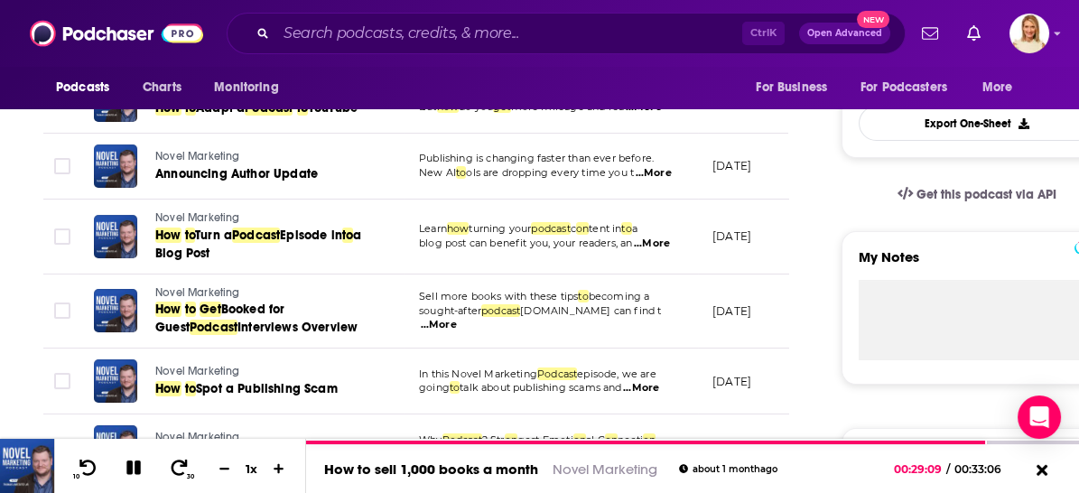
click at [457, 318] on span "...More" at bounding box center [439, 325] width 36 height 14
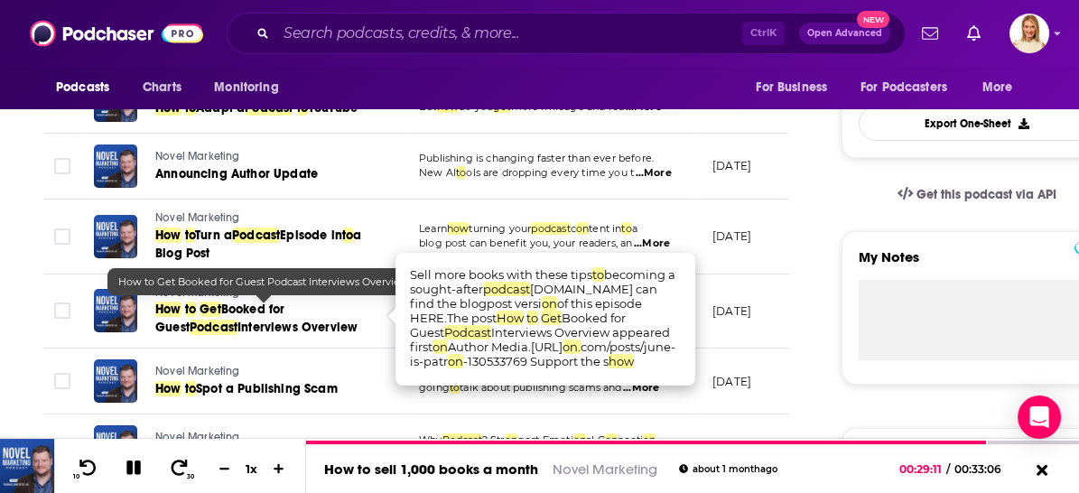
click at [385, 300] on td "Novel Marketing How to Get Booked for Guest Podcast Interviews Overview" at bounding box center [241, 311] width 325 height 75
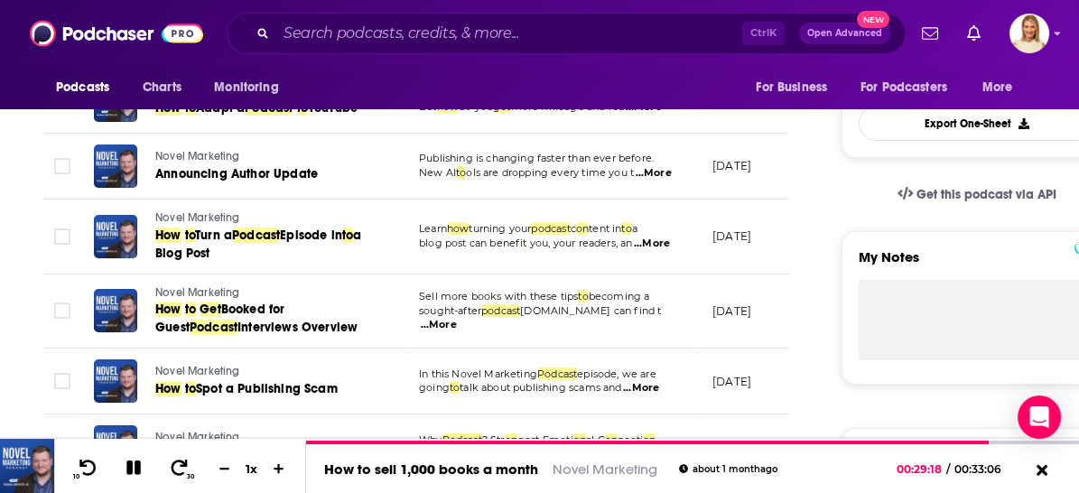
click at [457, 318] on span "...More" at bounding box center [439, 325] width 36 height 14
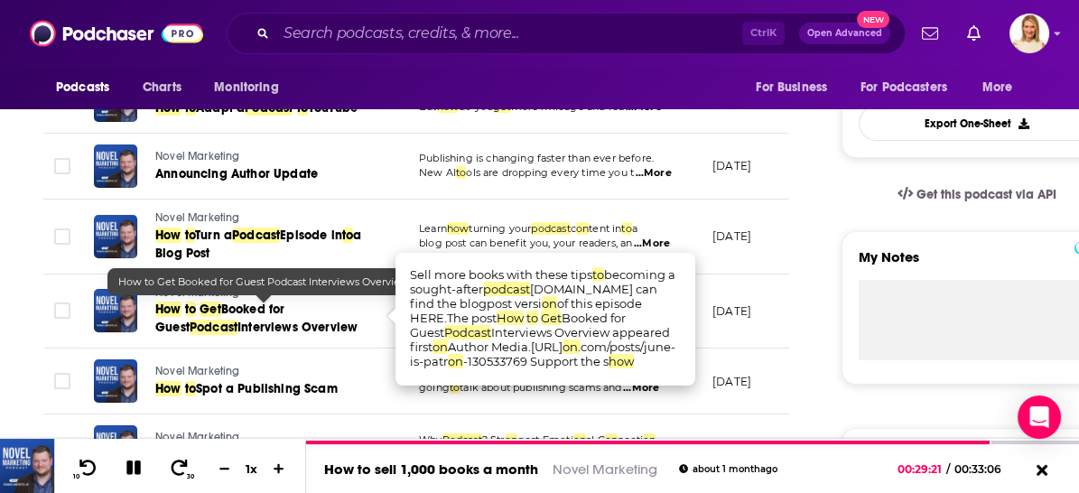
click at [357, 311] on link "How to Get Booked for Guest Podcast Interviews Overview" at bounding box center [263, 319] width 217 height 36
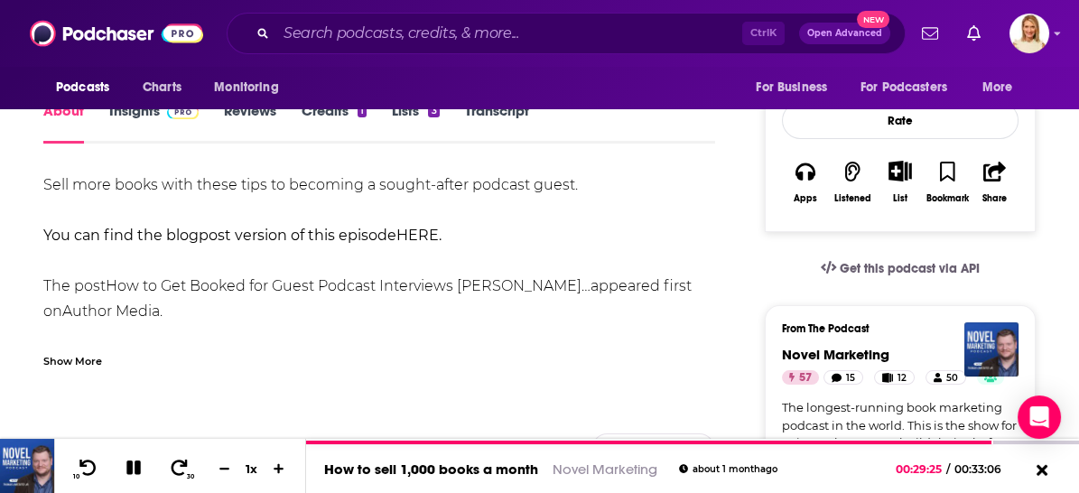
scroll to position [301, 0]
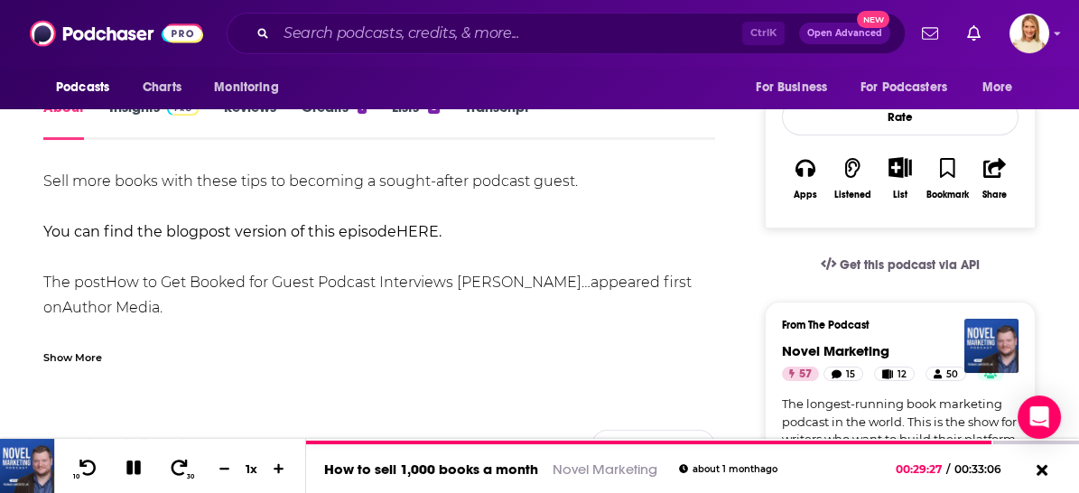
click at [92, 359] on div "Show More" at bounding box center [72, 356] width 59 height 17
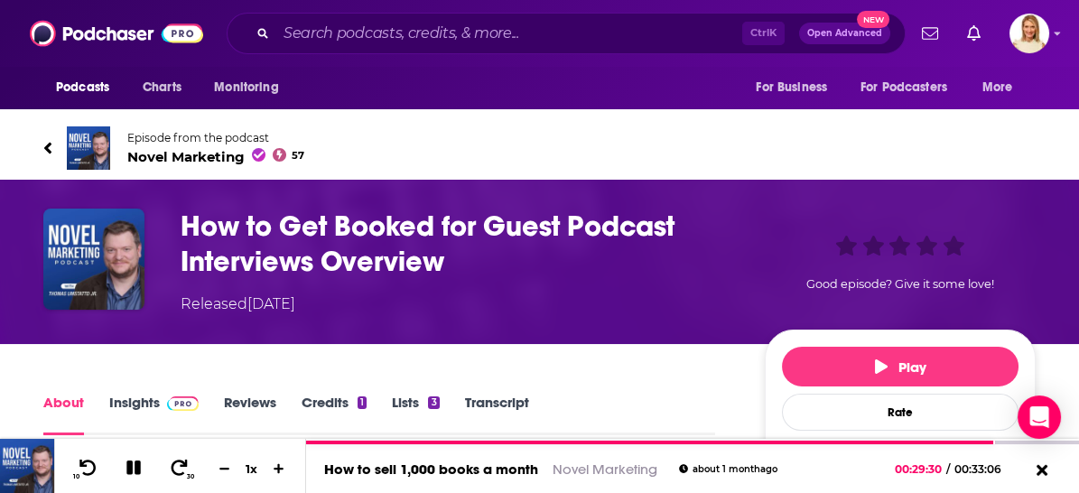
scroll to position [0, 0]
